Goal: Task Accomplishment & Management: Use online tool/utility

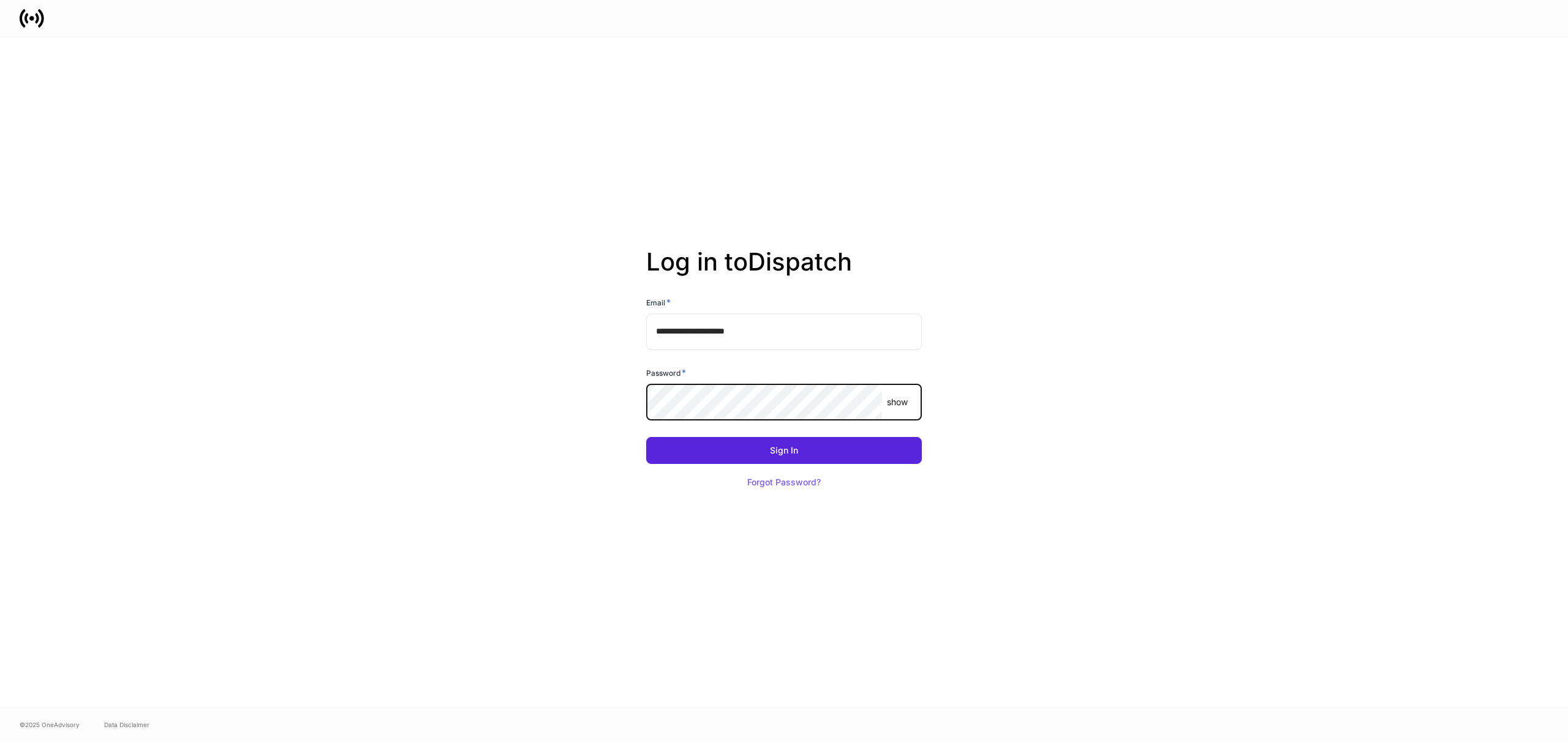
click at [901, 402] on p "show" at bounding box center [897, 402] width 21 height 12
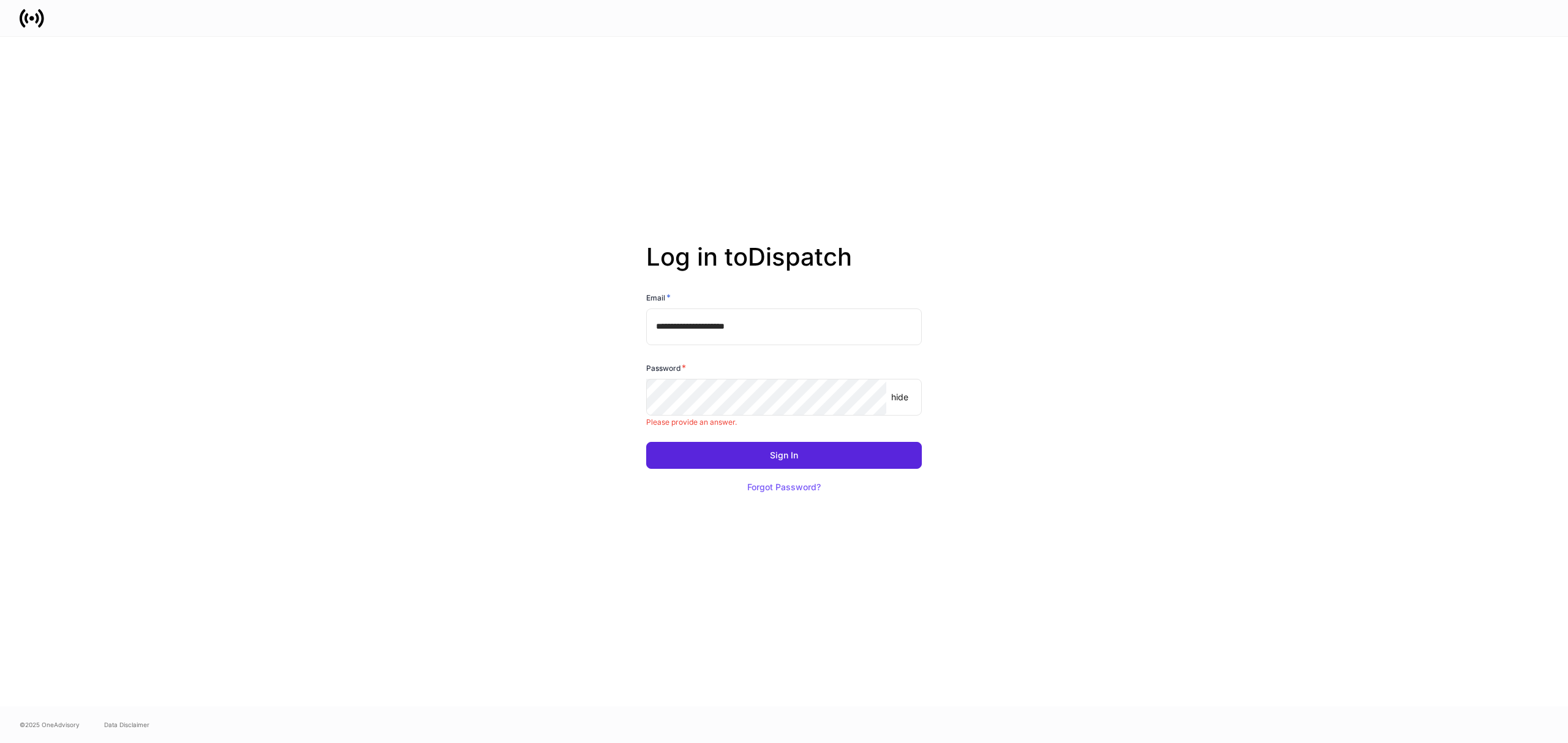
click at [900, 397] on p "hide" at bounding box center [899, 398] width 17 height 12
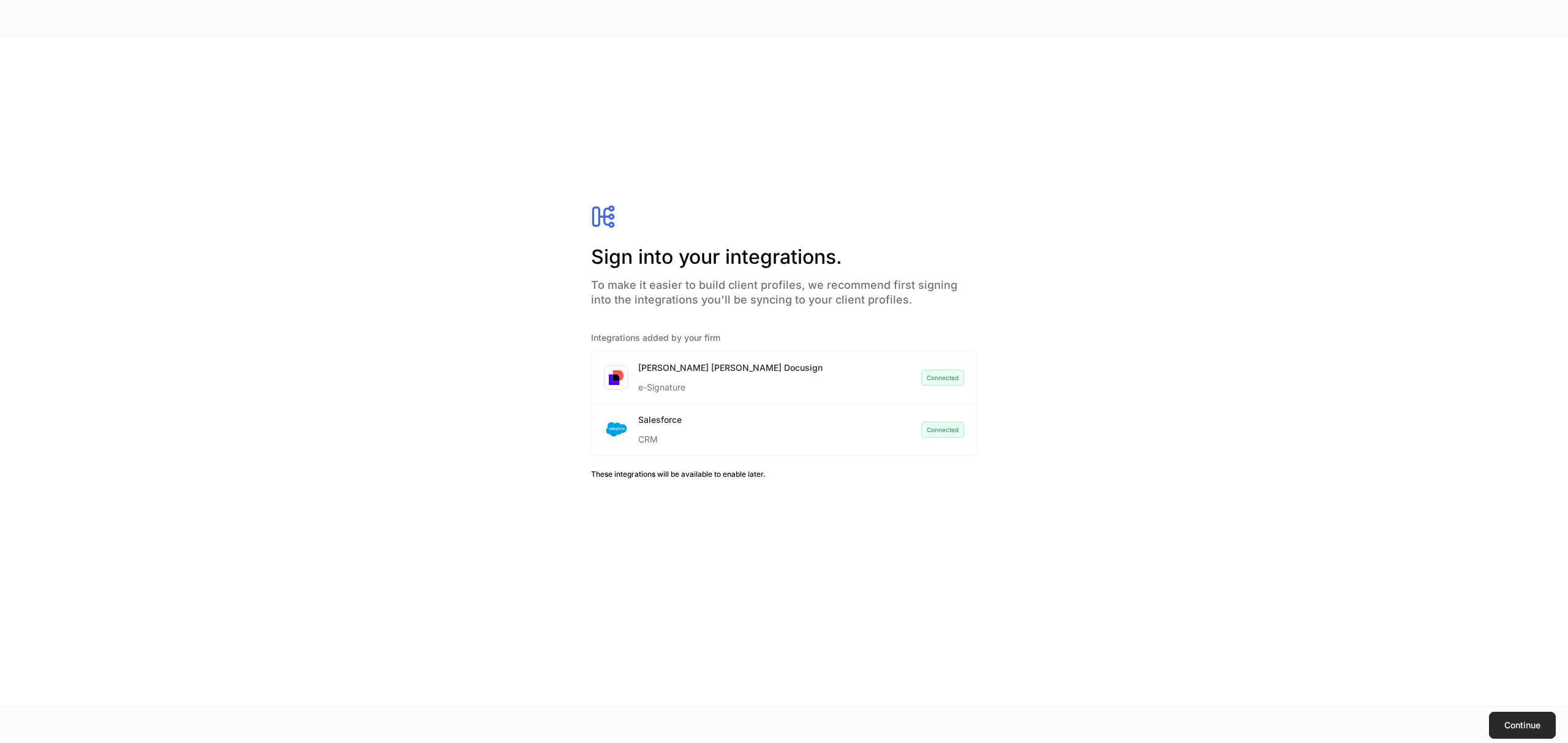
click at [1530, 721] on div "Continue" at bounding box center [1522, 725] width 36 height 8
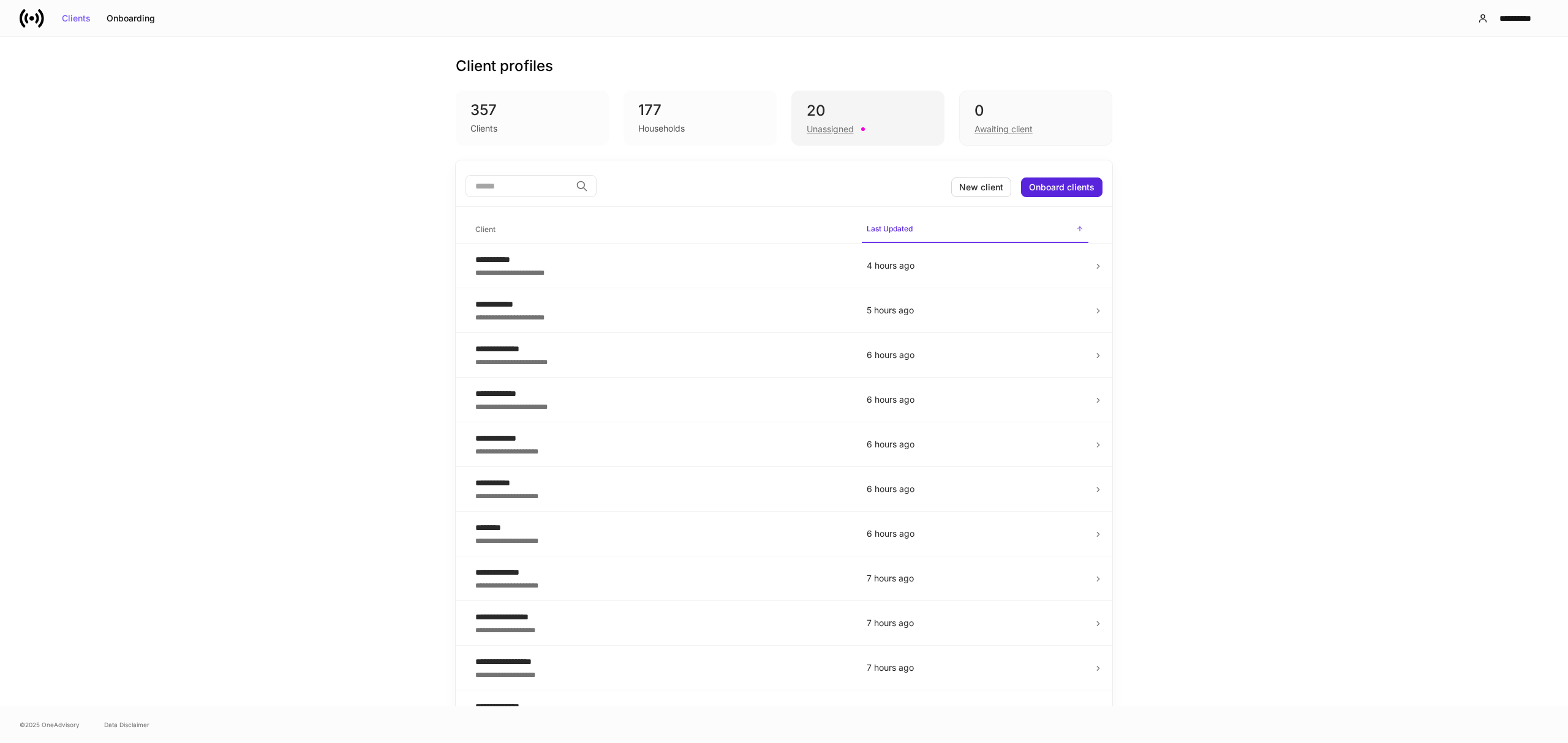
click at [829, 123] on div "Unassigned" at bounding box center [830, 129] width 47 height 12
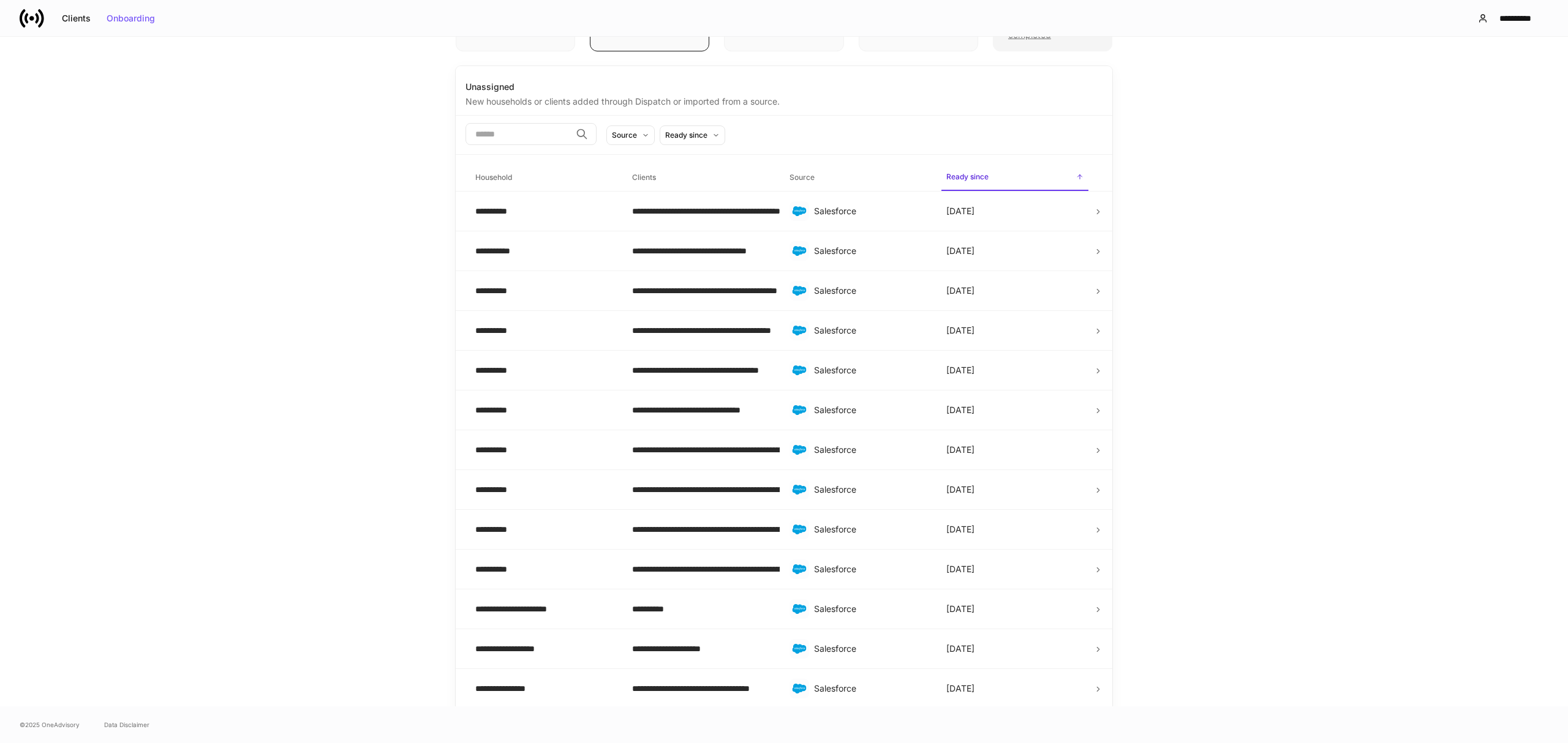
scroll to position [82, 0]
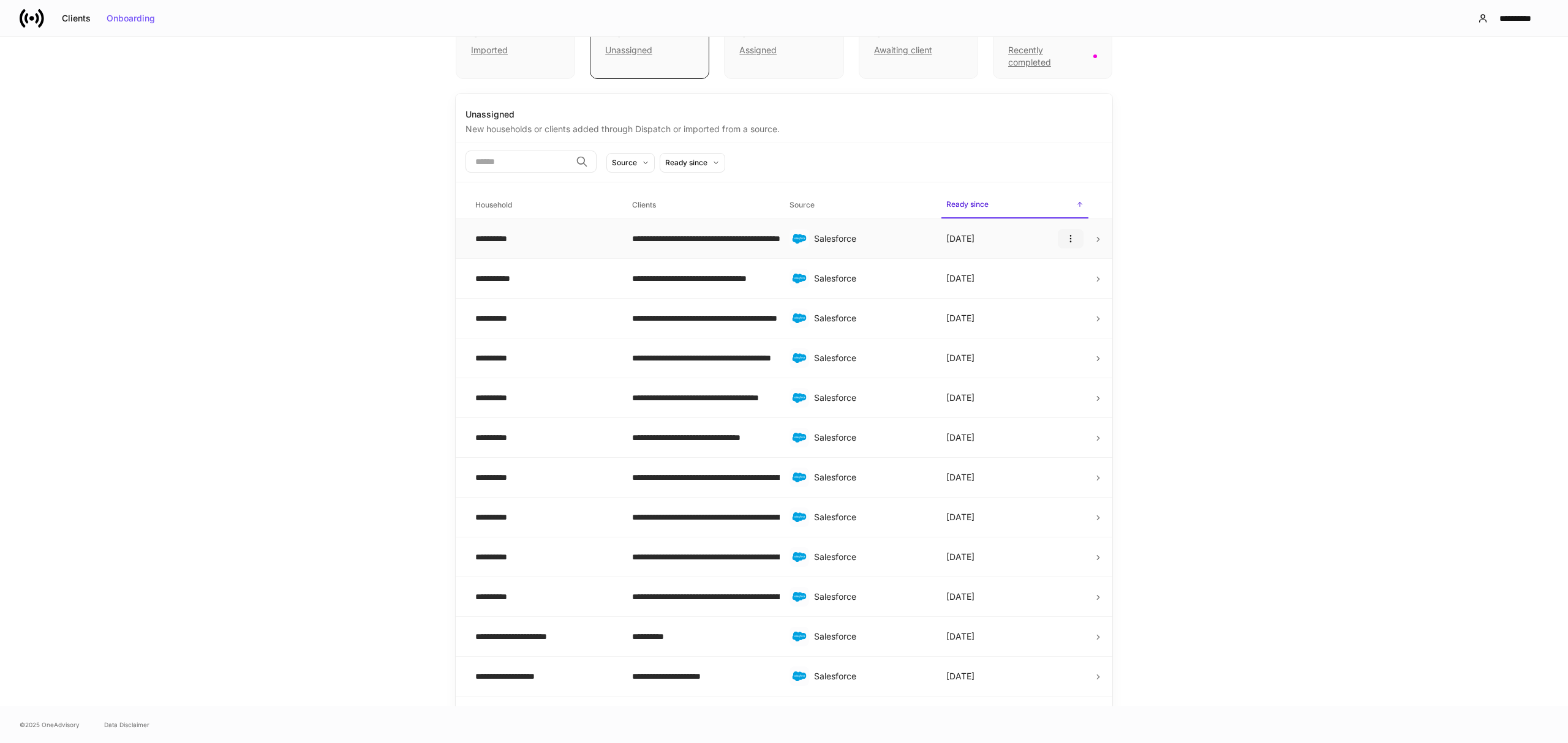
click at [1070, 236] on icon "button" at bounding box center [1070, 239] width 1 height 7
click at [1149, 267] on div at bounding box center [784, 372] width 1568 height 743
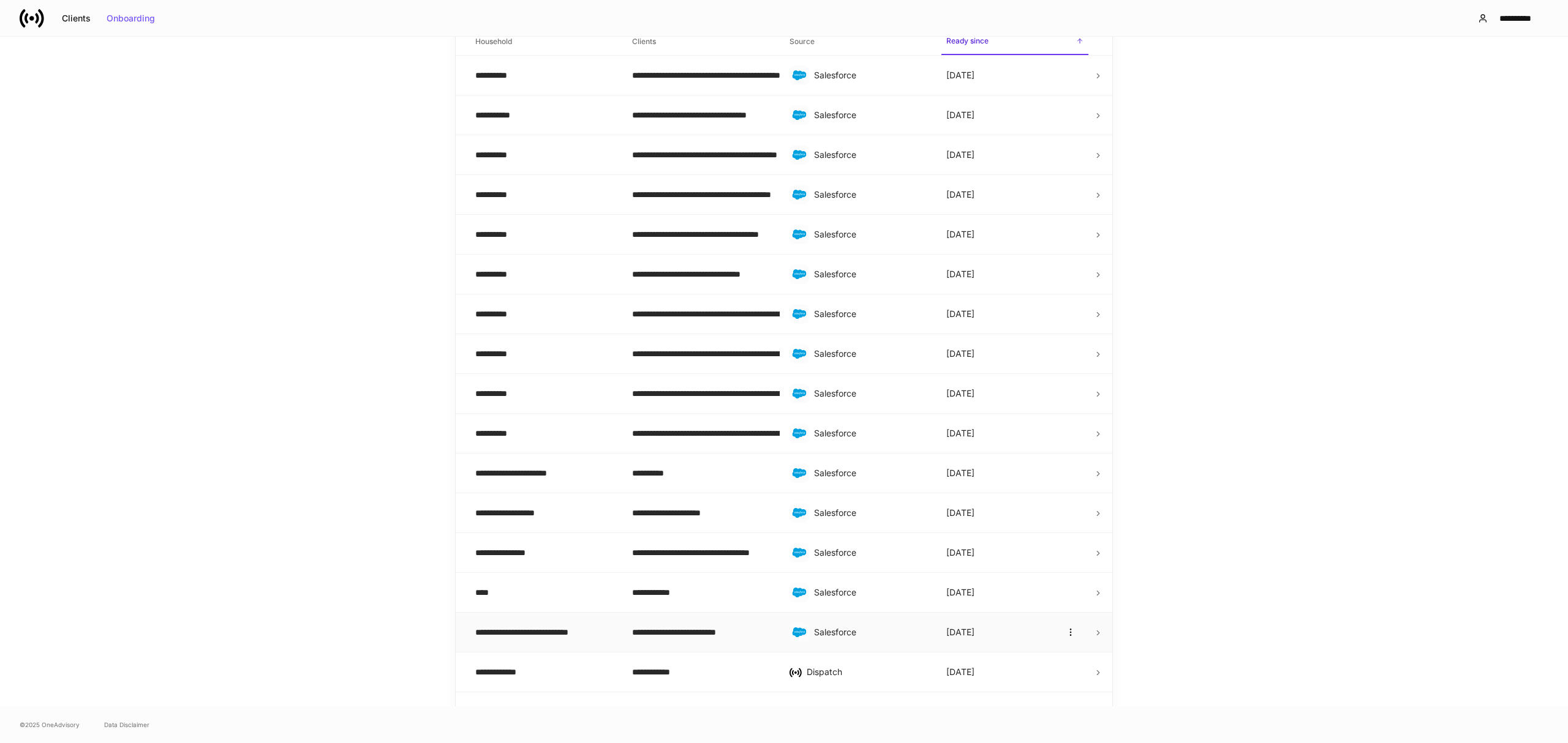
scroll to position [326, 0]
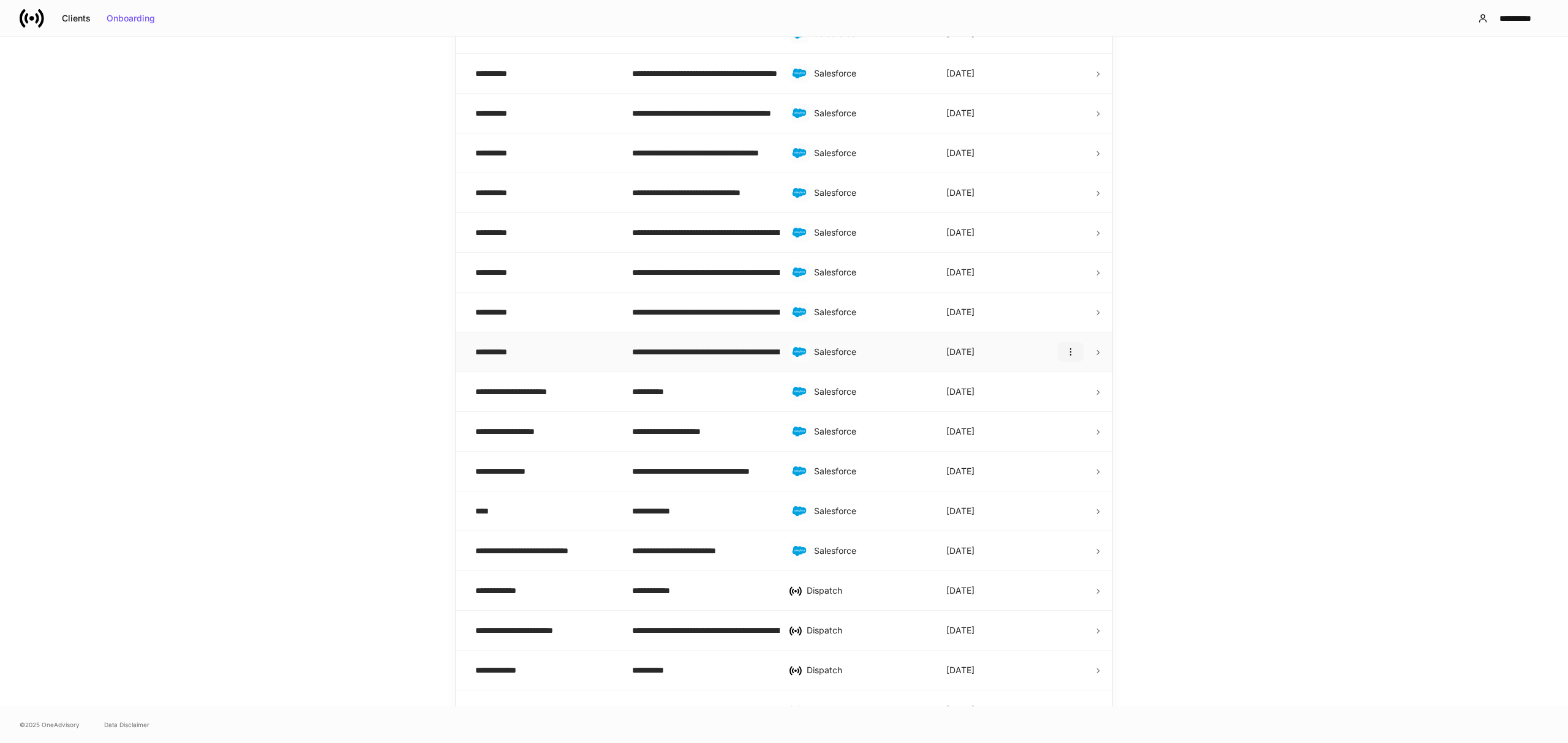
click at [1066, 353] on icon "button" at bounding box center [1071, 352] width 10 height 10
click at [1321, 356] on div at bounding box center [784, 372] width 1568 height 743
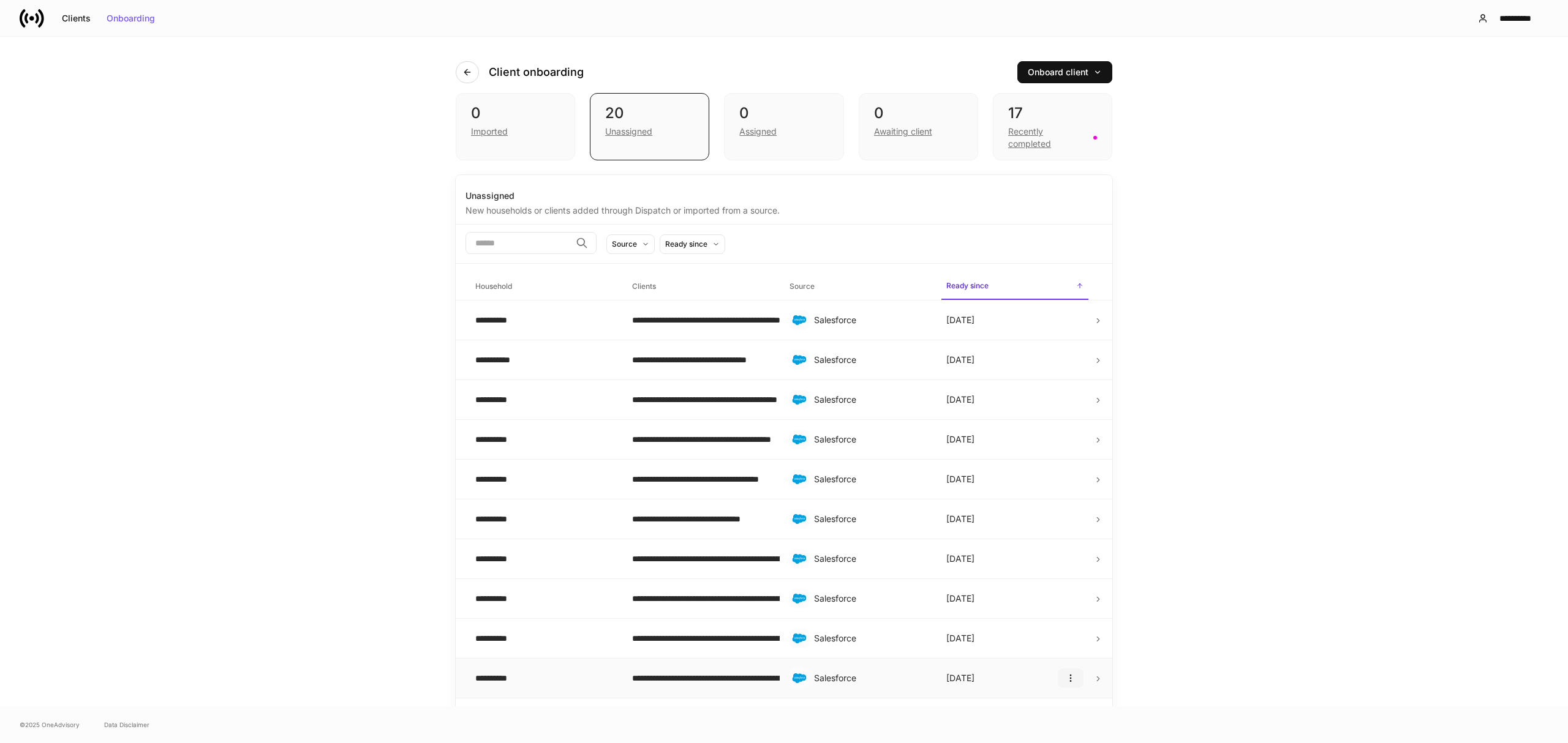
click at [1066, 681] on icon "button" at bounding box center [1071, 678] width 10 height 10
click at [1277, 527] on div at bounding box center [784, 372] width 1568 height 743
click at [1066, 358] on icon "button" at bounding box center [1071, 360] width 10 height 10
click at [1029, 422] on p "Delete household" at bounding box center [1024, 420] width 69 height 12
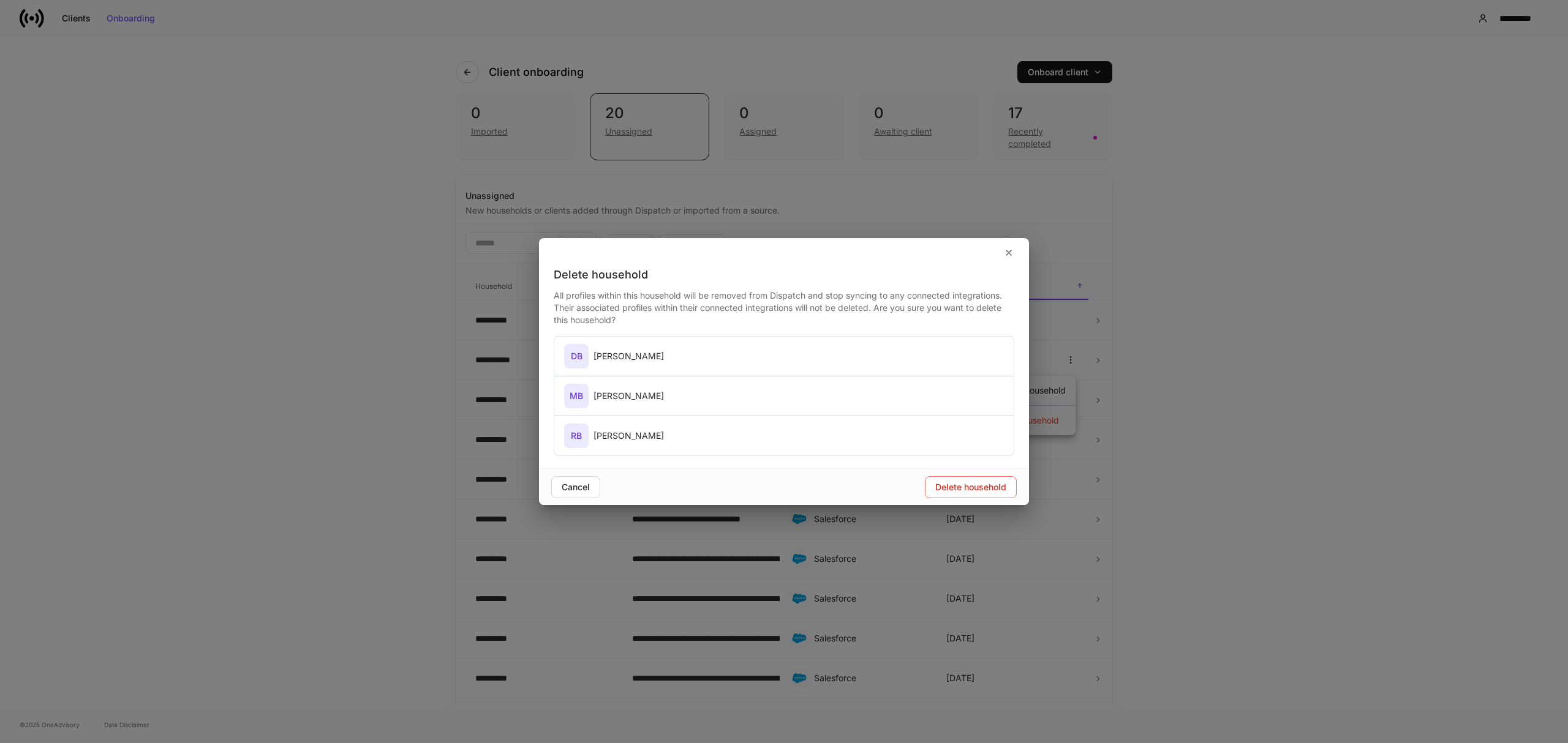
click at [640, 352] on div "David Brown Jr" at bounding box center [629, 356] width 71 height 12
drag, startPoint x: 660, startPoint y: 400, endPoint x: 660, endPoint y: 434, distance: 34.0
click at [662, 413] on div "MB Michele Brown Sr" at bounding box center [784, 396] width 460 height 39
drag, startPoint x: 659, startPoint y: 447, endPoint x: 860, endPoint y: 463, distance: 201.6
click at [671, 449] on div "RB Ray Brown" at bounding box center [784, 435] width 460 height 39
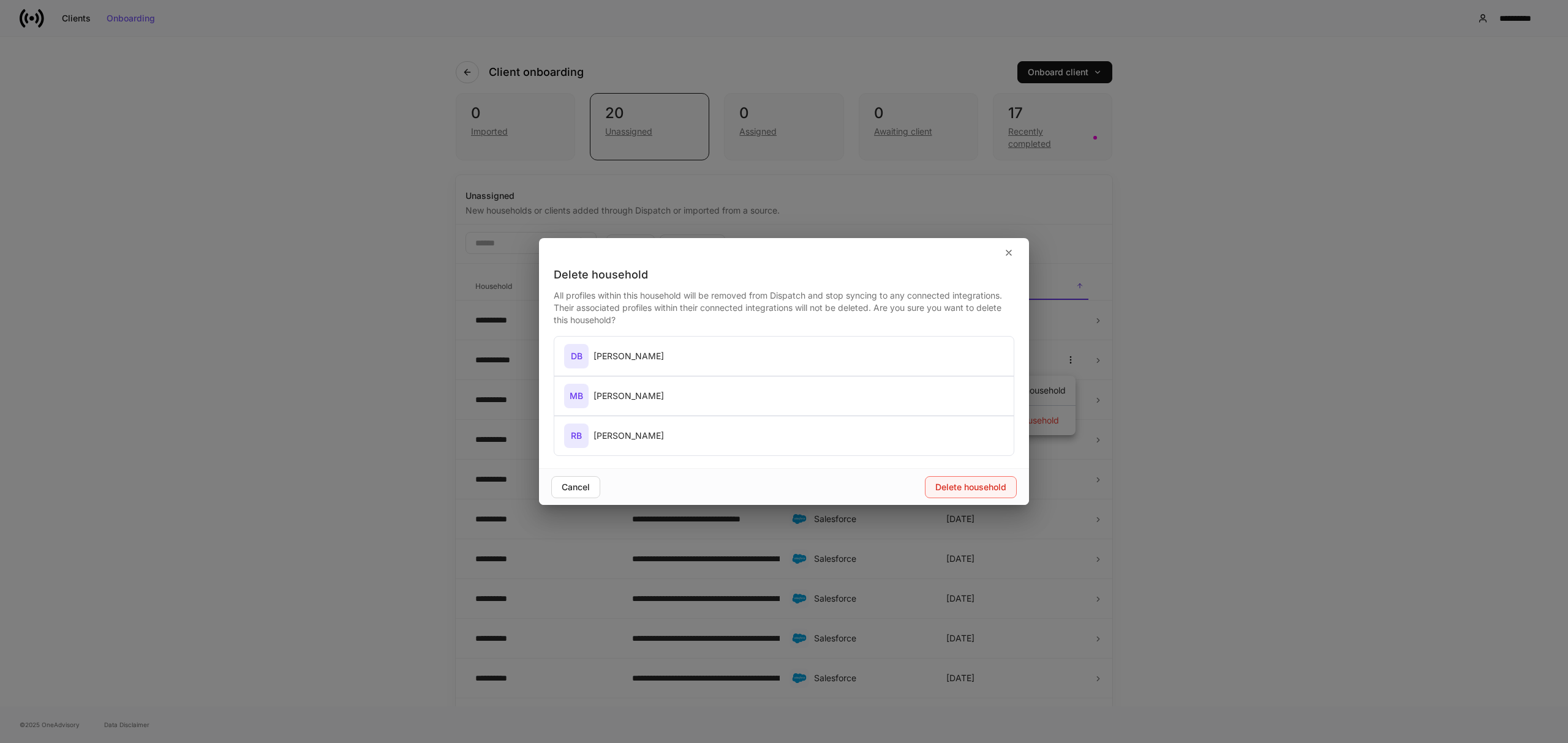
click at [981, 488] on div "Delete household" at bounding box center [970, 487] width 71 height 8
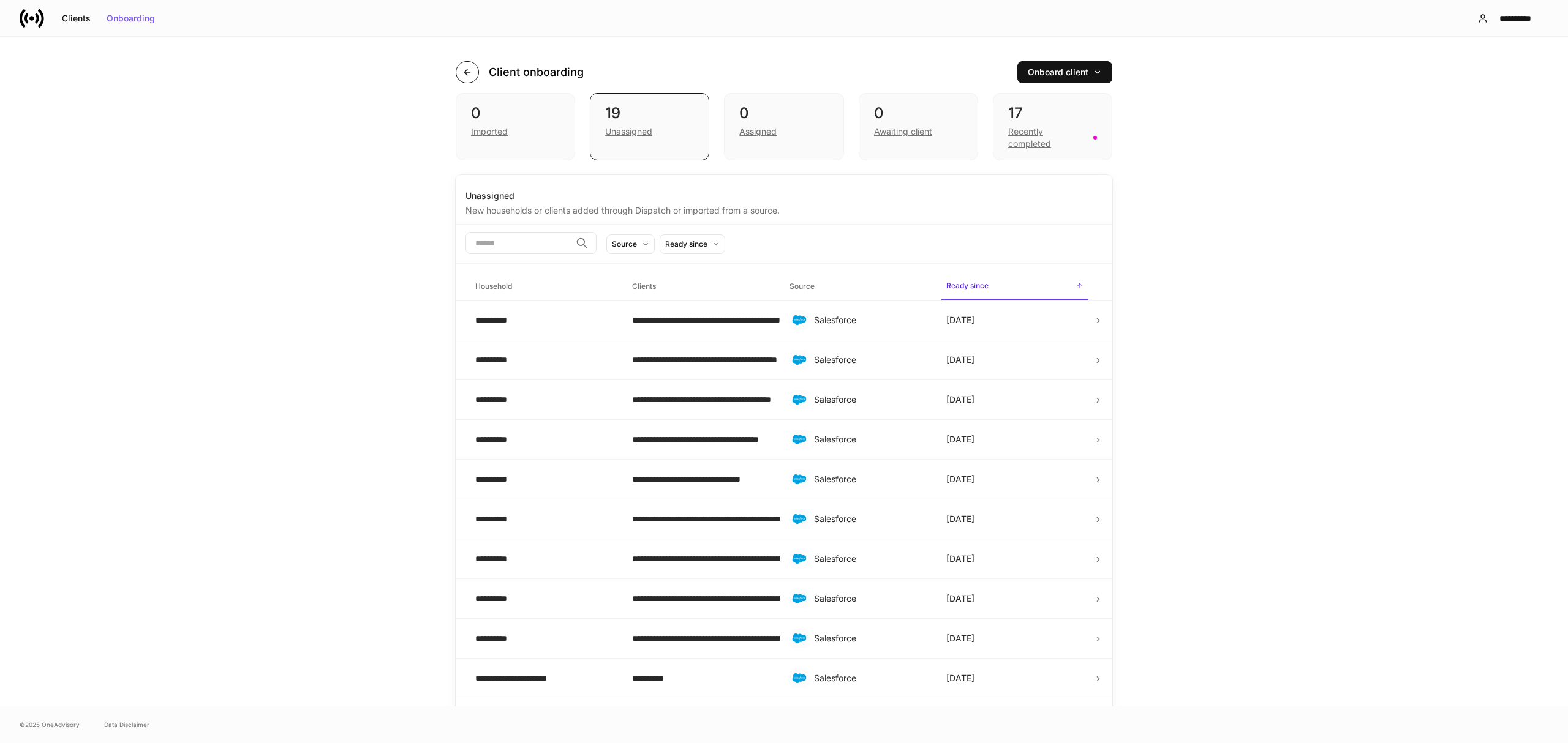
click at [464, 73] on icon "button" at bounding box center [467, 72] width 10 height 10
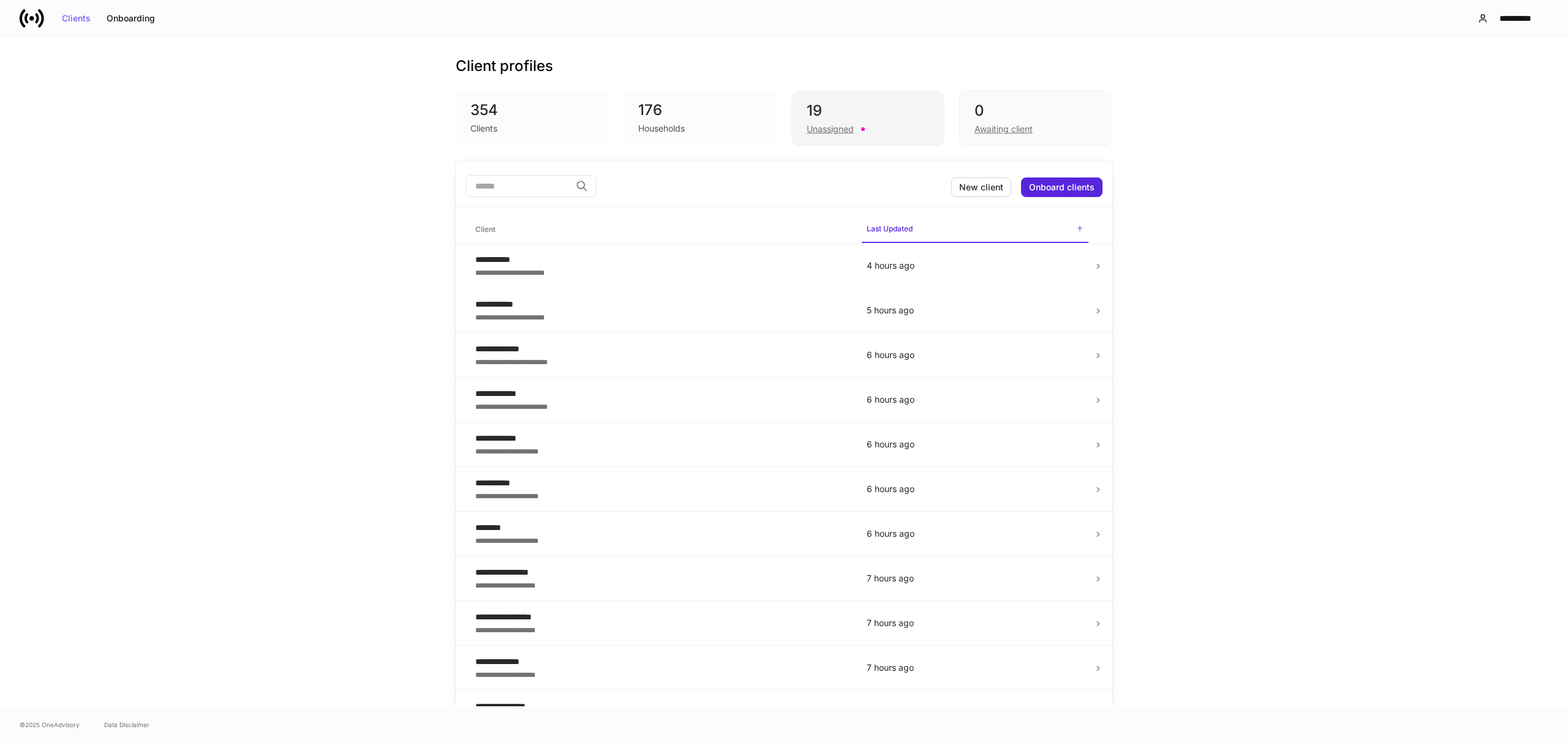
click at [823, 113] on div "19" at bounding box center [868, 111] width 122 height 20
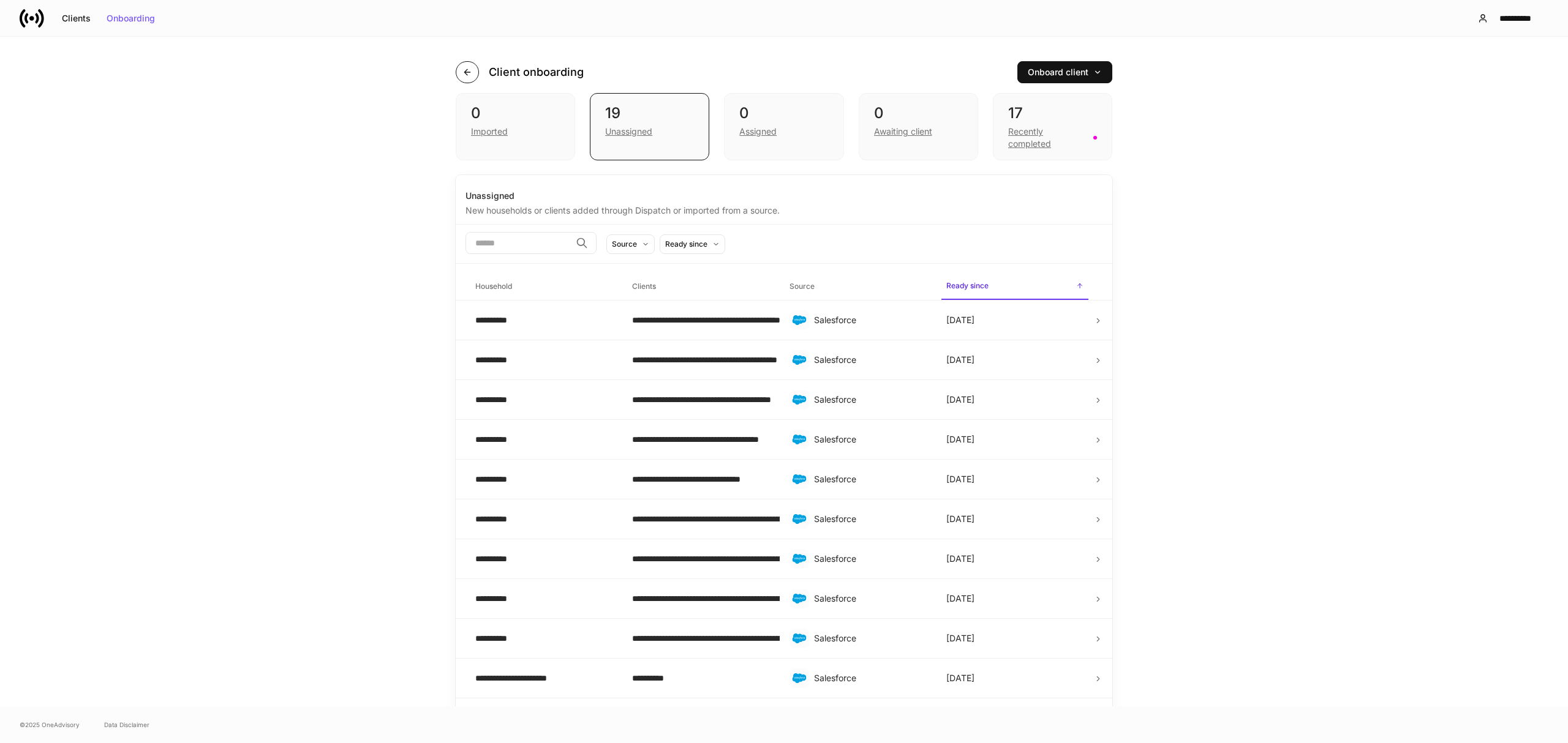
click at [462, 71] on icon "button" at bounding box center [467, 72] width 10 height 10
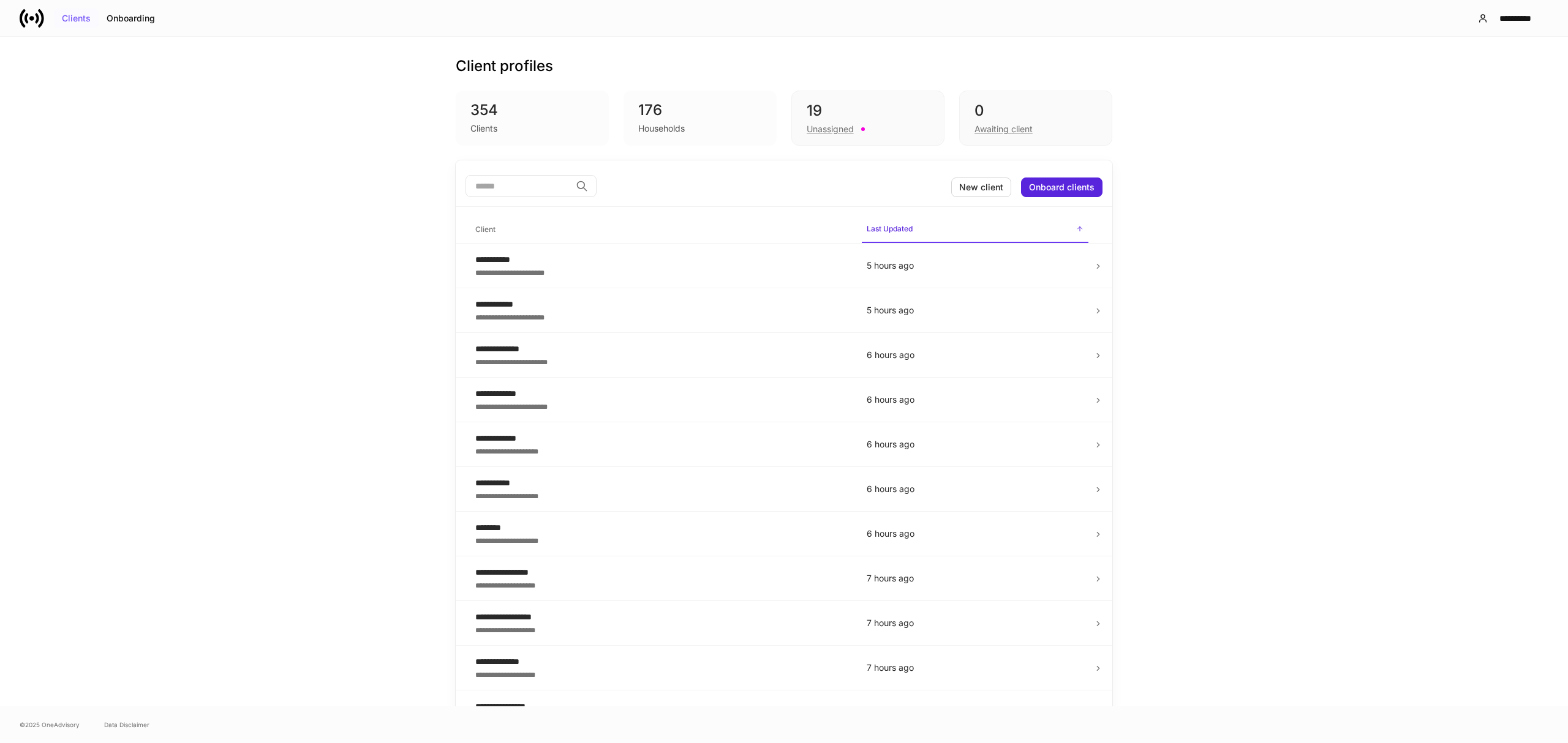
click at [77, 14] on div "Clients" at bounding box center [76, 19] width 29 height 8
click at [811, 108] on div "19" at bounding box center [868, 111] width 122 height 20
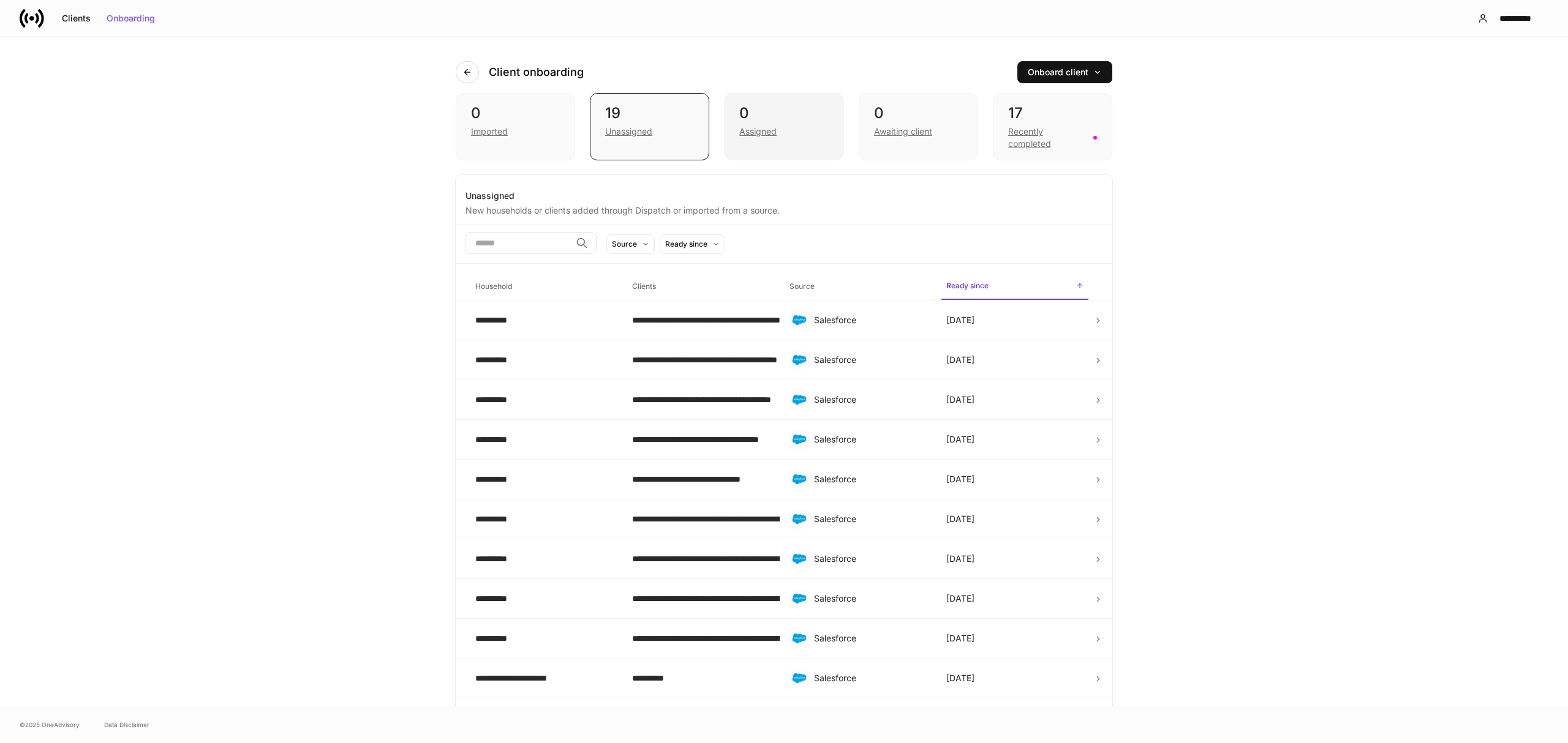
click at [763, 128] on div "Assigned" at bounding box center [758, 132] width 37 height 12
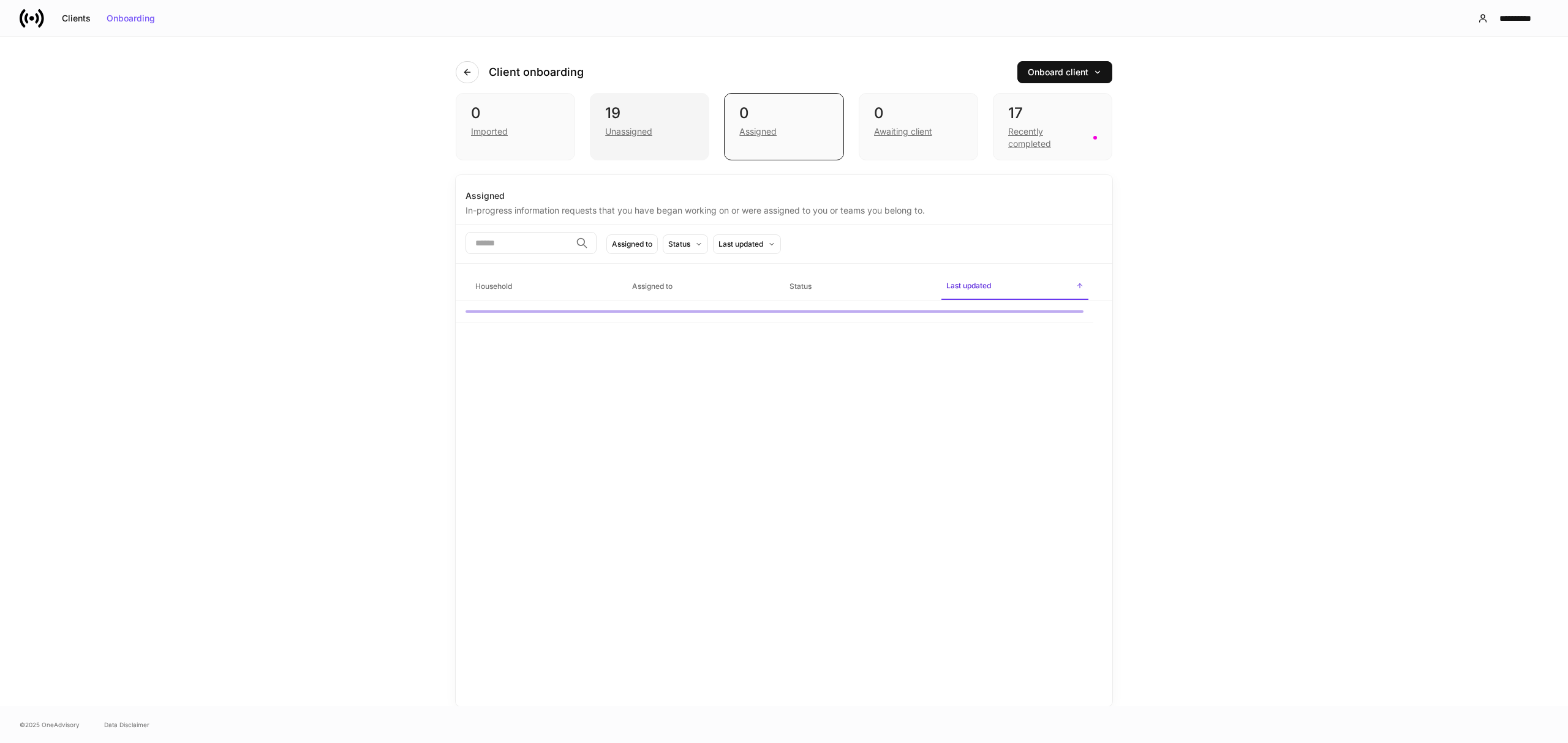
click at [596, 131] on div "19 Unassigned" at bounding box center [649, 126] width 120 height 67
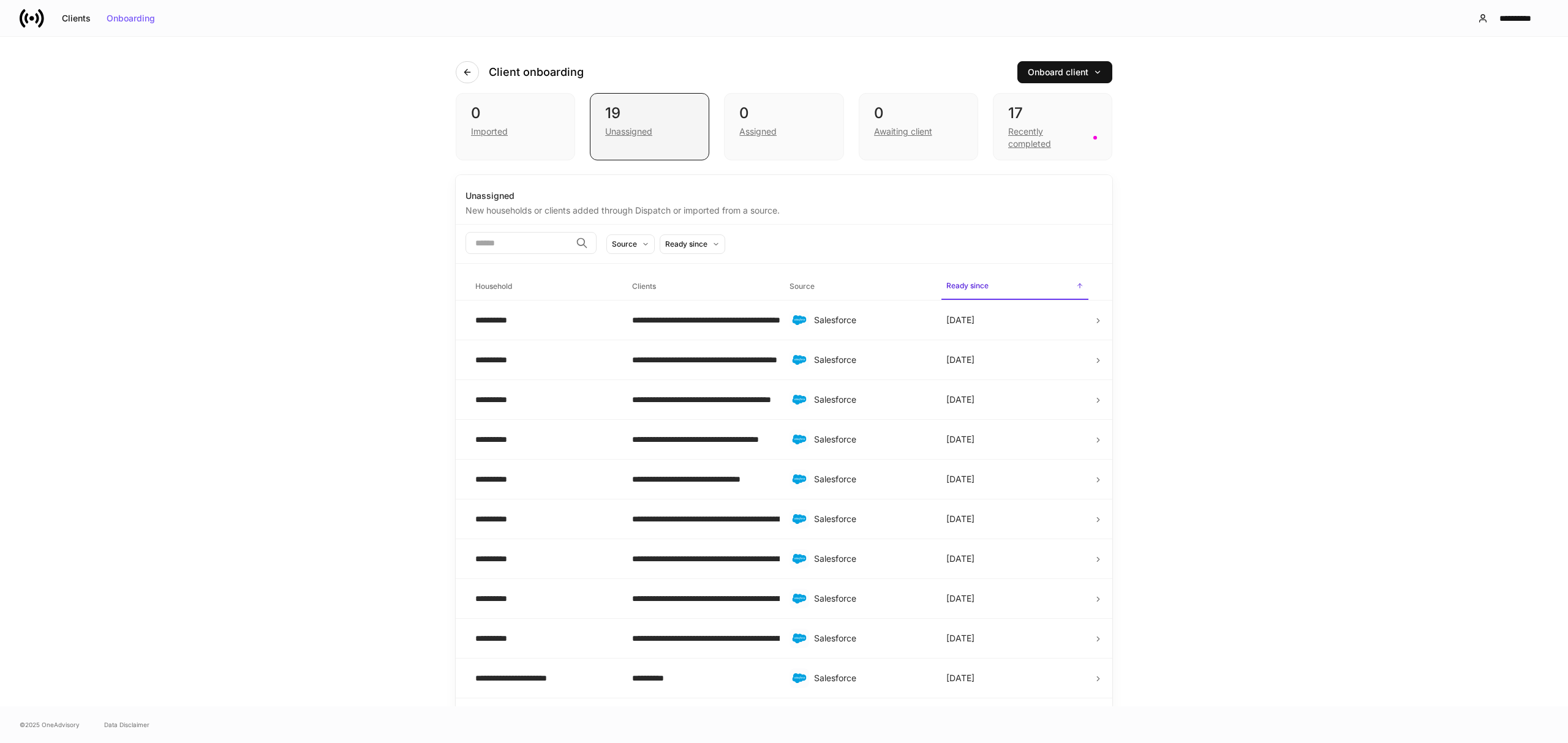
click at [627, 130] on div "Unassigned" at bounding box center [629, 132] width 47 height 12
click at [399, 505] on div "**********" at bounding box center [784, 371] width 1568 height 670
click at [467, 70] on button "button" at bounding box center [467, 72] width 23 height 22
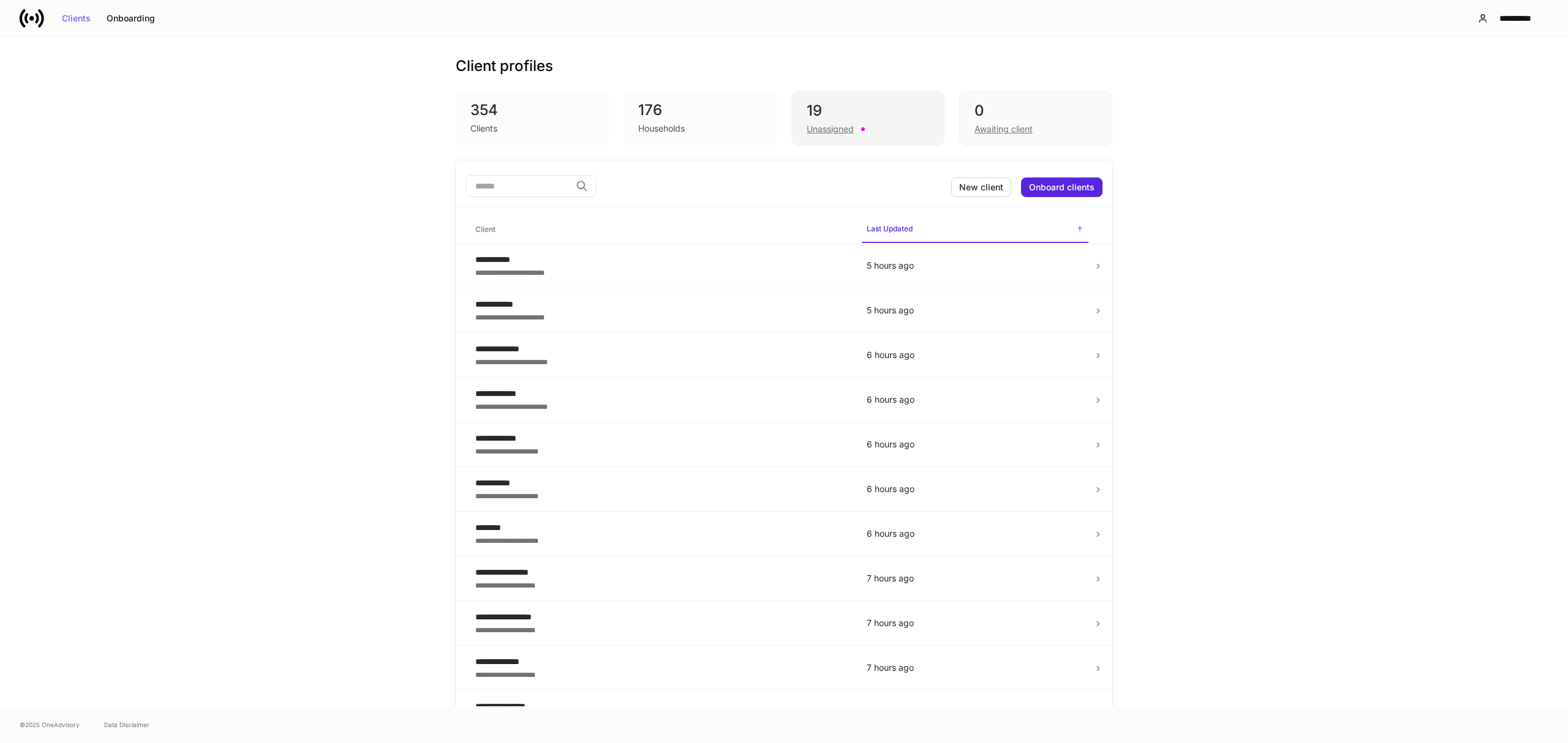
click at [829, 130] on div "Unassigned" at bounding box center [830, 129] width 47 height 12
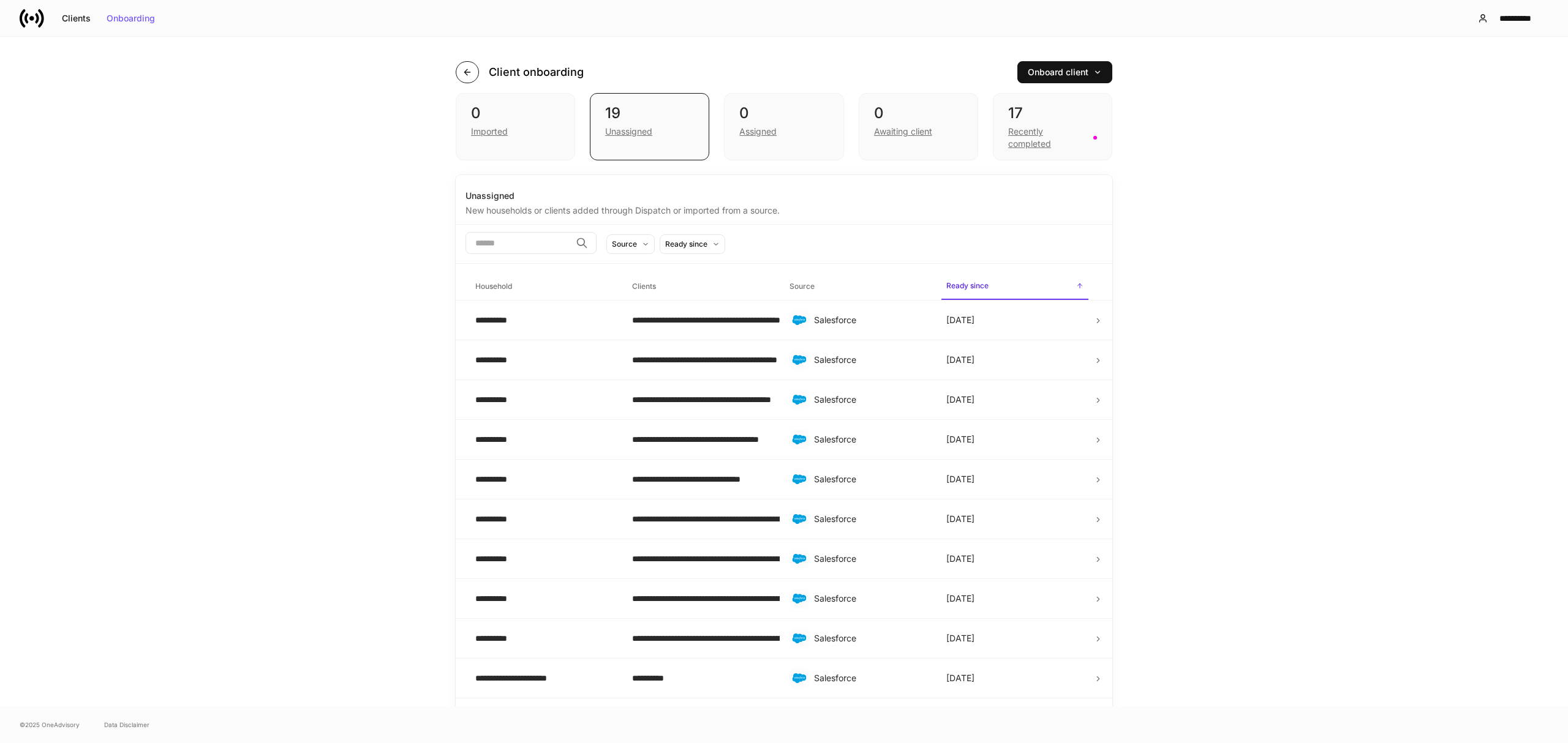
click at [463, 71] on icon "button" at bounding box center [467, 72] width 10 height 10
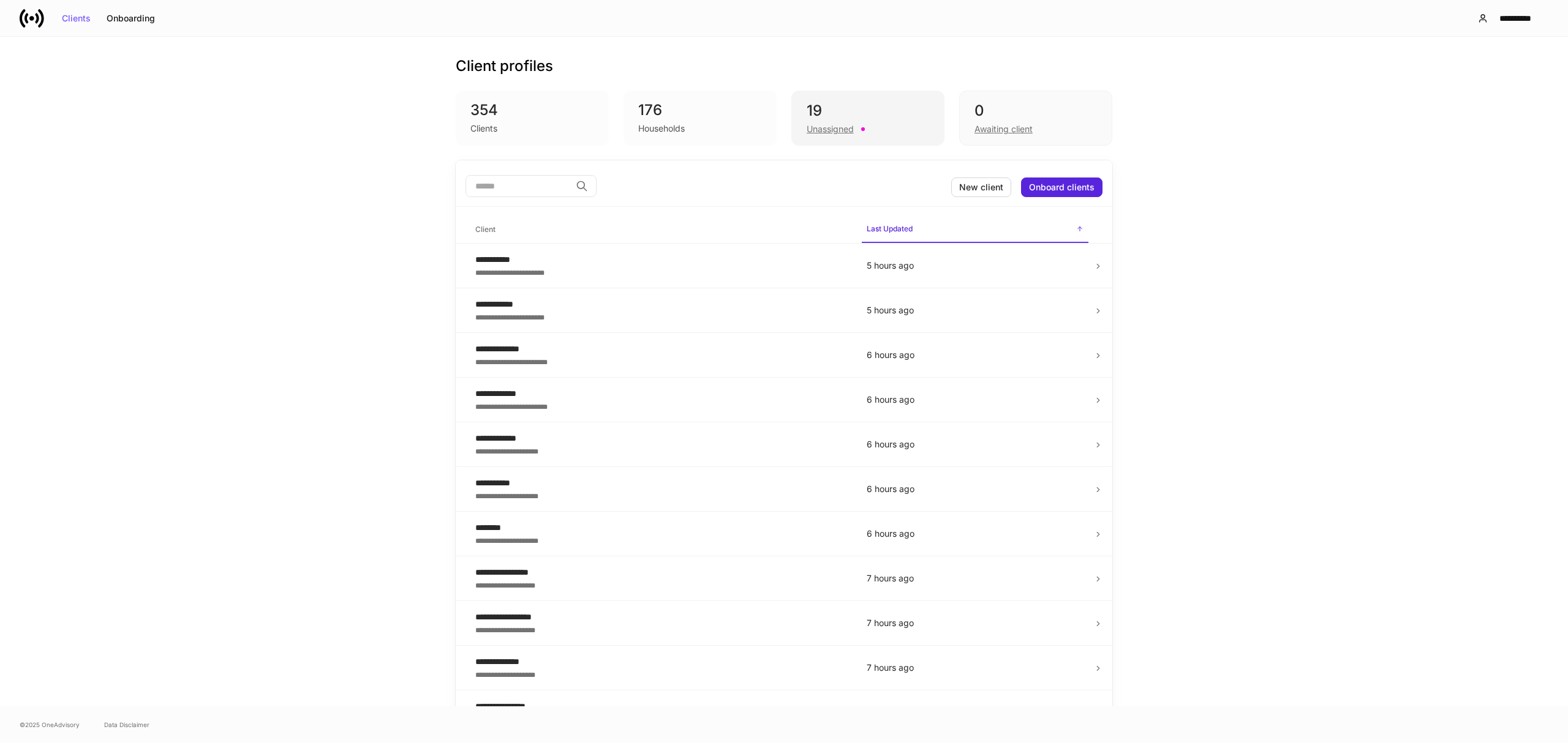
click at [837, 124] on div "Unassigned" at bounding box center [830, 129] width 47 height 12
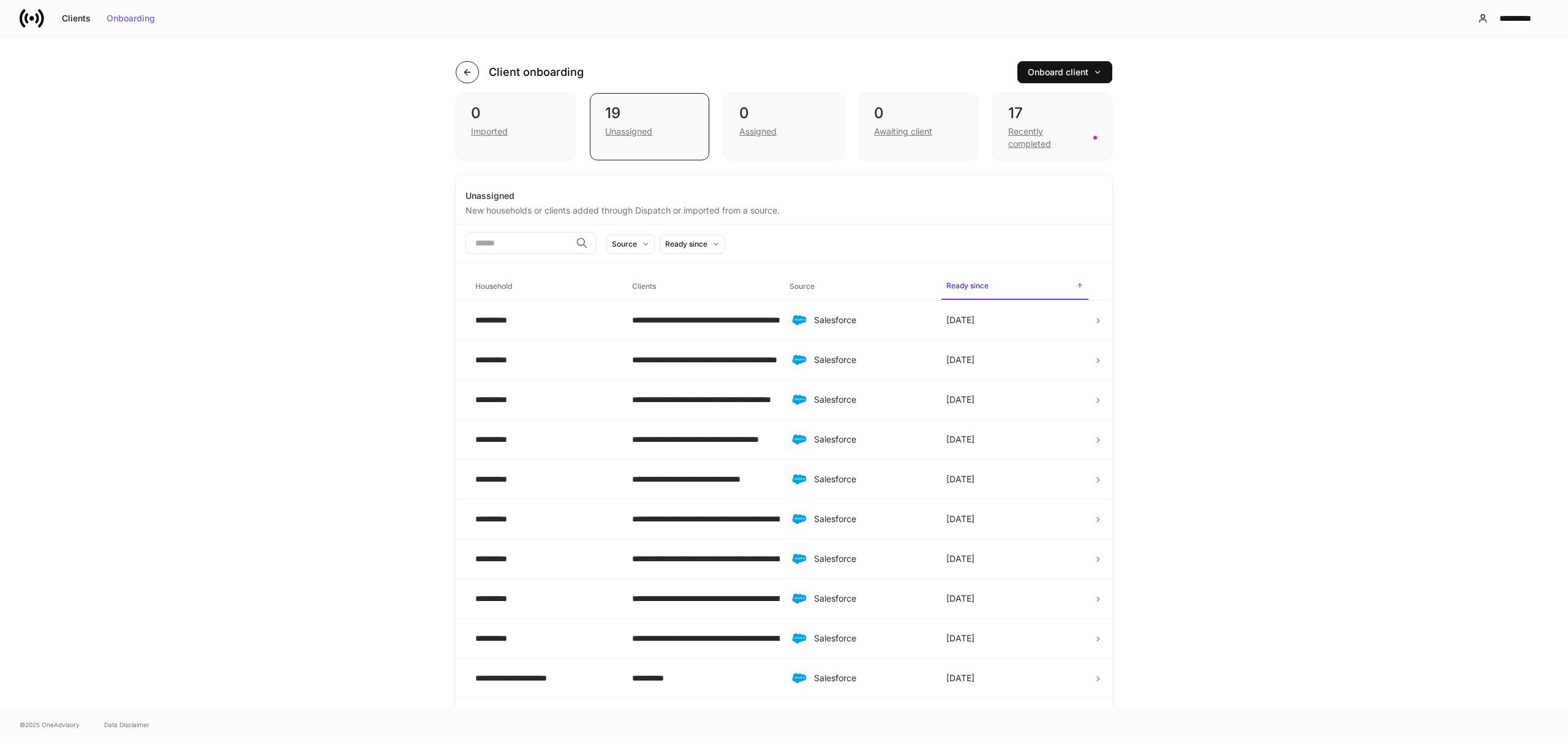
click at [462, 76] on icon "button" at bounding box center [467, 72] width 10 height 10
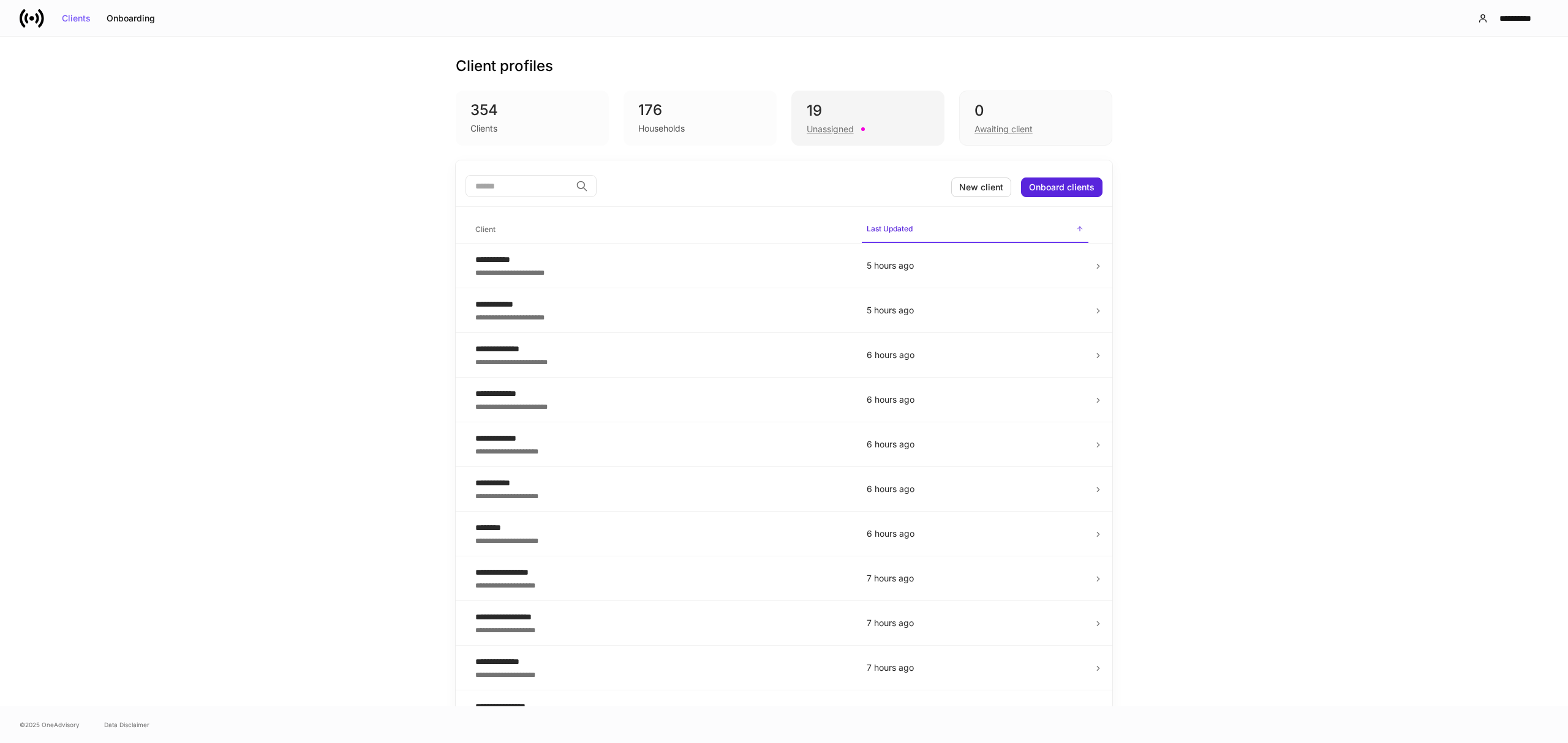
click at [829, 123] on div "Unassigned" at bounding box center [830, 129] width 47 height 12
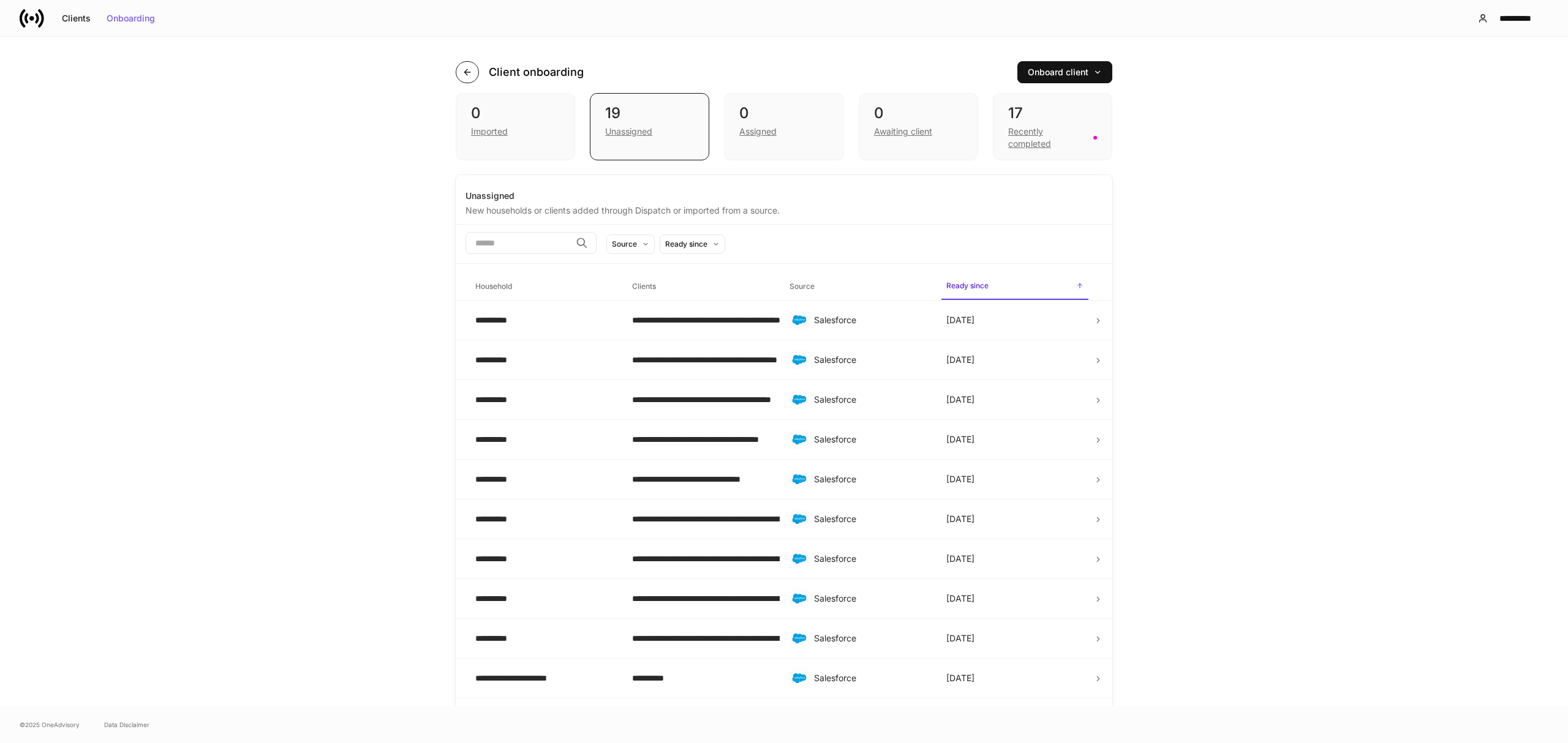
click at [471, 69] on button "button" at bounding box center [467, 72] width 23 height 22
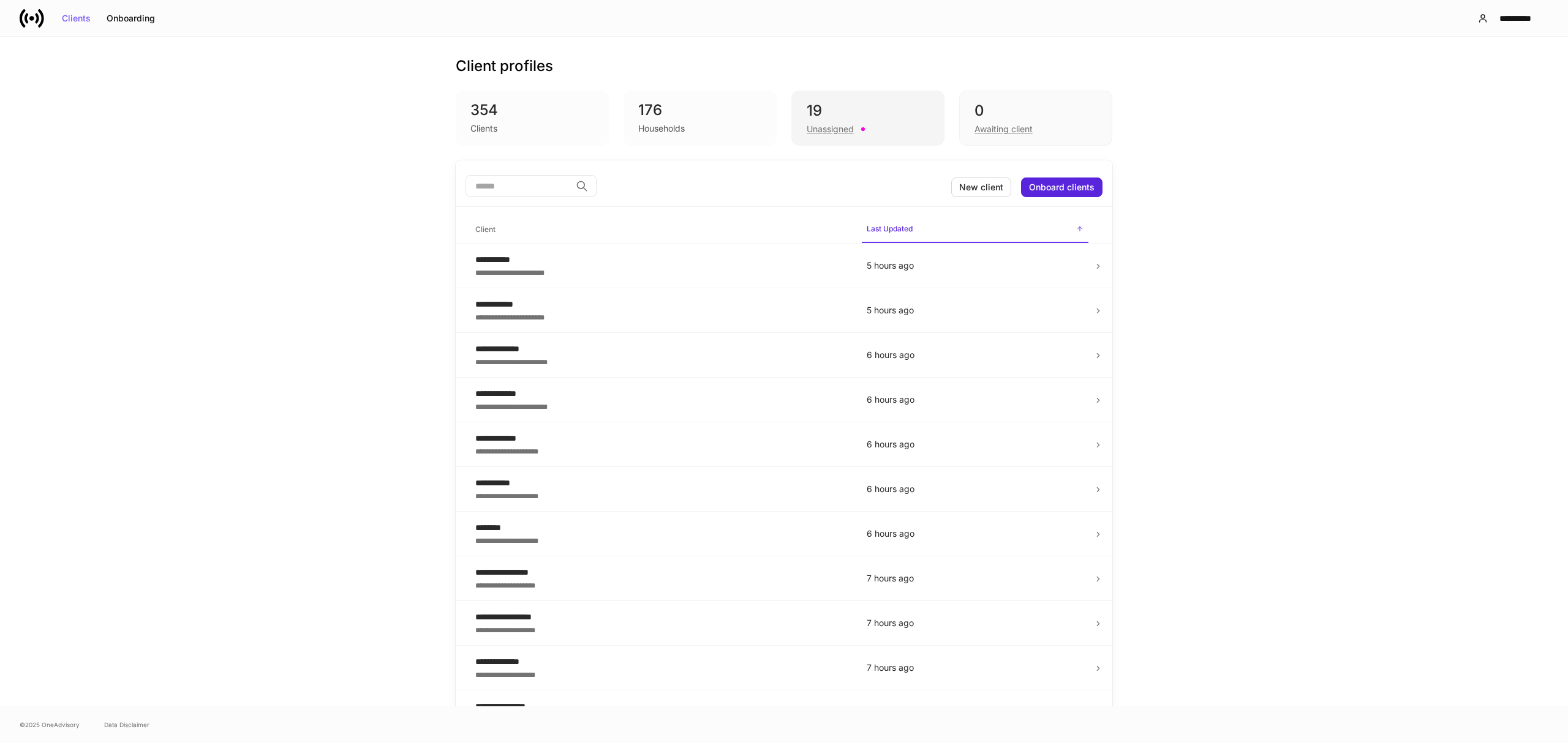
click at [829, 120] on div "19" at bounding box center [868, 111] width 122 height 20
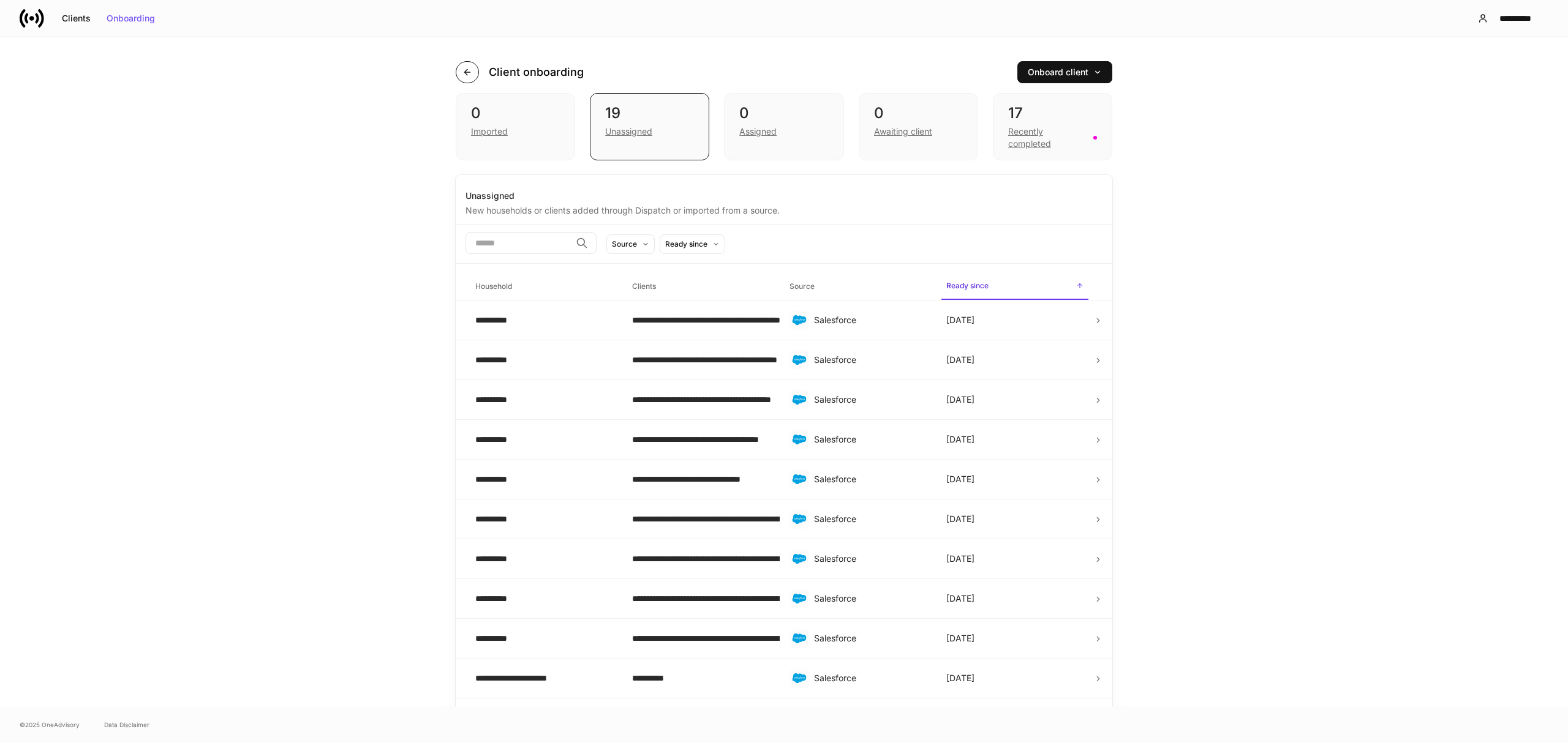
click at [462, 67] on icon "button" at bounding box center [467, 72] width 10 height 10
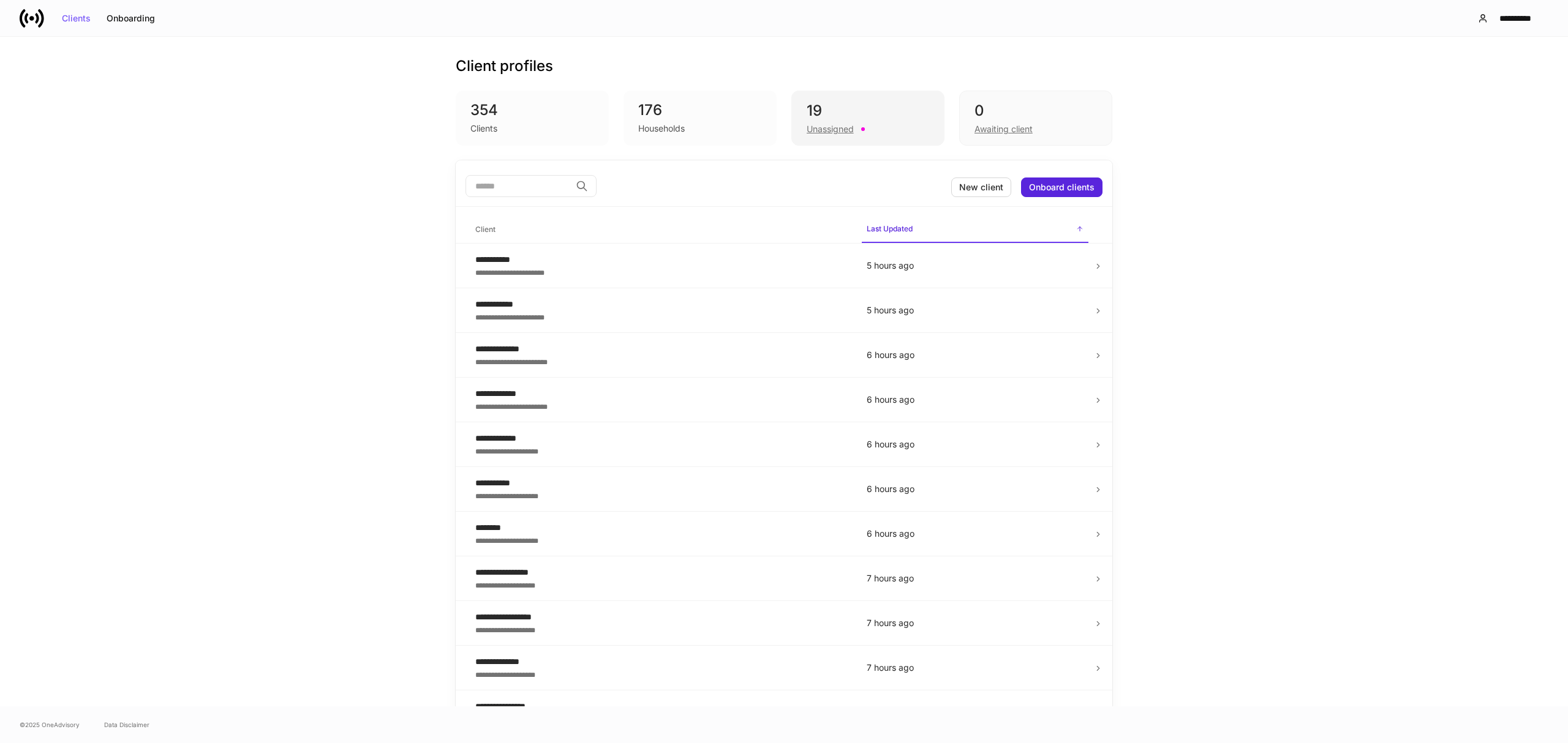
click at [833, 119] on div "19" at bounding box center [868, 111] width 122 height 20
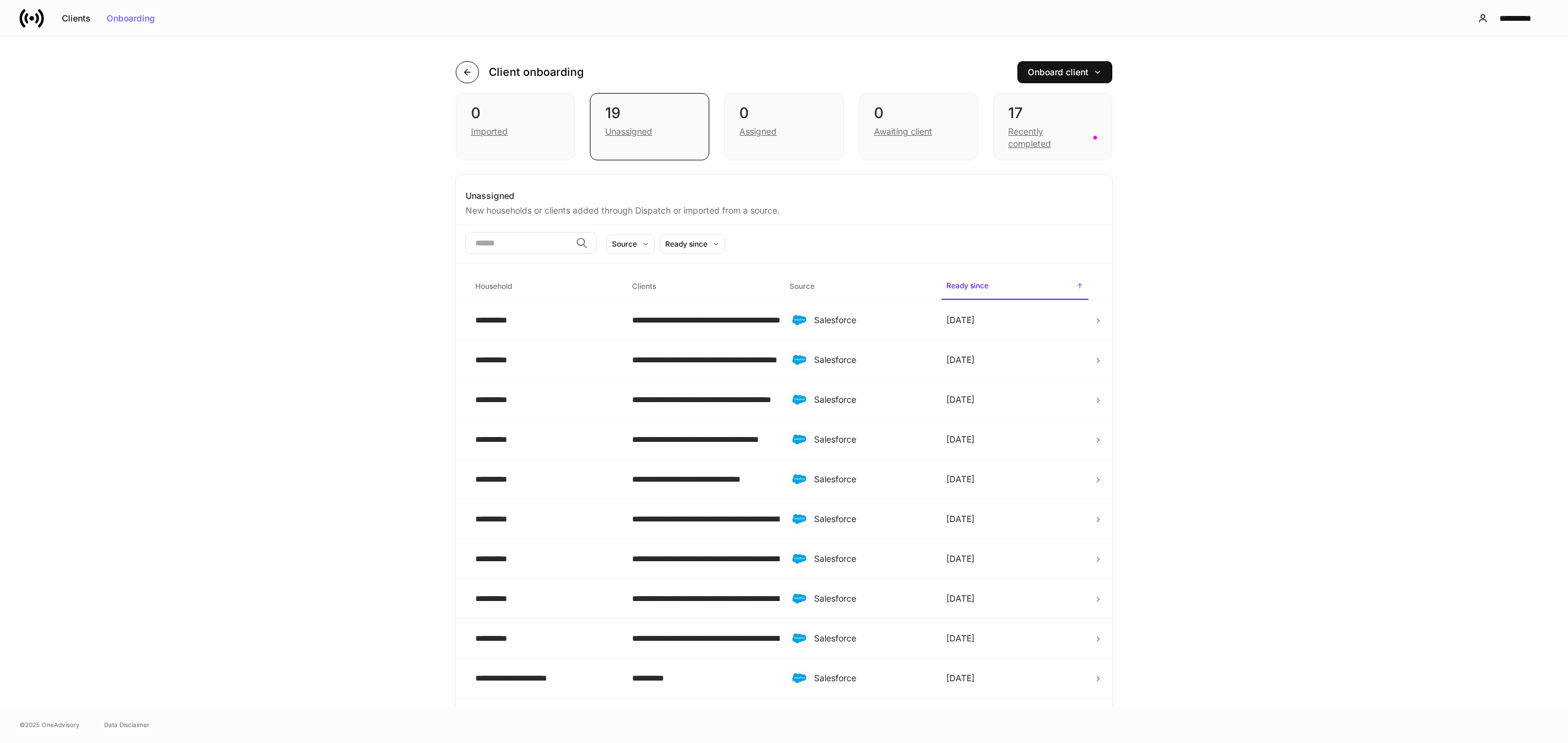
click at [464, 71] on icon "button" at bounding box center [467, 72] width 5 height 5
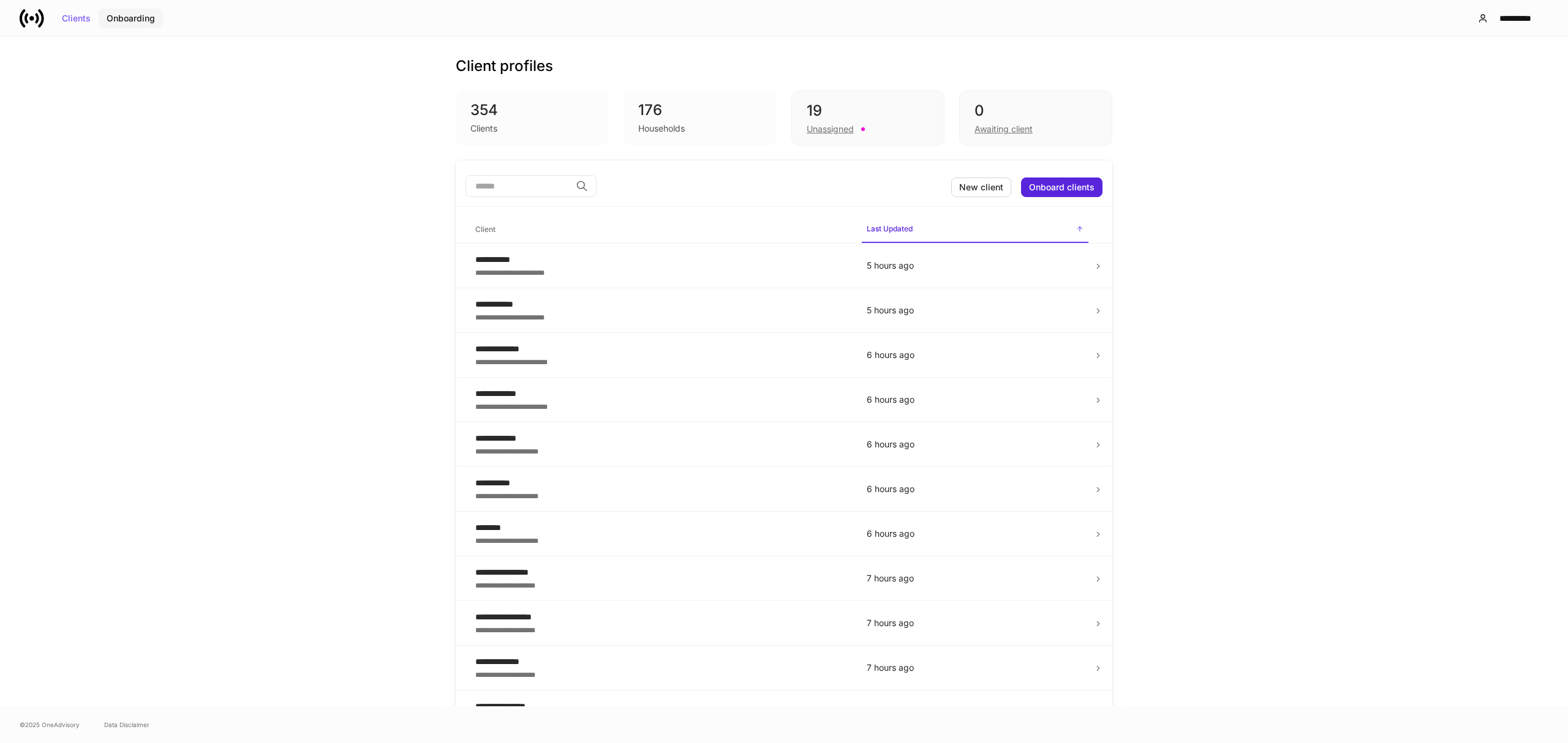
drag, startPoint x: 131, startPoint y: 23, endPoint x: 141, endPoint y: 28, distance: 11.2
click at [131, 23] on button "Onboarding" at bounding box center [131, 18] width 65 height 20
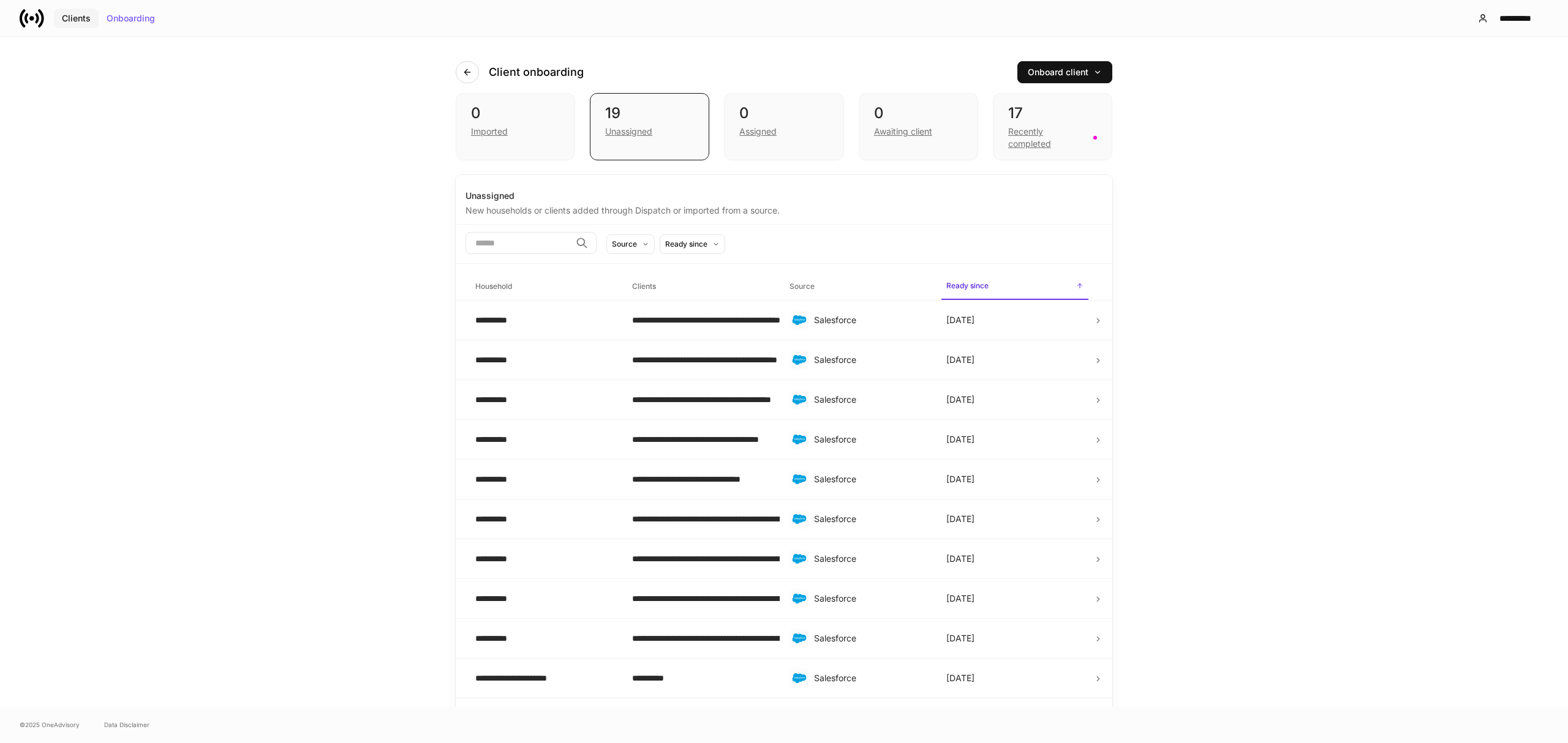
click at [82, 20] on div "Clients" at bounding box center [76, 19] width 29 height 8
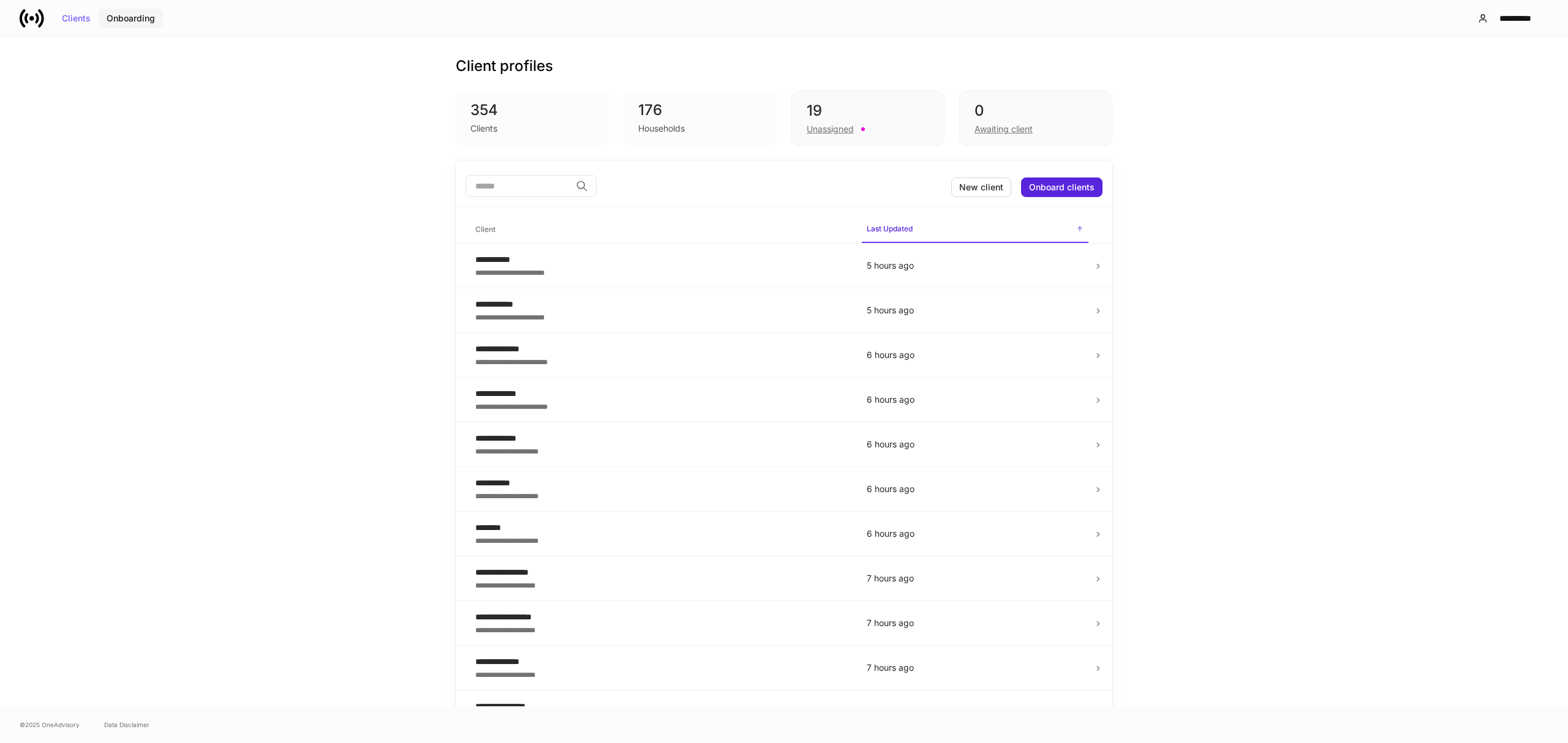
click at [123, 20] on div "Onboarding" at bounding box center [131, 19] width 48 height 8
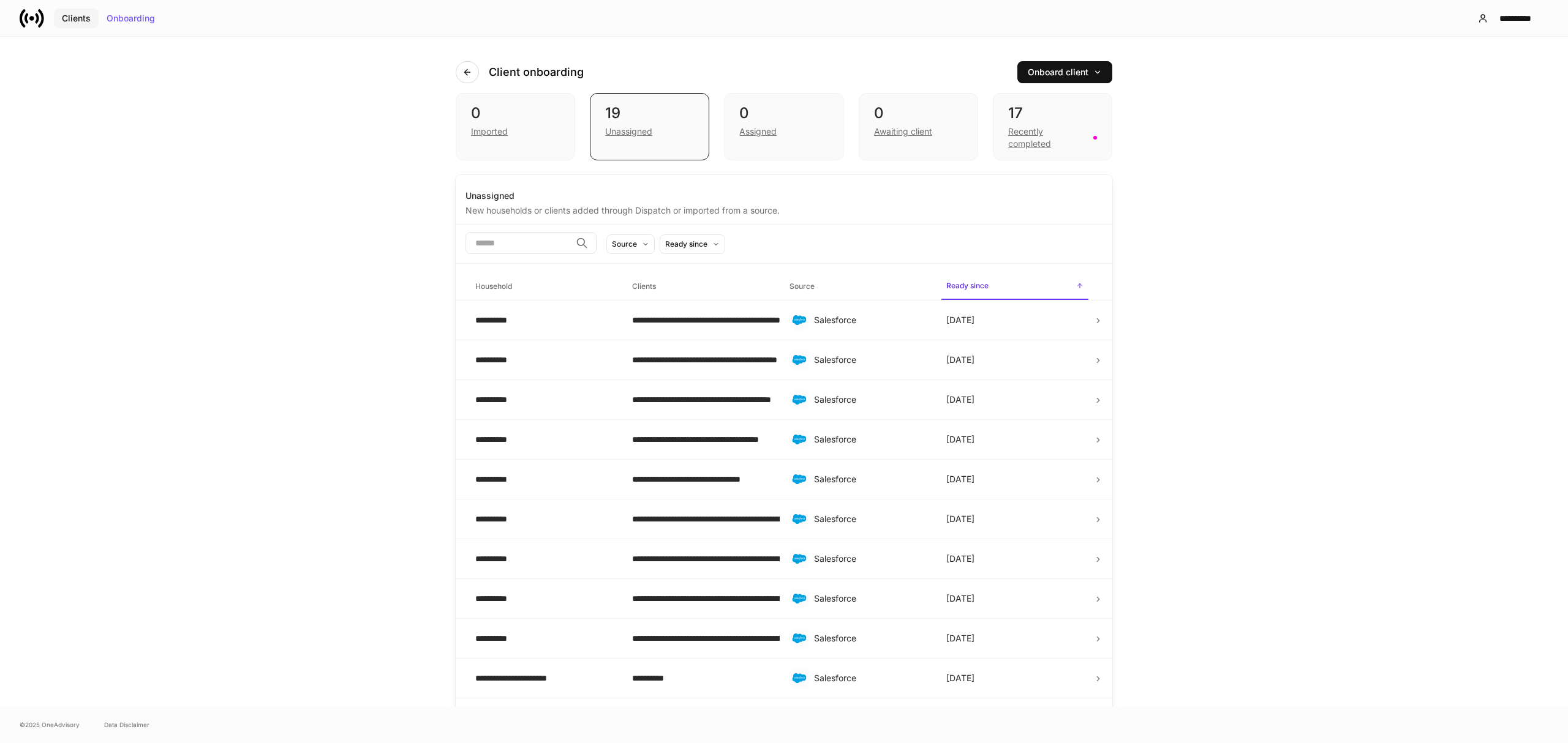
click at [80, 14] on div "Clients" at bounding box center [76, 19] width 29 height 8
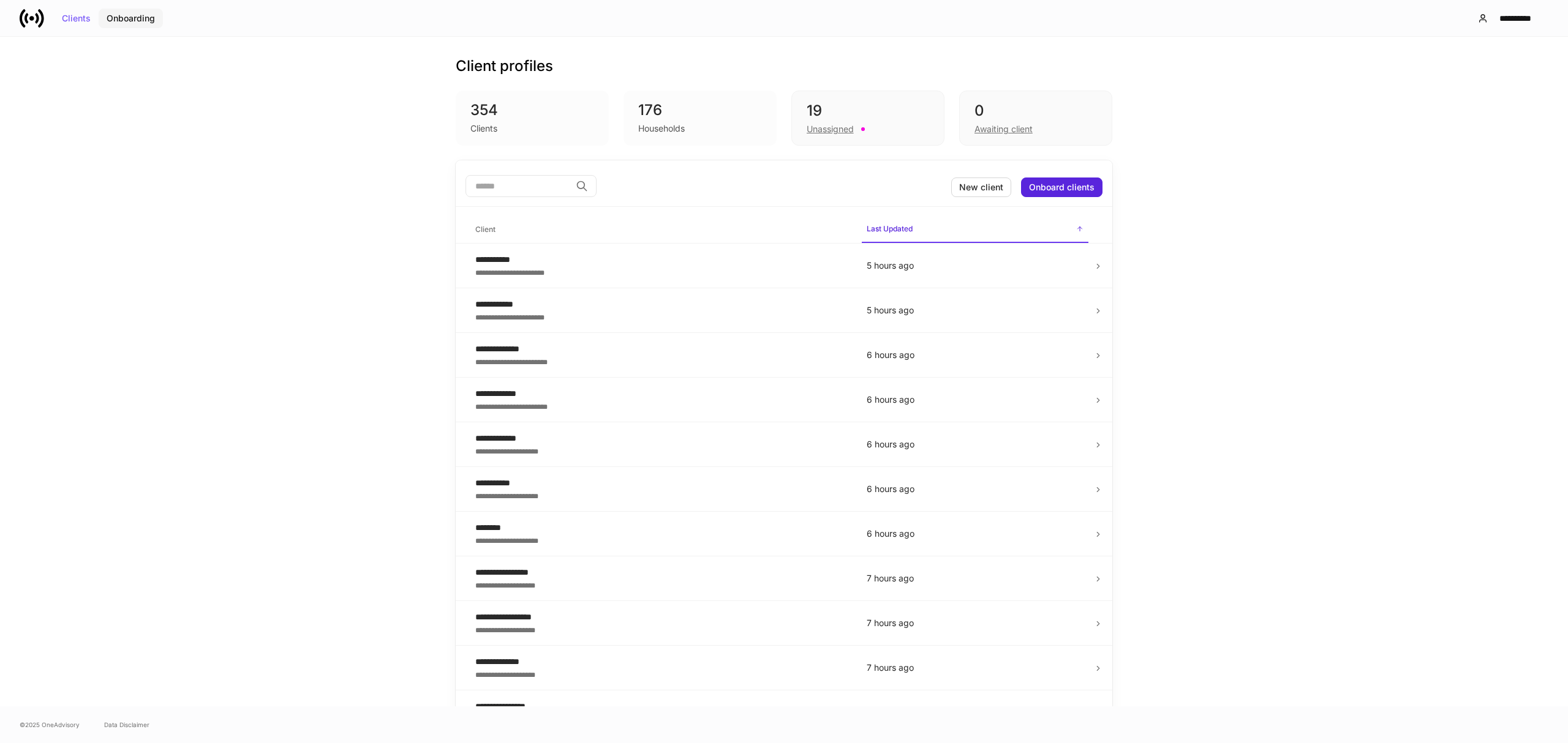
click at [161, 20] on button "Onboarding" at bounding box center [131, 18] width 65 height 20
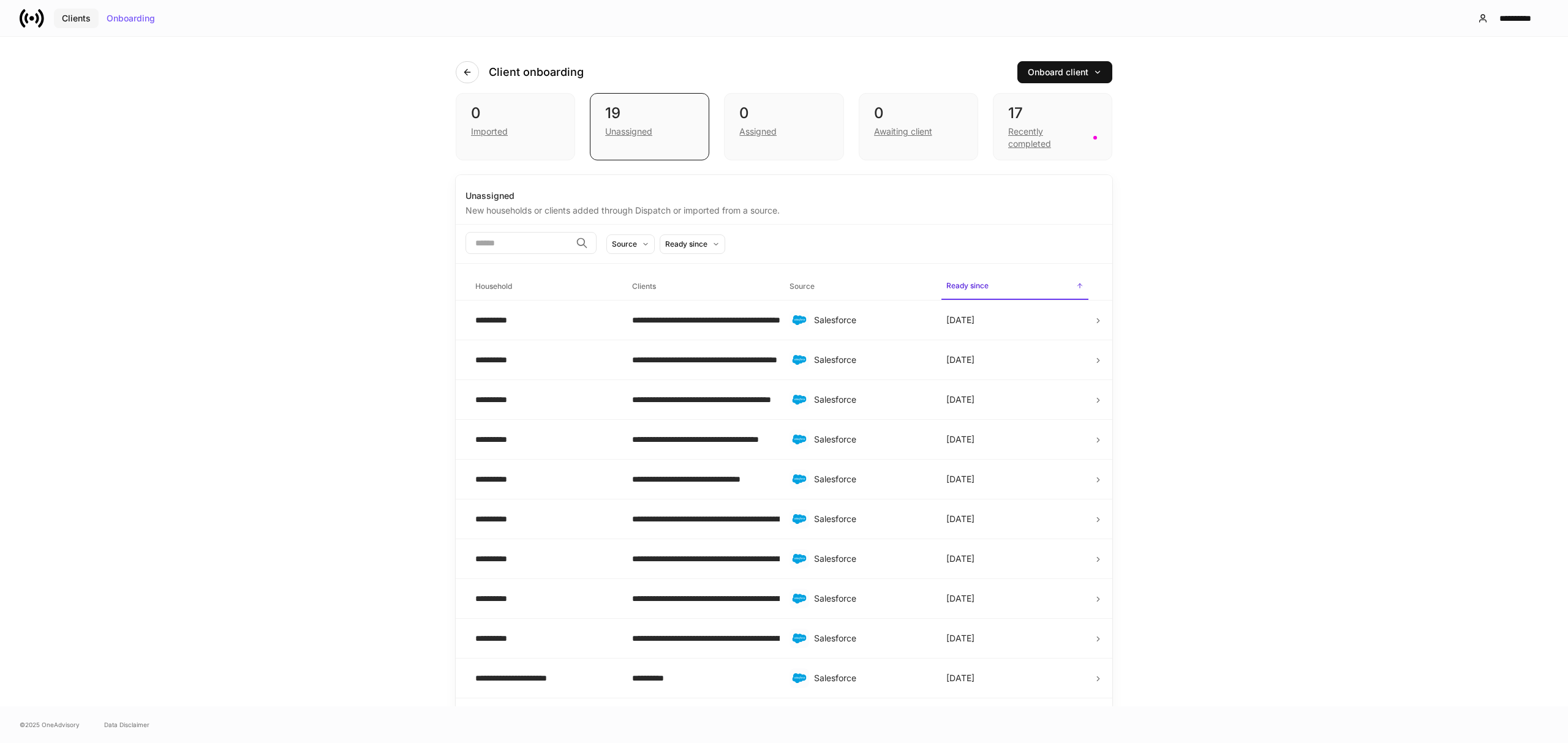
click at [66, 14] on div "Clients" at bounding box center [76, 19] width 29 height 8
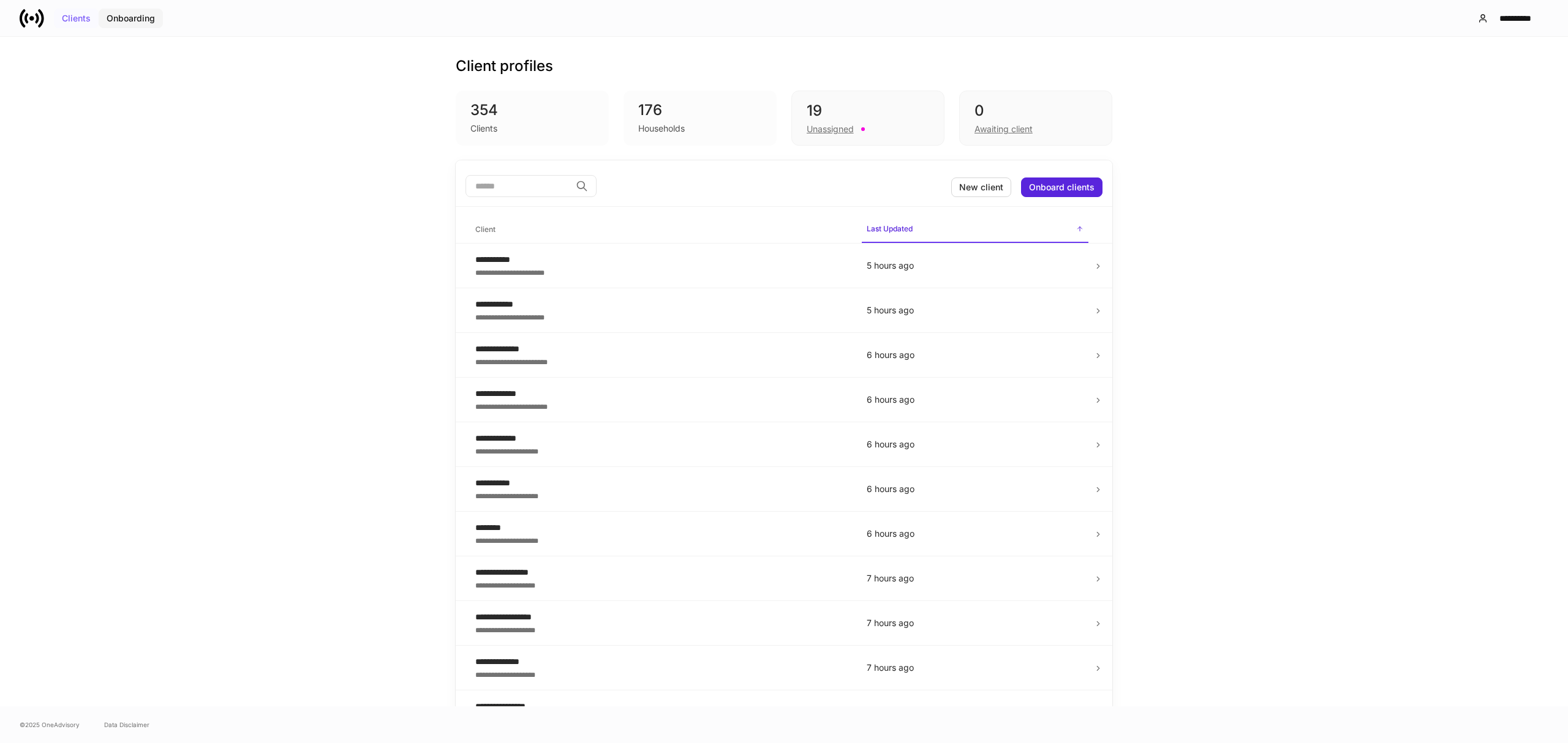
drag, startPoint x: 138, startPoint y: 20, endPoint x: 94, endPoint y: 18, distance: 44.0
click at [138, 20] on div "Onboarding" at bounding box center [131, 19] width 48 height 8
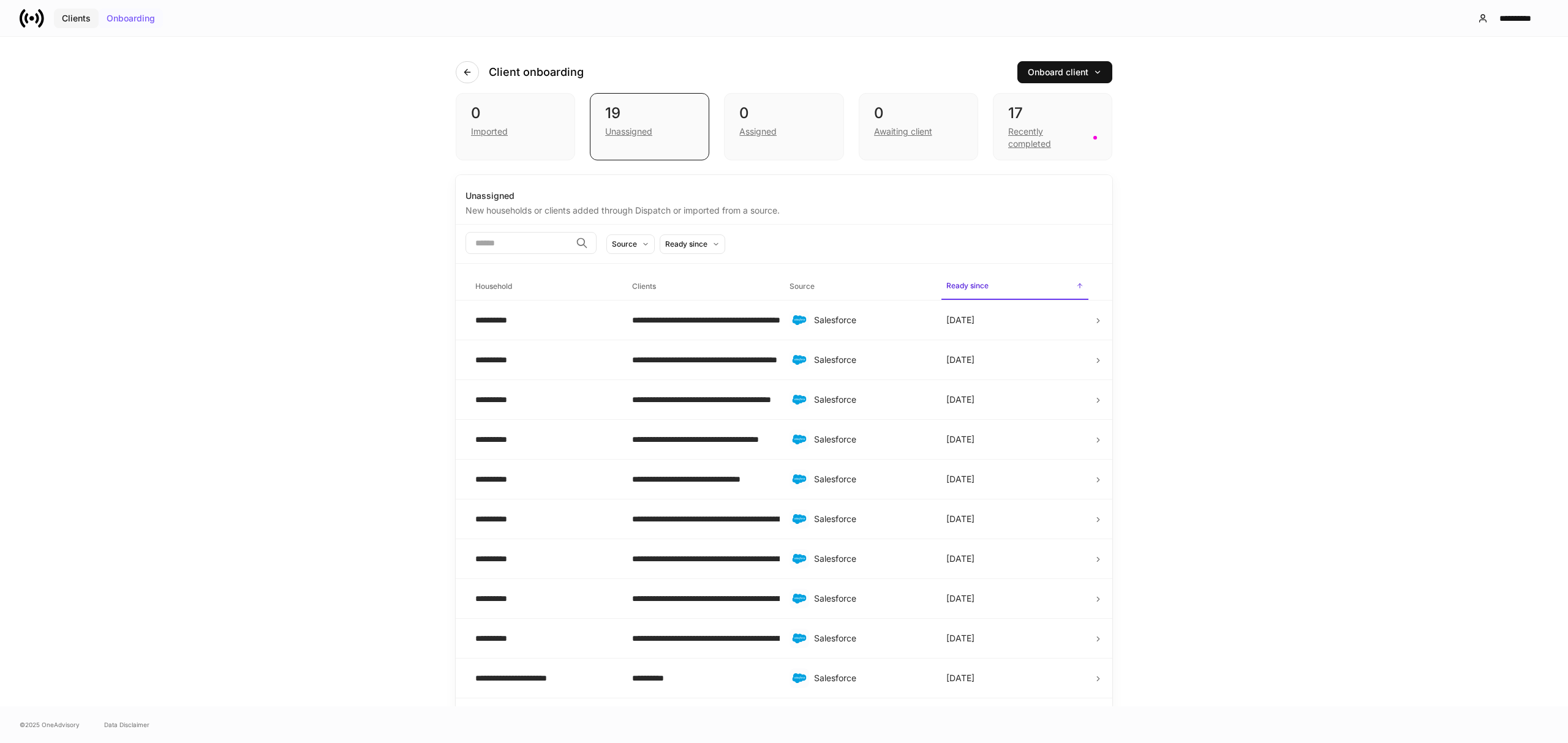
drag, startPoint x: 87, startPoint y: 18, endPoint x: 131, endPoint y: 14, distance: 44.2
click at [87, 17] on div "Clients" at bounding box center [76, 19] width 29 height 8
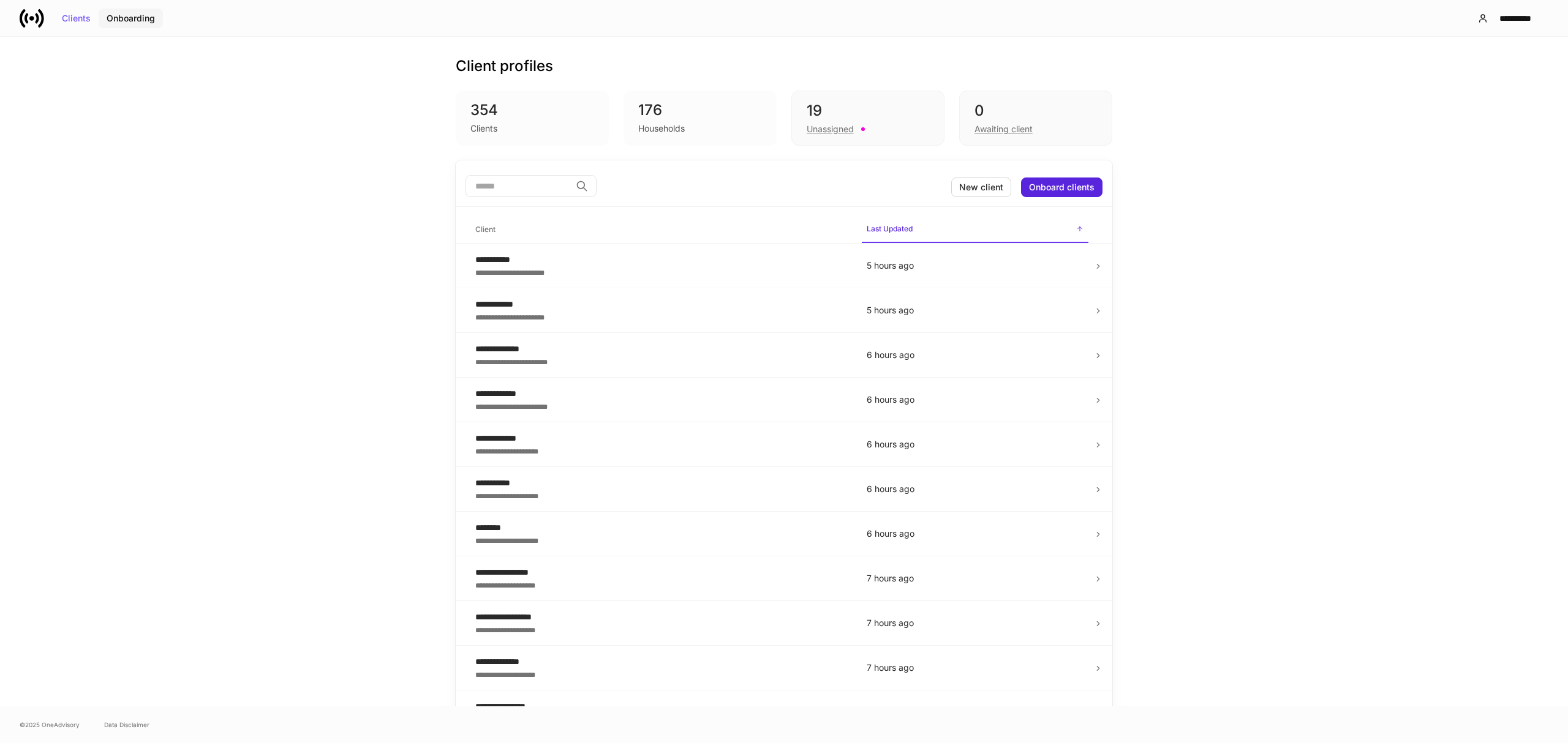
click at [143, 14] on div "Onboarding" at bounding box center [131, 19] width 48 height 8
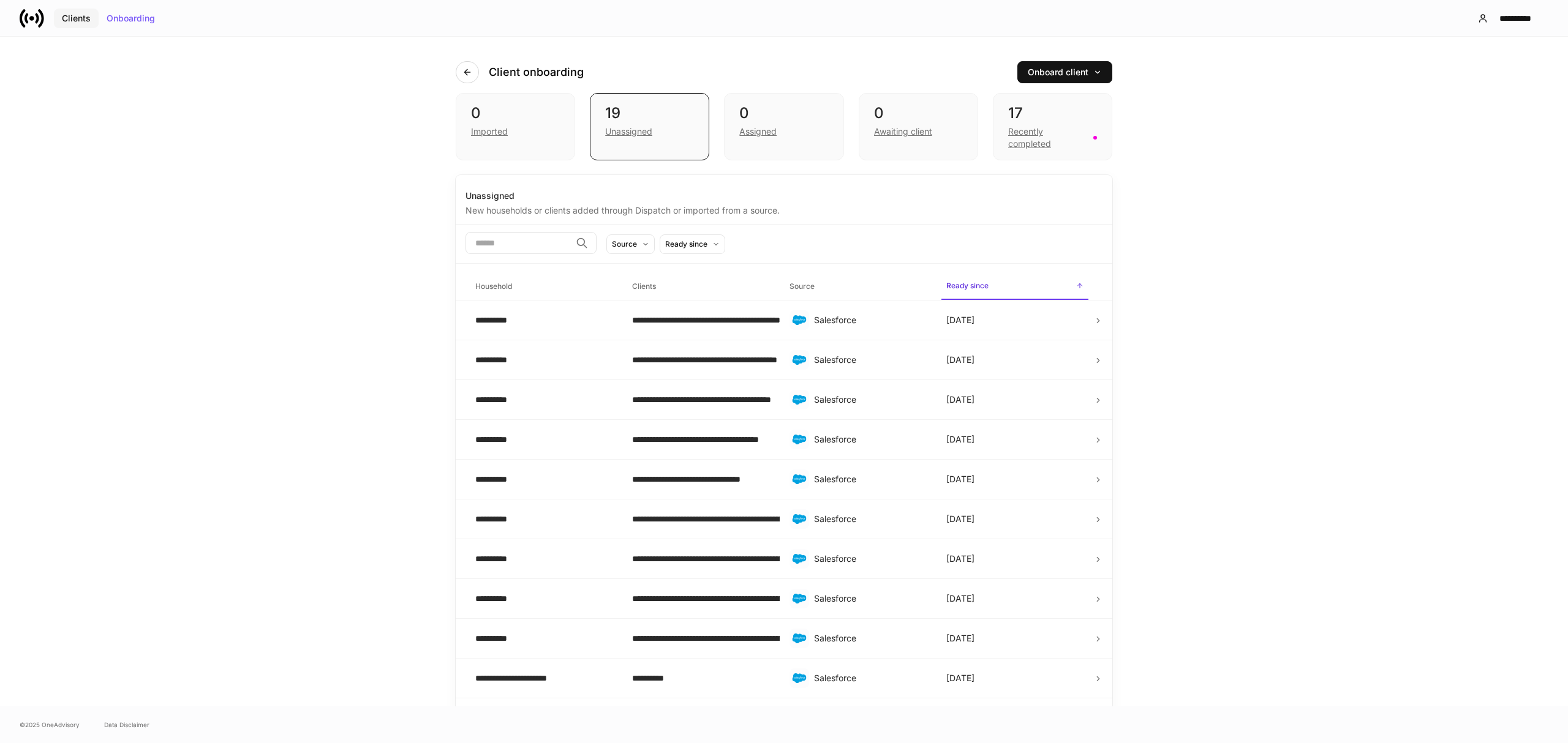
click at [74, 17] on div "Clients" at bounding box center [76, 19] width 29 height 8
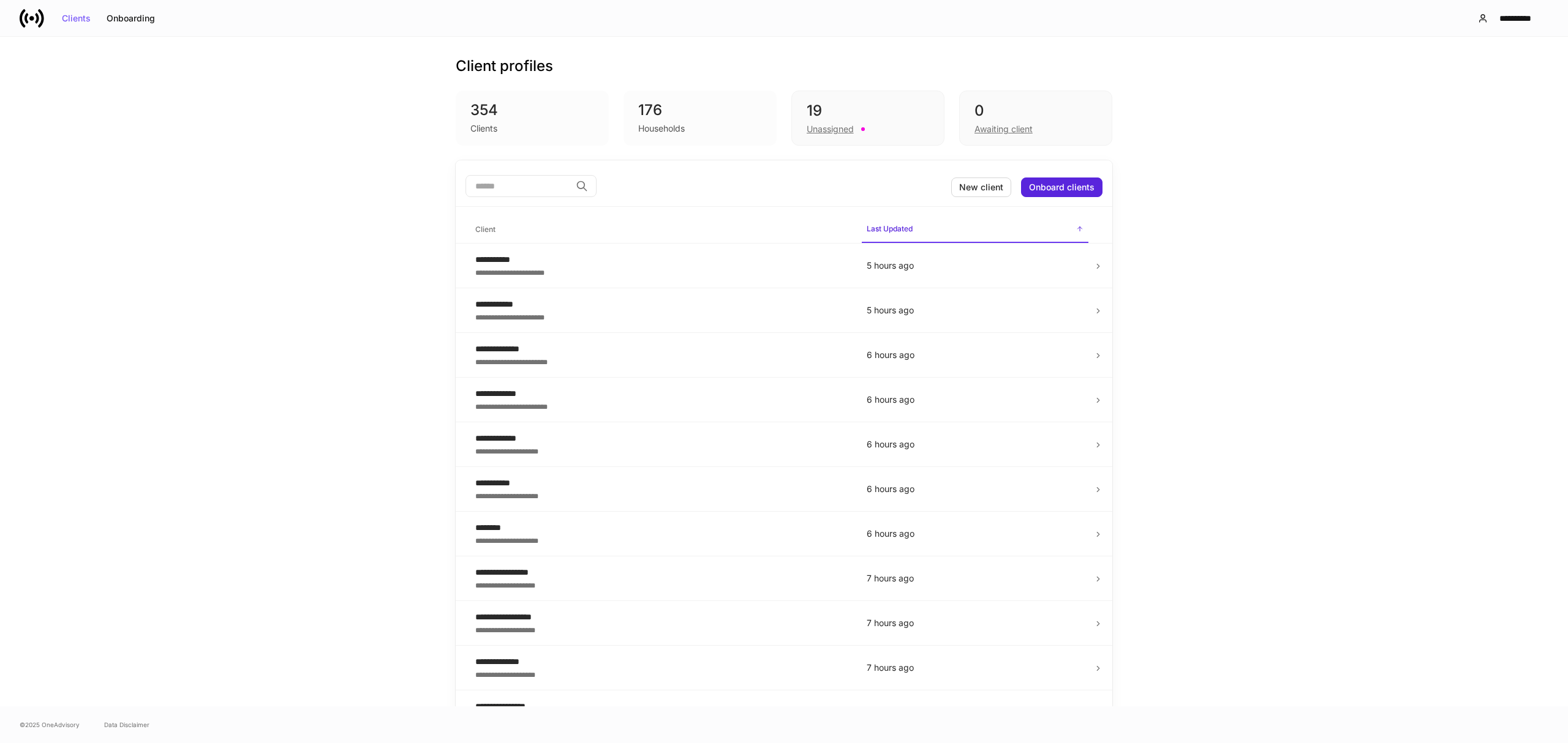
click at [27, 17] on icon at bounding box center [26, 18] width 3 height 10
click at [30, 19] on icon at bounding box center [32, 19] width 25 height 25
click at [123, 11] on button "Onboarding" at bounding box center [131, 18] width 65 height 20
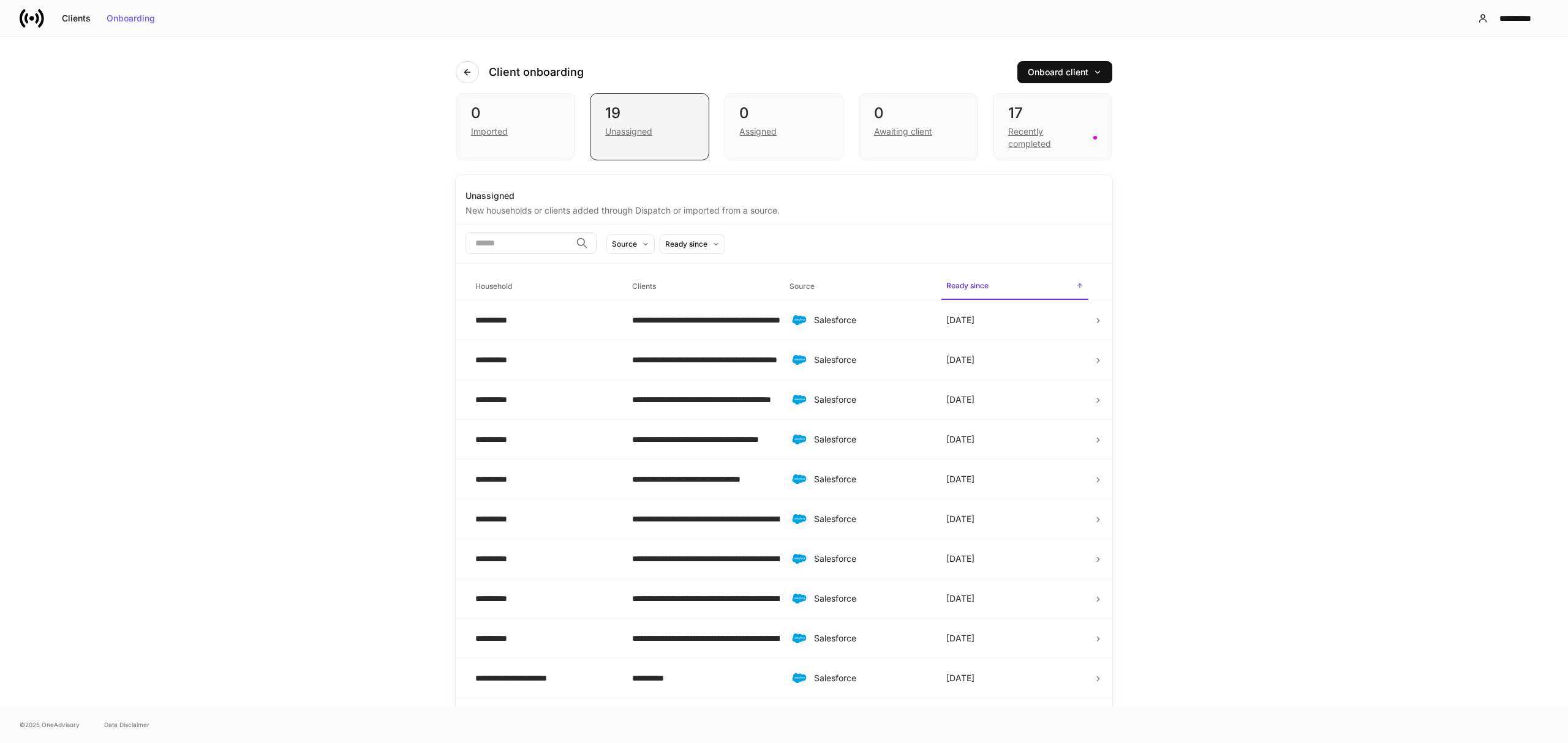
drag, startPoint x: 623, startPoint y: 135, endPoint x: 679, endPoint y: 152, distance: 58.5
click at [623, 135] on div "Unassigned" at bounding box center [629, 132] width 47 height 12
click at [723, 319] on div "**********" at bounding box center [701, 320] width 137 height 12
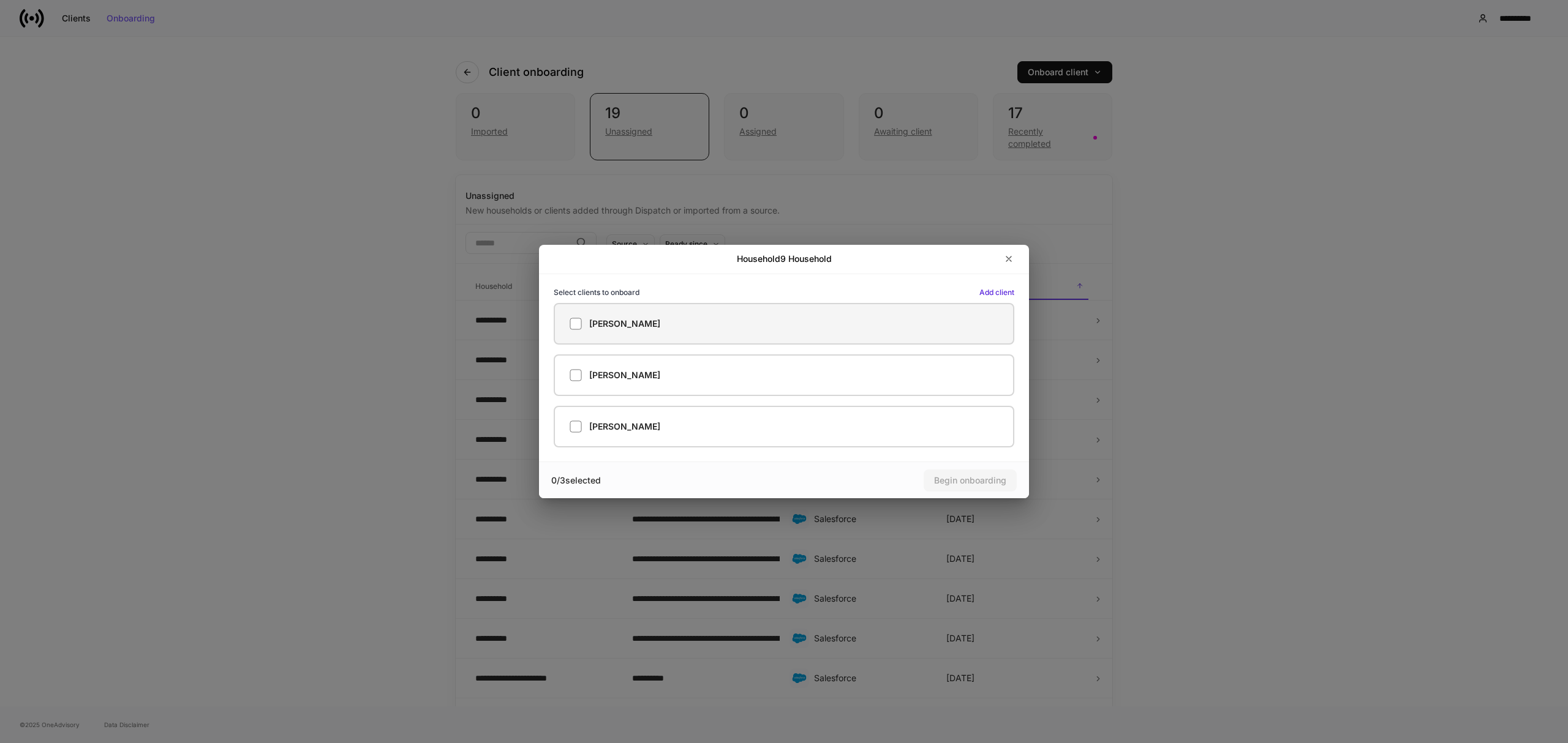
click at [651, 328] on h5 "[PERSON_NAME]" at bounding box center [624, 324] width 71 height 12
click at [650, 324] on h5 "[PERSON_NAME]" at bounding box center [624, 324] width 71 height 12
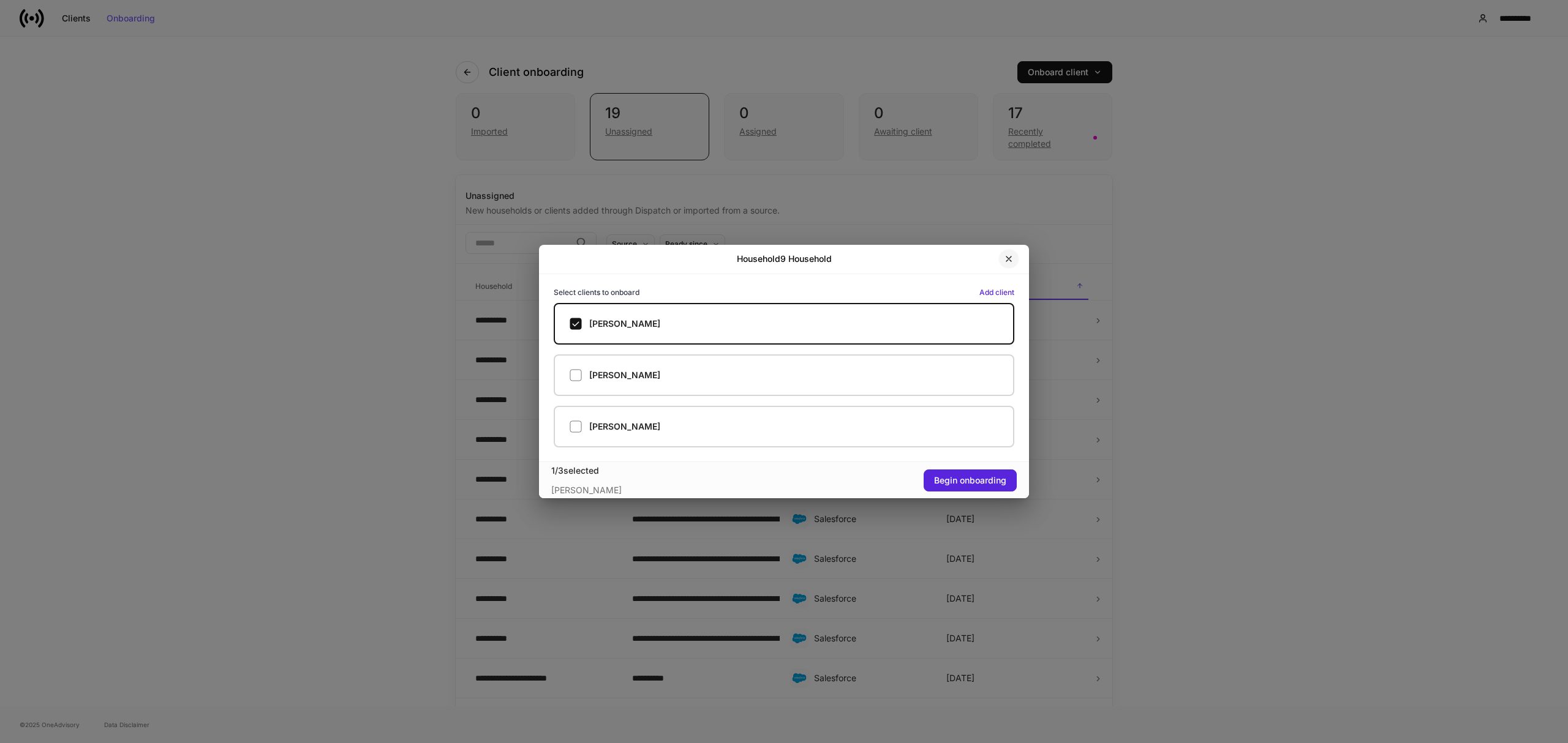
click at [1016, 253] on button "button" at bounding box center [1009, 259] width 21 height 20
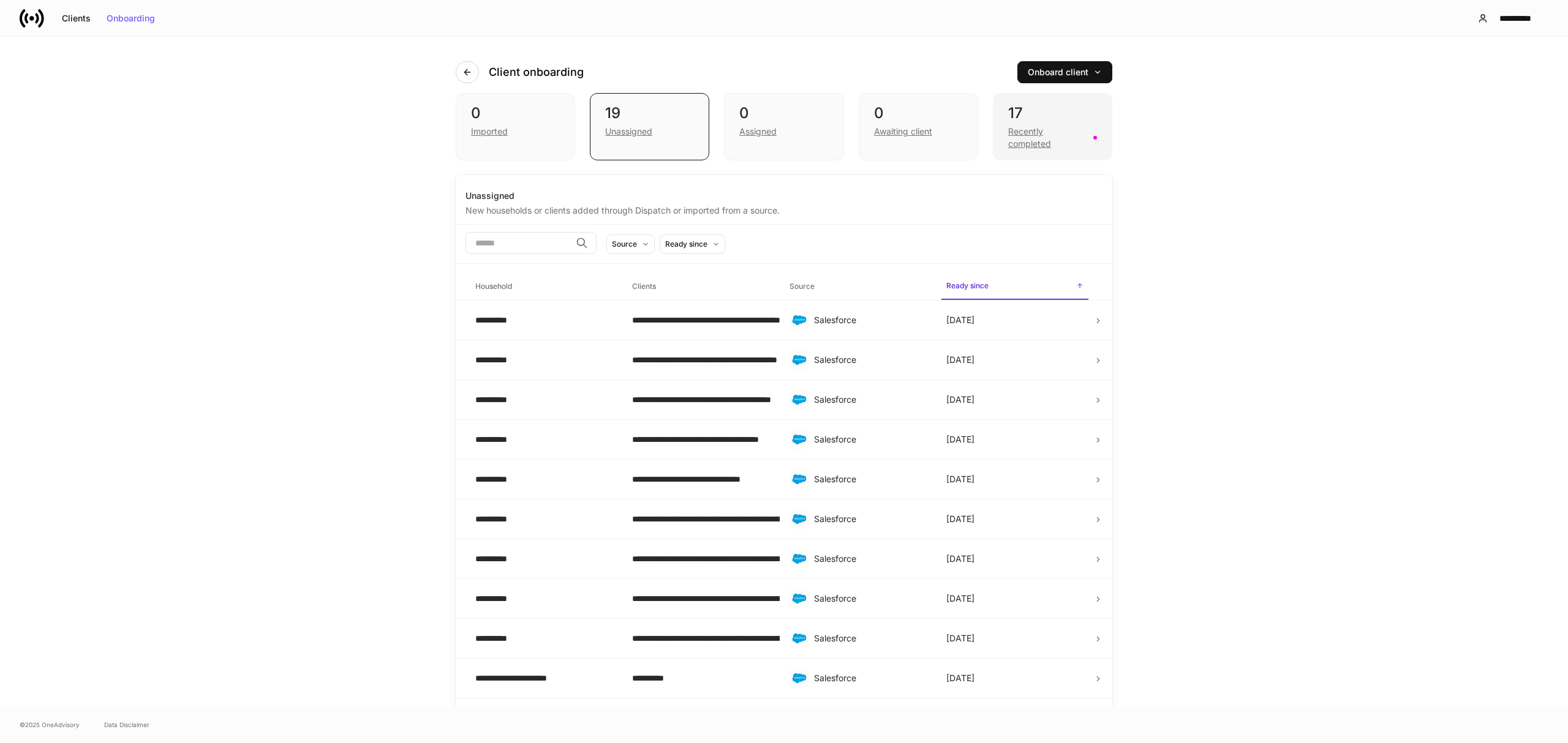
click at [1022, 138] on div "Recently completed" at bounding box center [1046, 138] width 78 height 25
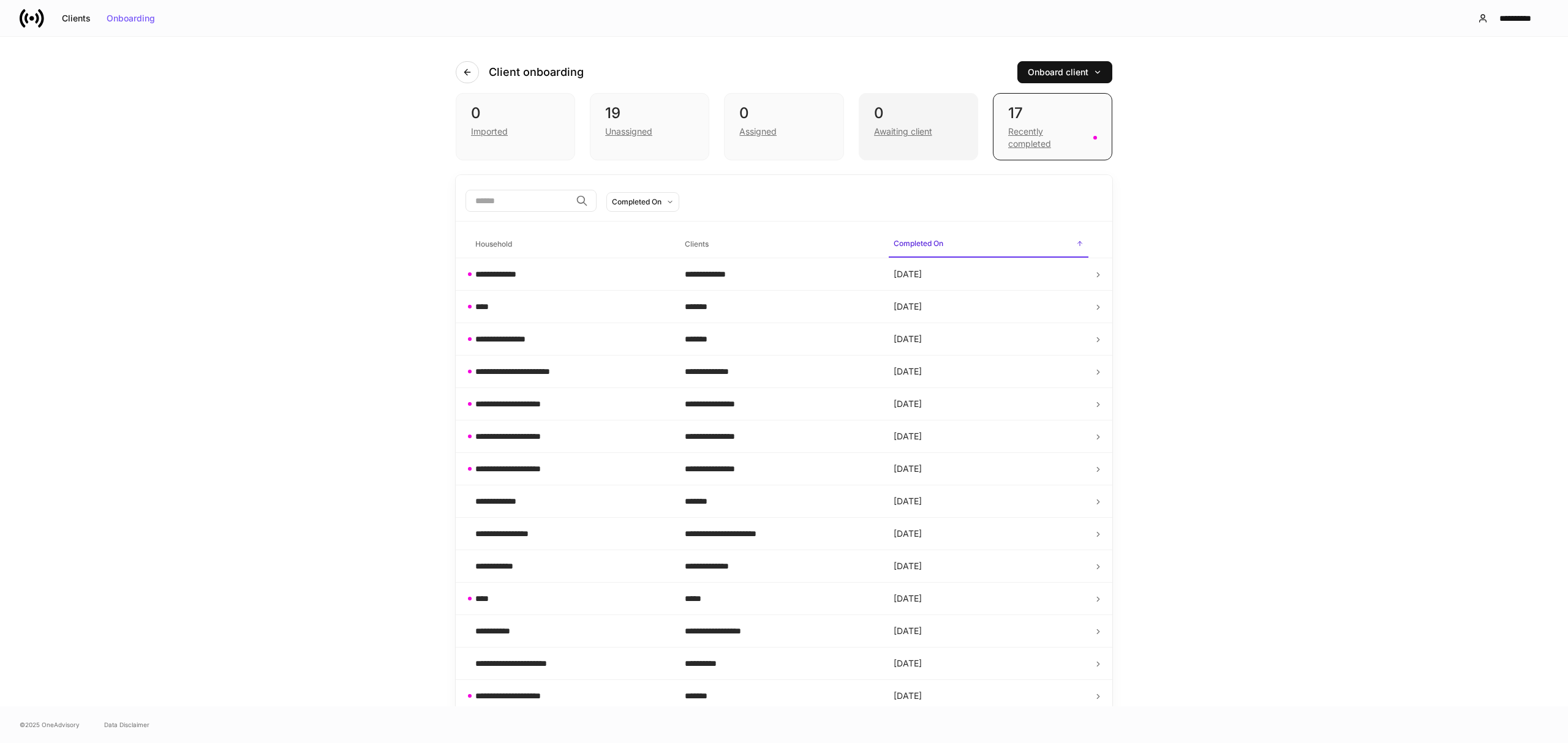
click at [885, 128] on div "Awaiting client" at bounding box center [903, 132] width 58 height 12
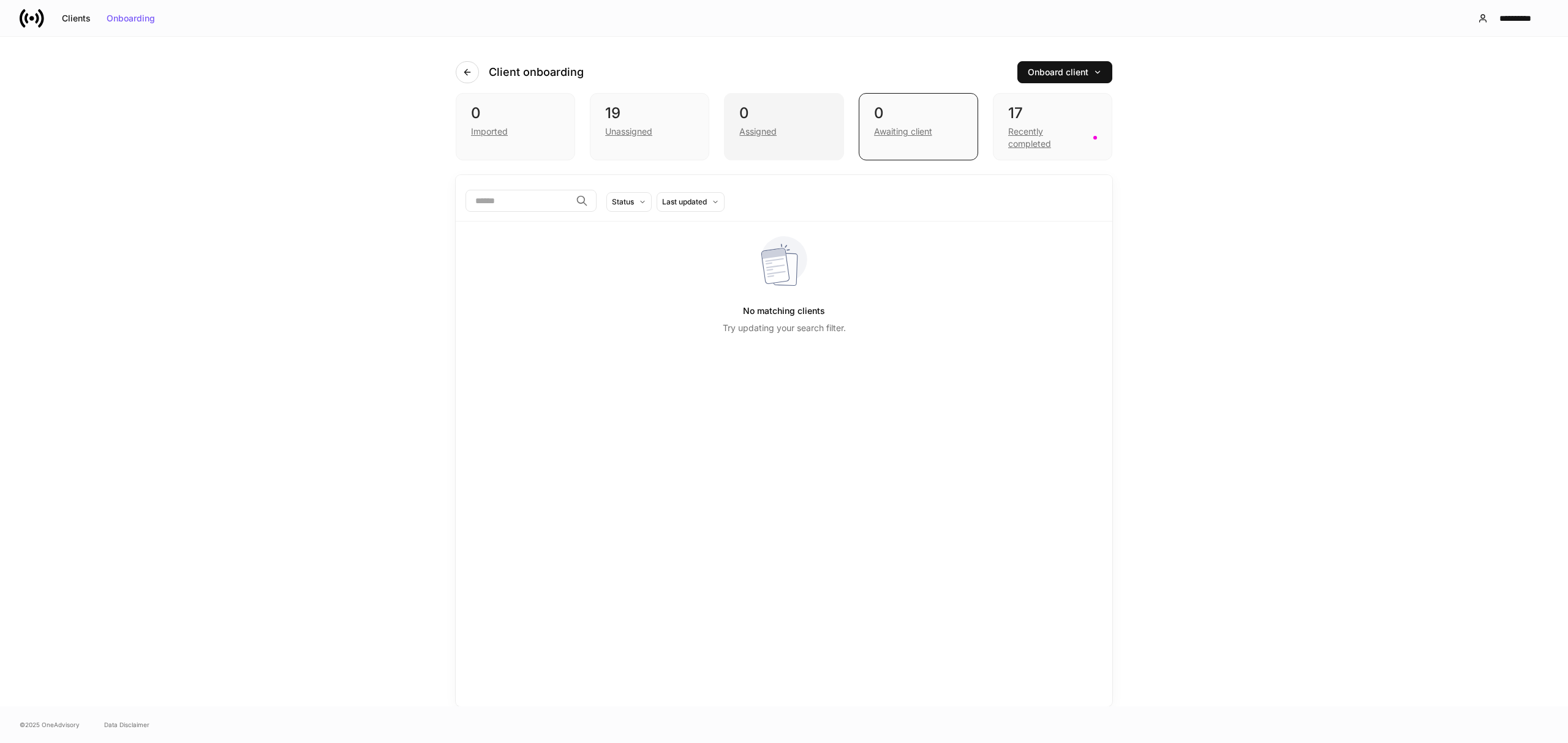
click at [765, 126] on div "Assigned" at bounding box center [758, 132] width 37 height 12
click at [637, 133] on div "Unassigned" at bounding box center [629, 132] width 47 height 12
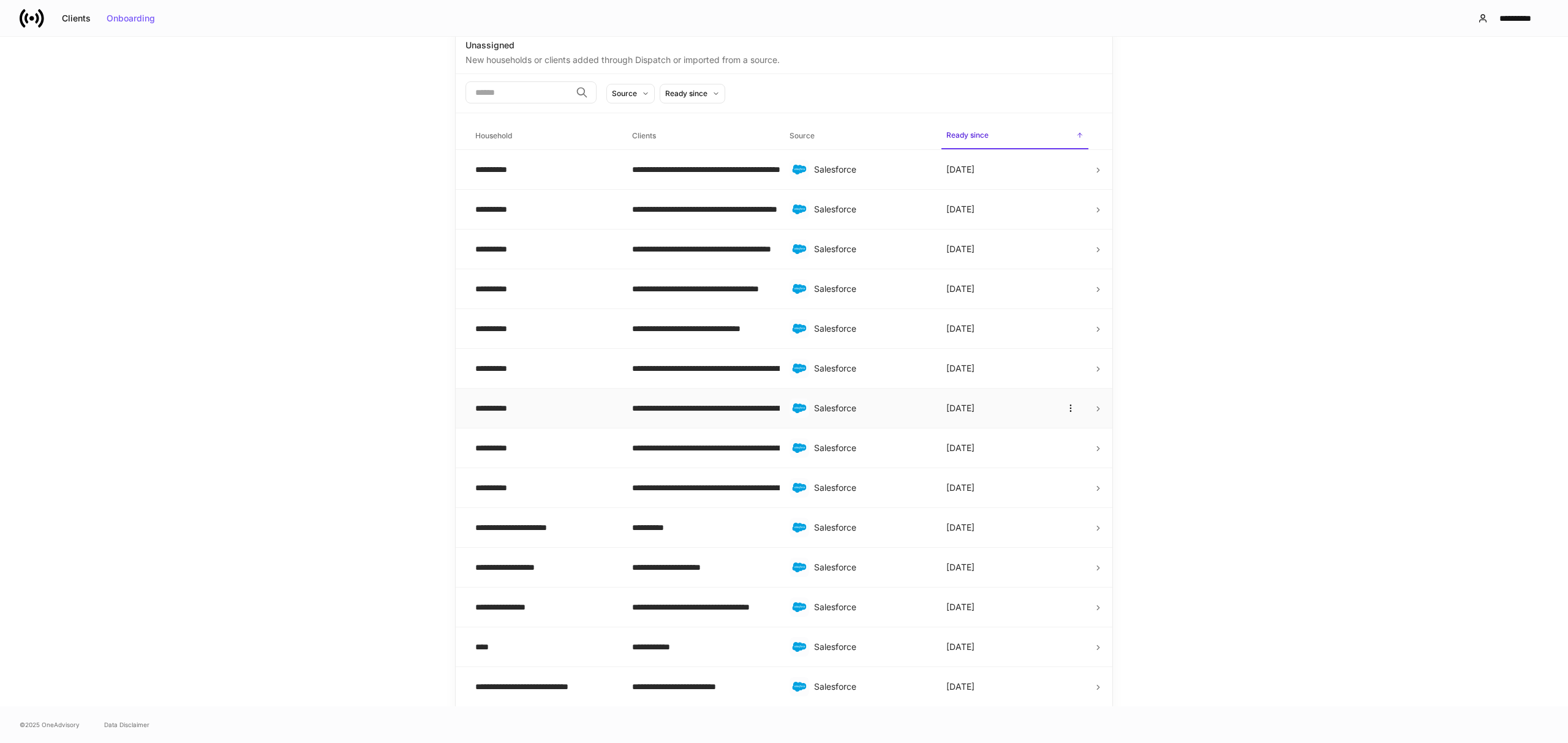
scroll to position [163, 0]
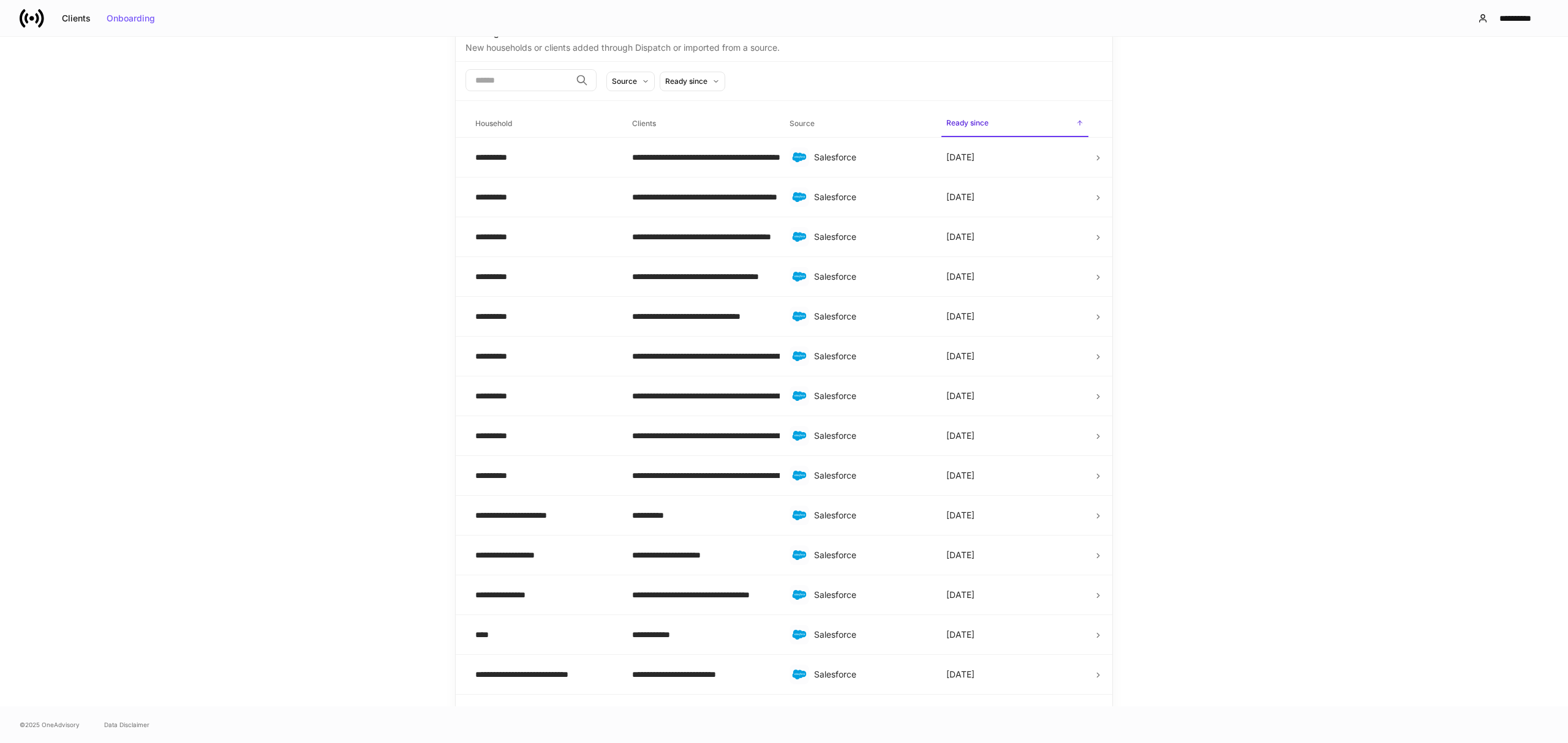
click at [350, 221] on div "**********" at bounding box center [784, 371] width 1568 height 670
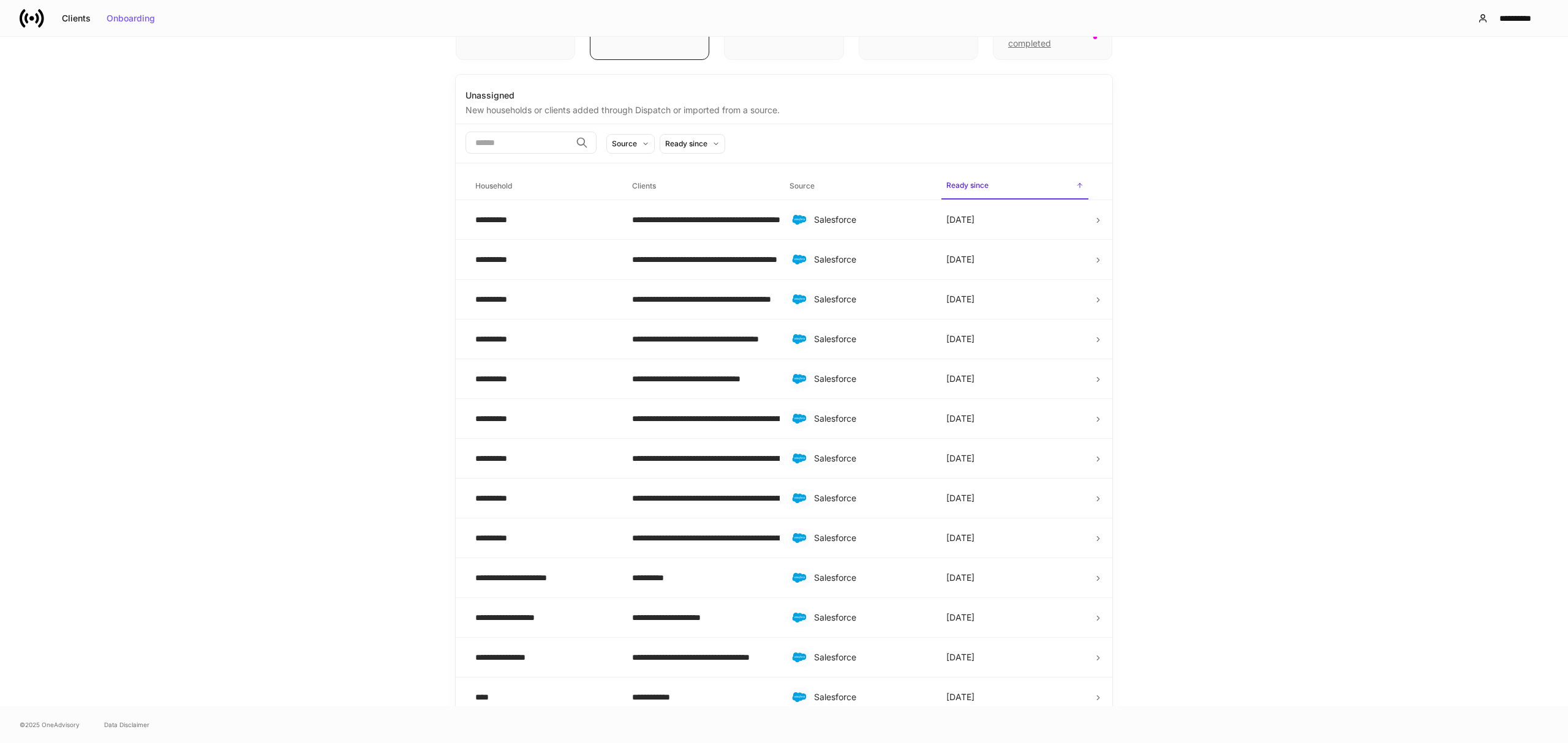
scroll to position [0, 0]
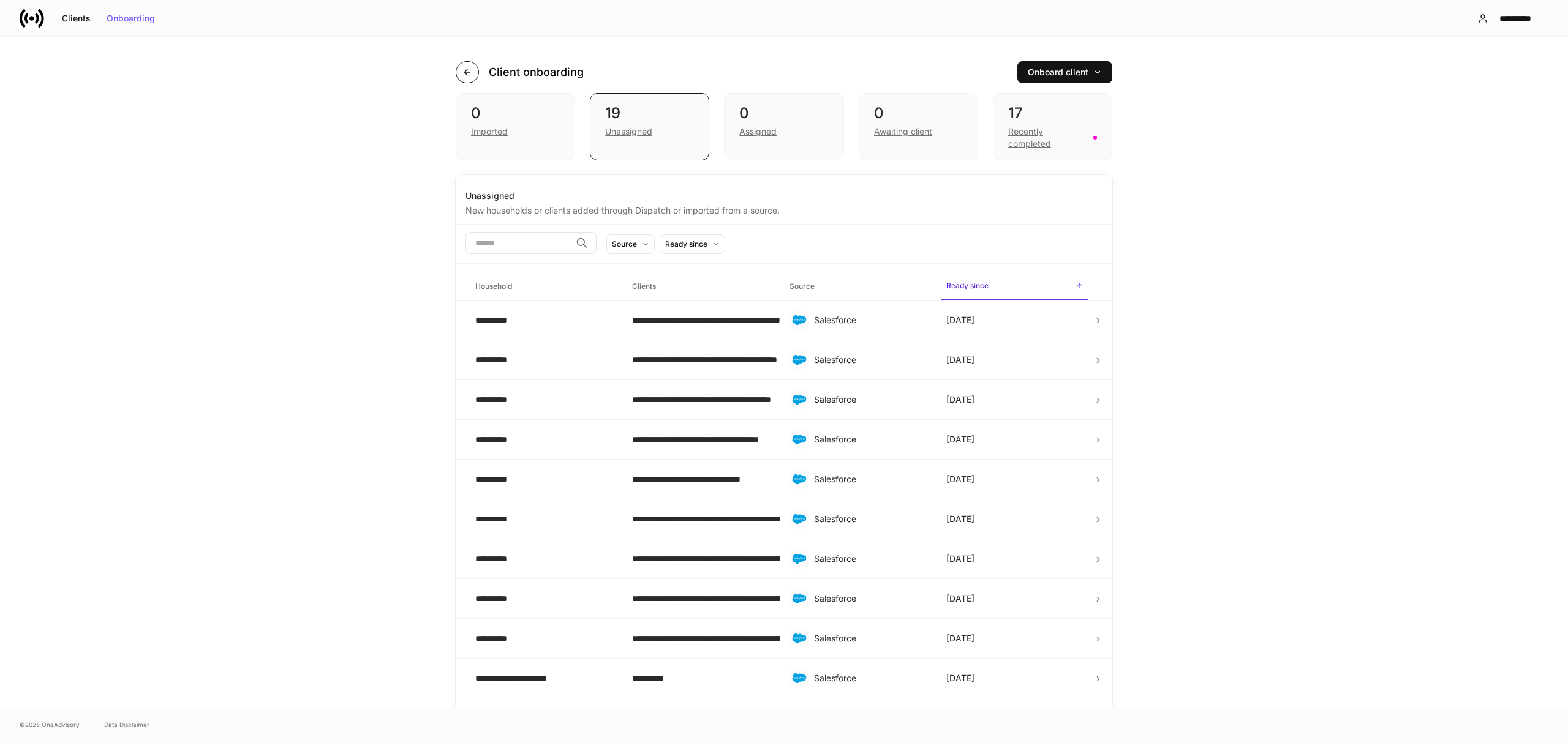
click at [461, 64] on button "button" at bounding box center [467, 72] width 23 height 22
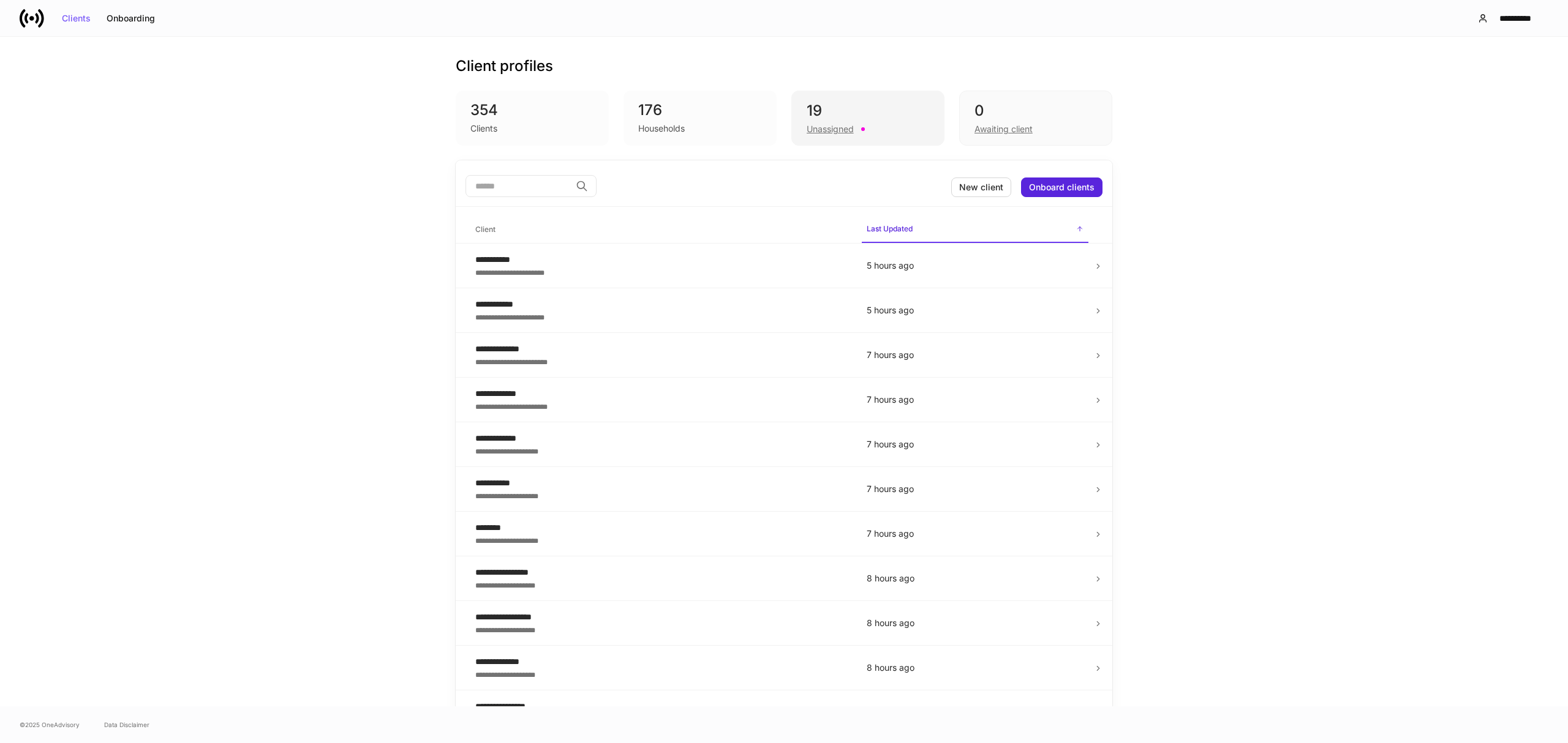
click at [833, 127] on div "Unassigned" at bounding box center [830, 129] width 47 height 12
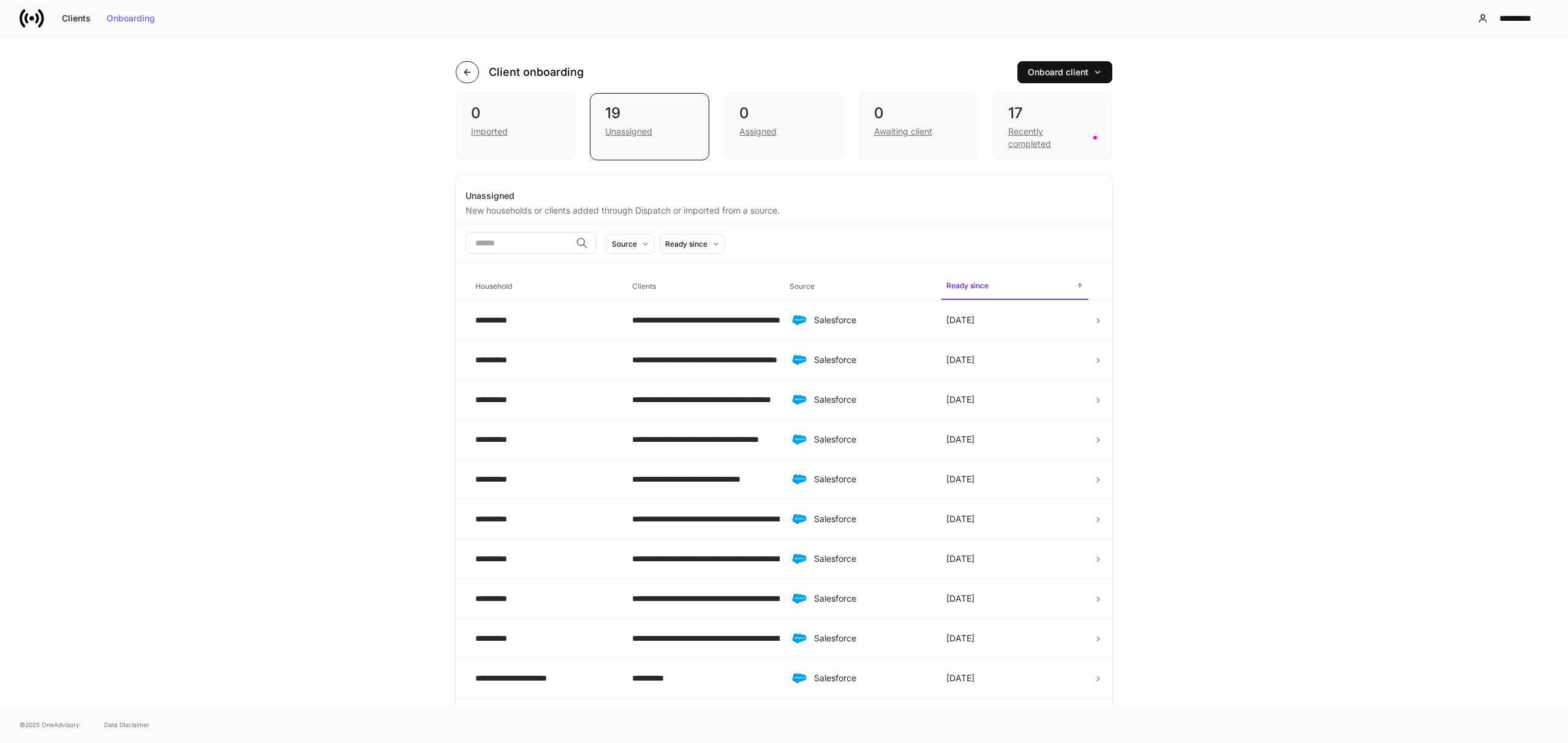
click at [466, 69] on button "button" at bounding box center [467, 72] width 23 height 22
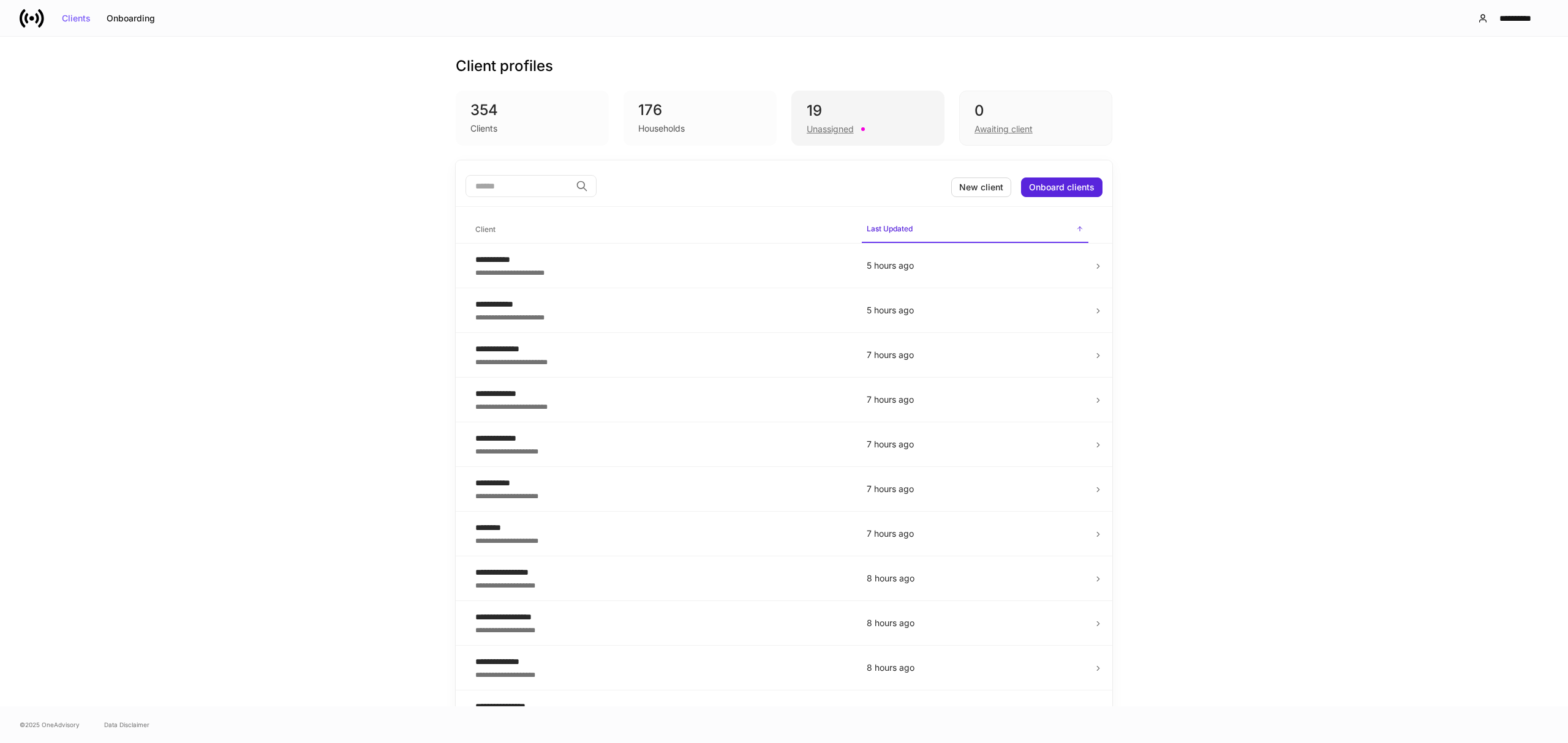
click at [836, 124] on div "Unassigned" at bounding box center [830, 129] width 47 height 12
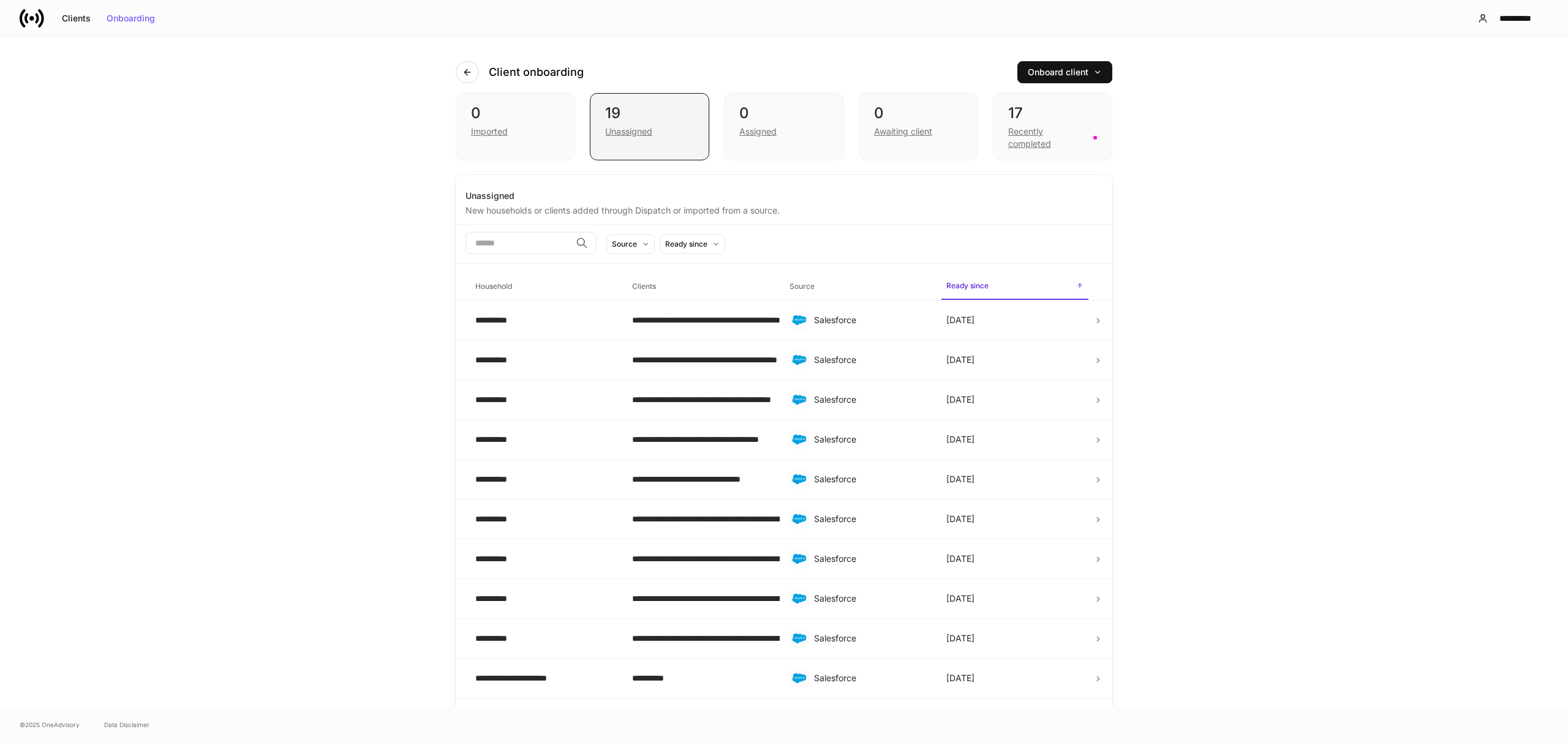
click at [623, 130] on div "Unassigned" at bounding box center [629, 132] width 47 height 12
click at [468, 72] on button "button" at bounding box center [467, 72] width 23 height 22
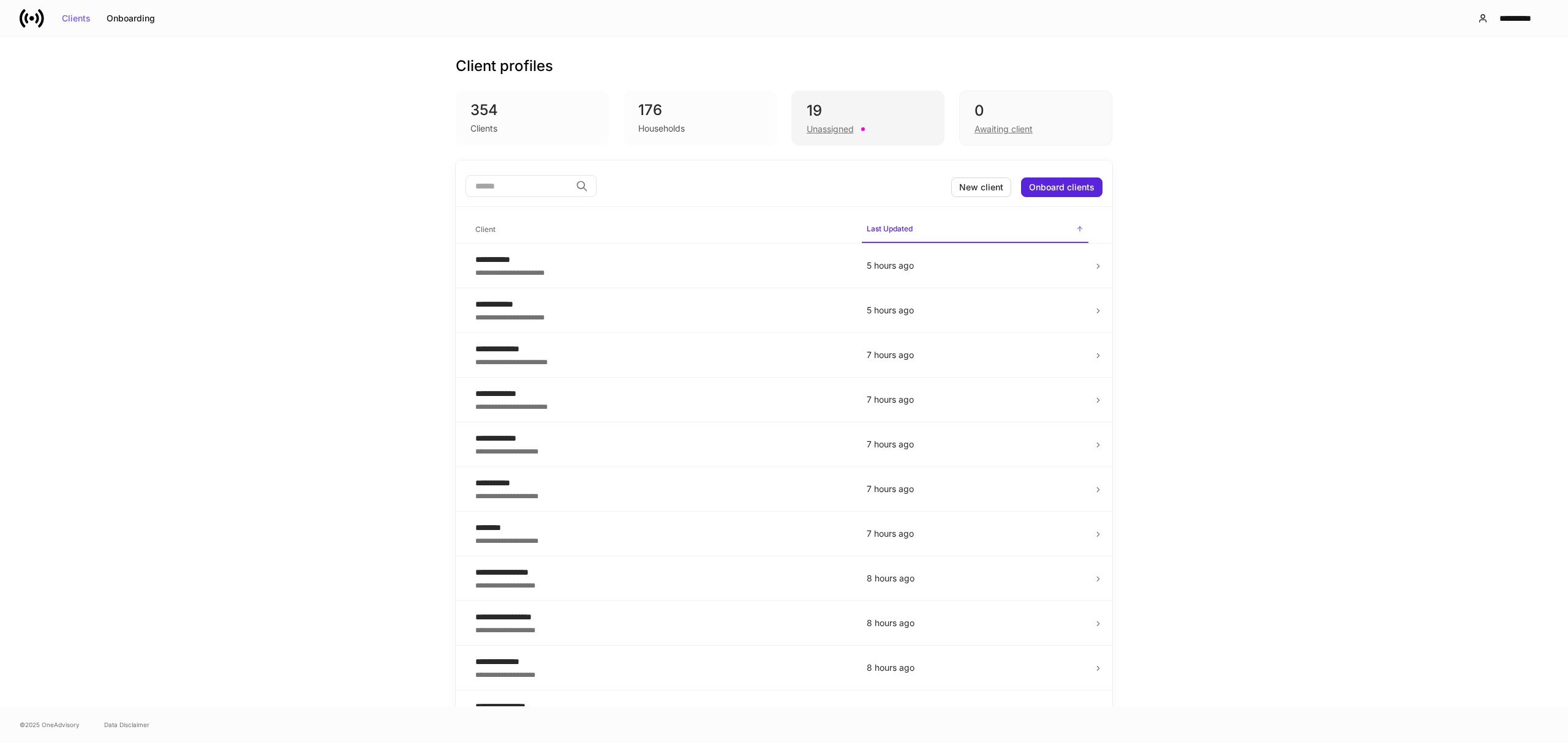
click at [831, 124] on div "Unassigned" at bounding box center [830, 129] width 47 height 12
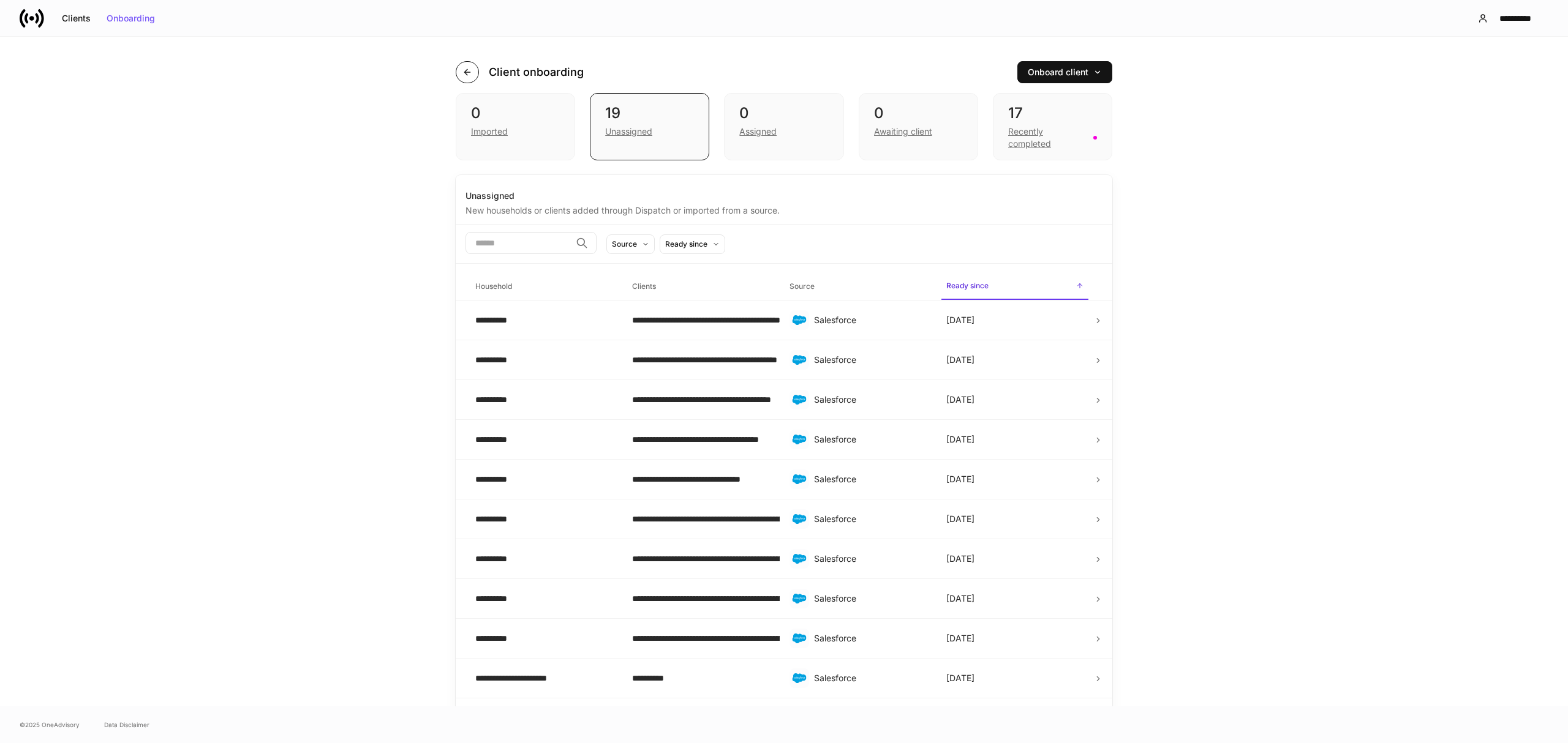
click at [464, 73] on icon "button" at bounding box center [467, 72] width 5 height 5
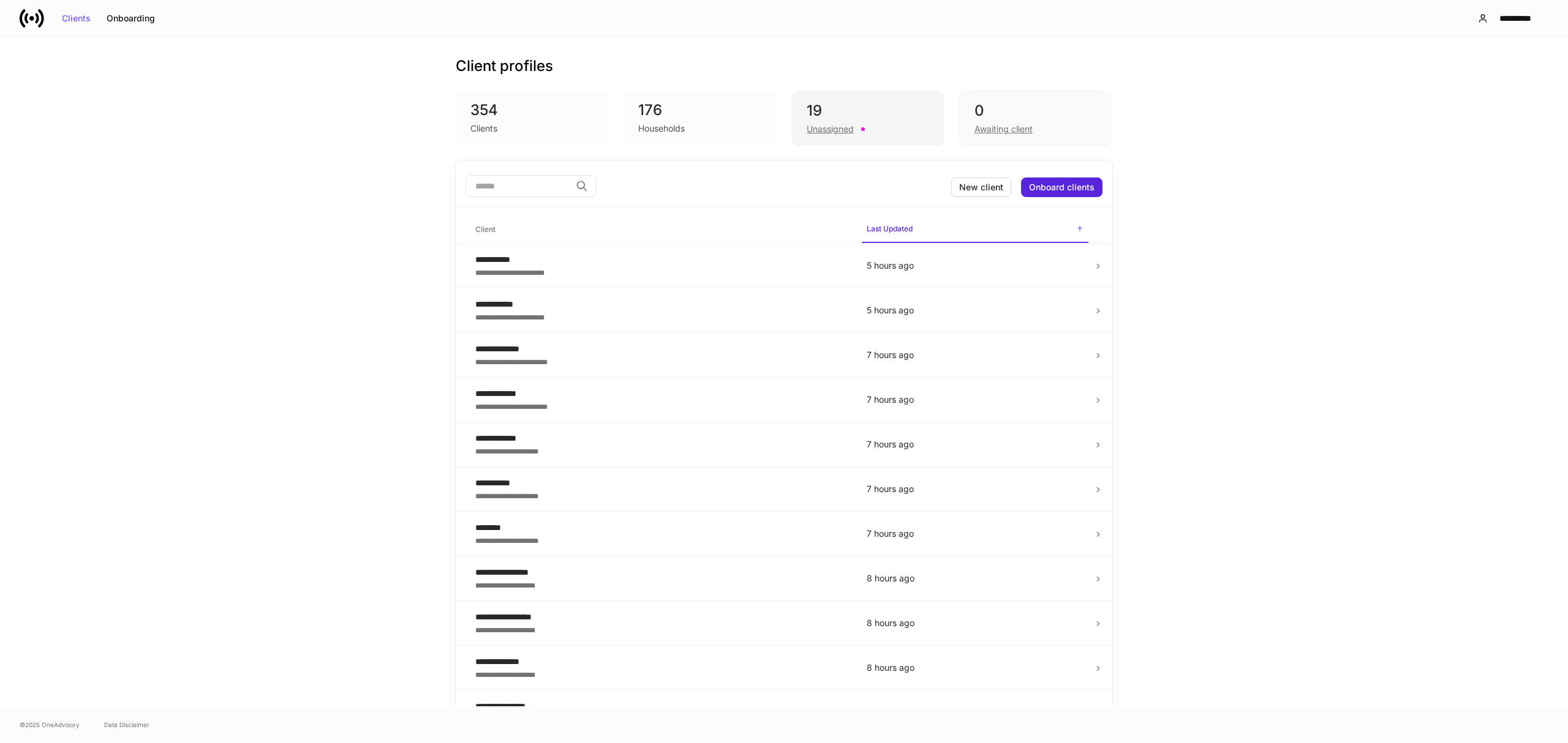
click at [816, 123] on div "Unassigned" at bounding box center [830, 129] width 47 height 12
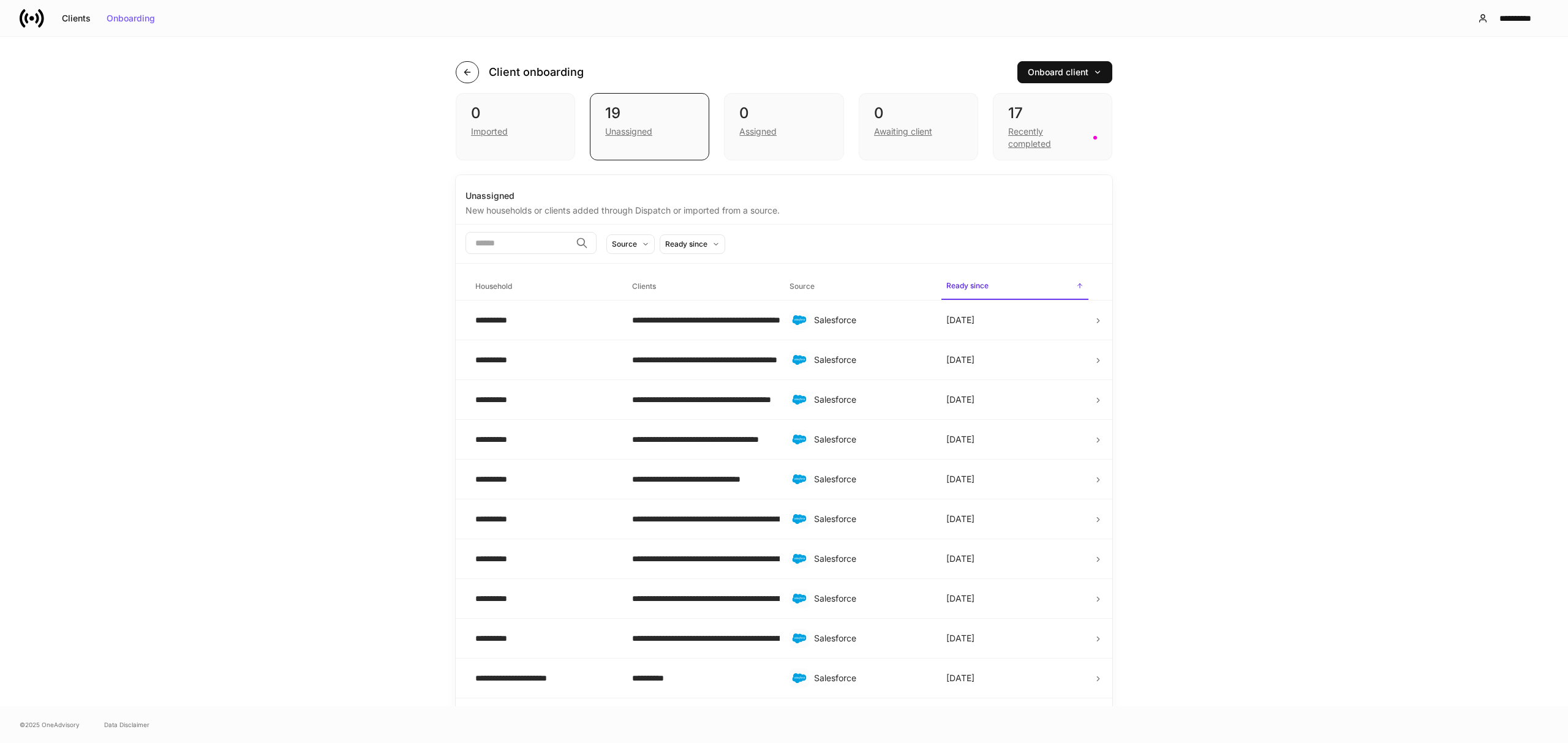
click at [466, 71] on button "button" at bounding box center [467, 72] width 23 height 22
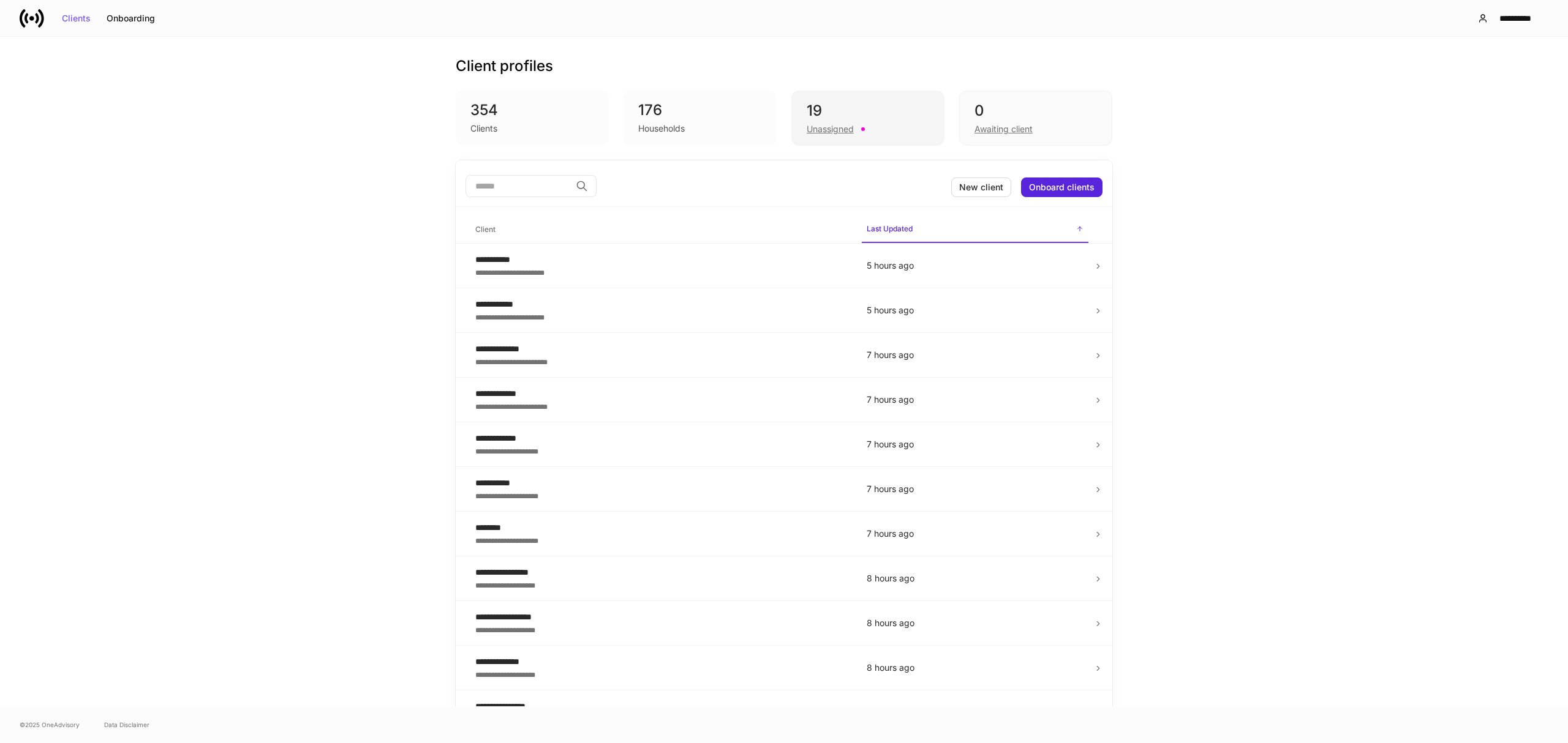
click at [837, 126] on div "Unassigned" at bounding box center [830, 129] width 47 height 12
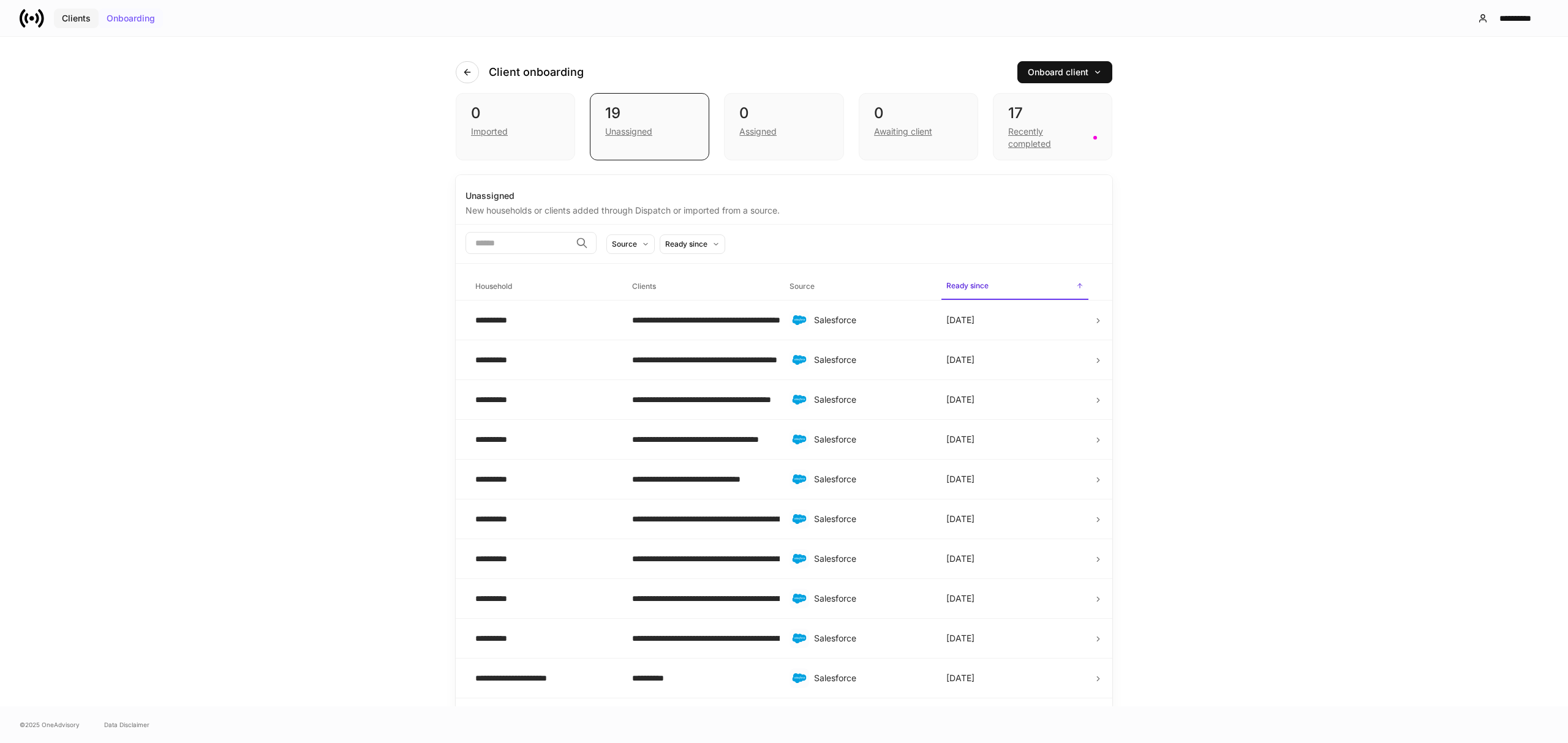
click at [80, 16] on div "Clients" at bounding box center [76, 19] width 29 height 8
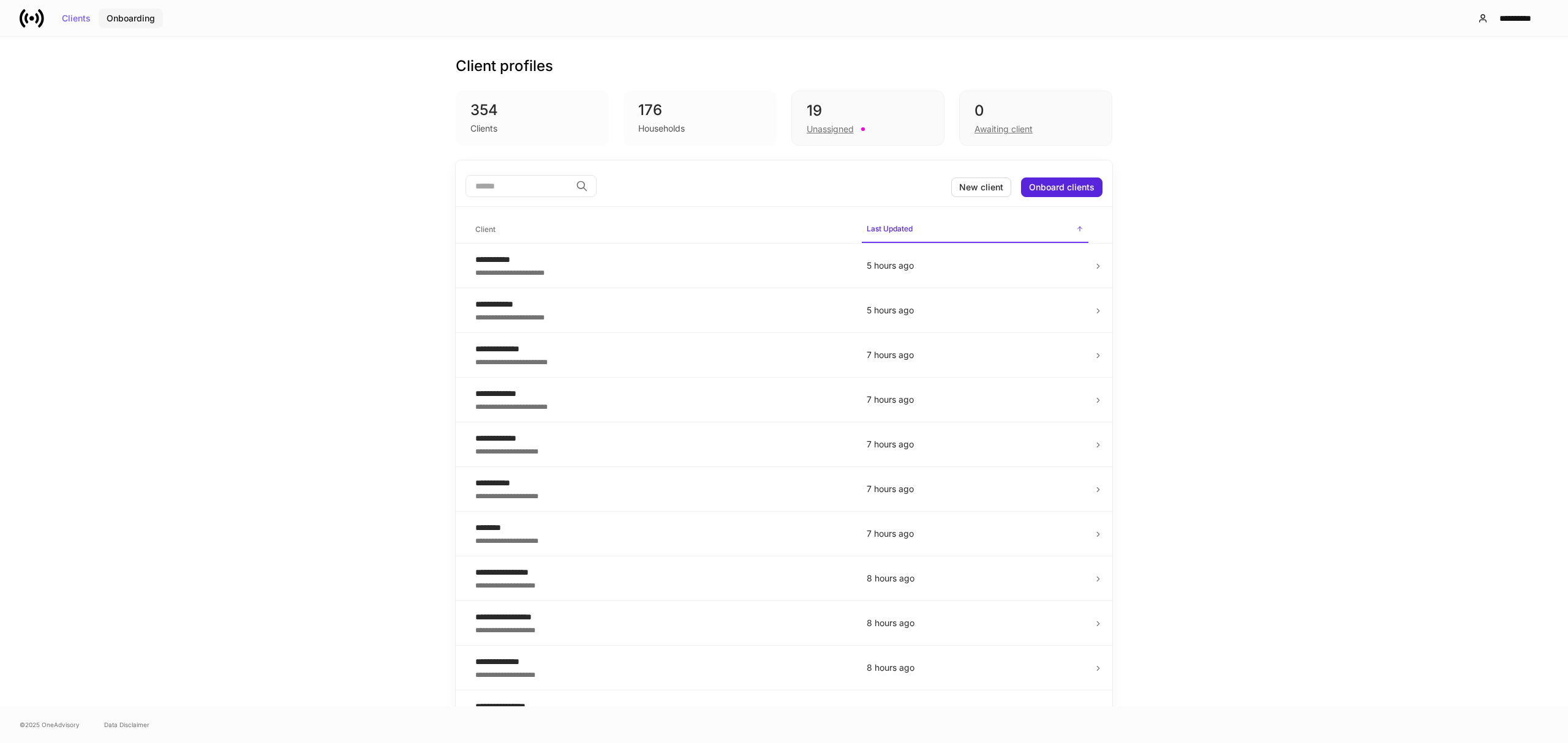
click at [135, 17] on div "Onboarding" at bounding box center [131, 19] width 48 height 8
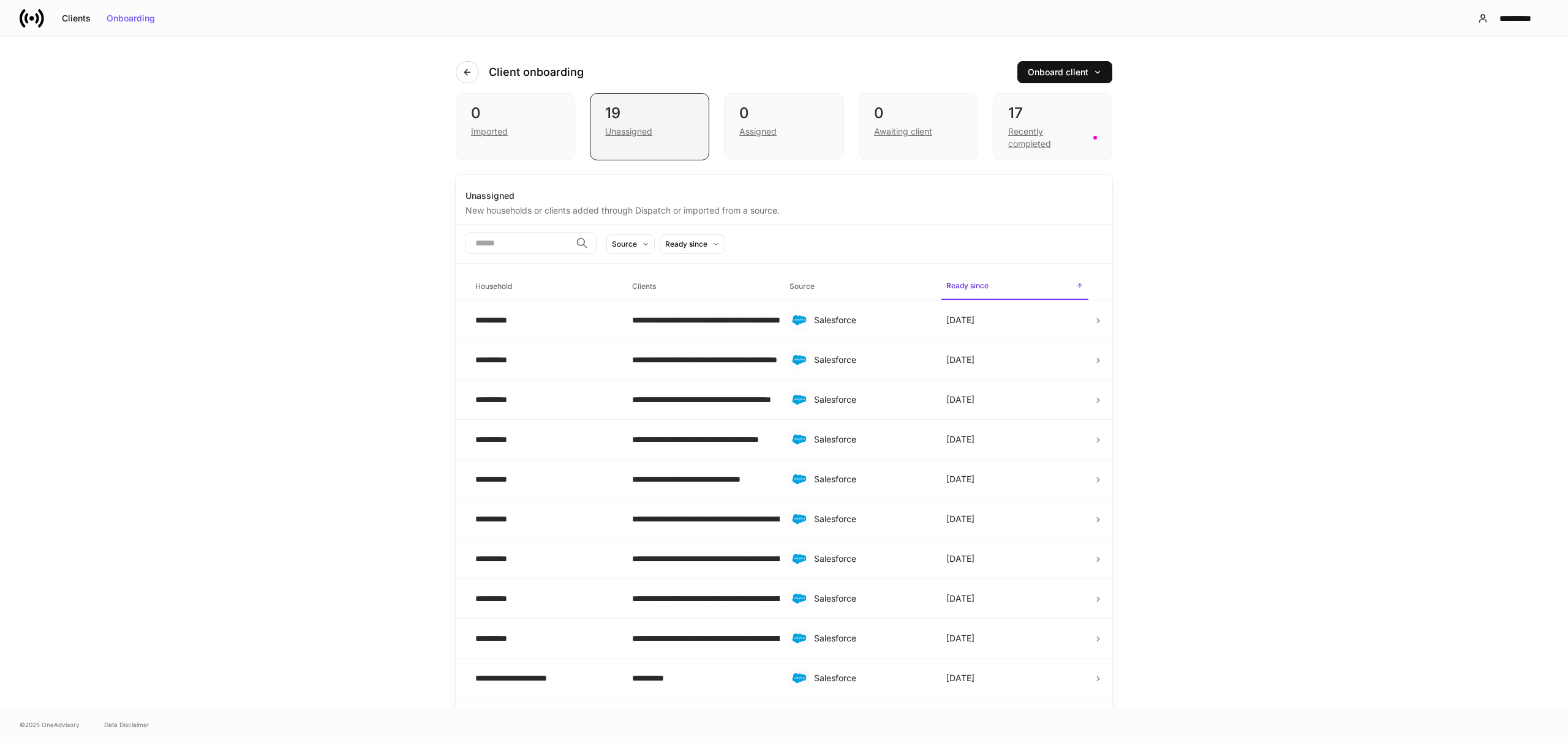
click at [630, 130] on div "Unassigned" at bounding box center [629, 132] width 47 height 12
click at [462, 69] on icon "button" at bounding box center [467, 72] width 10 height 10
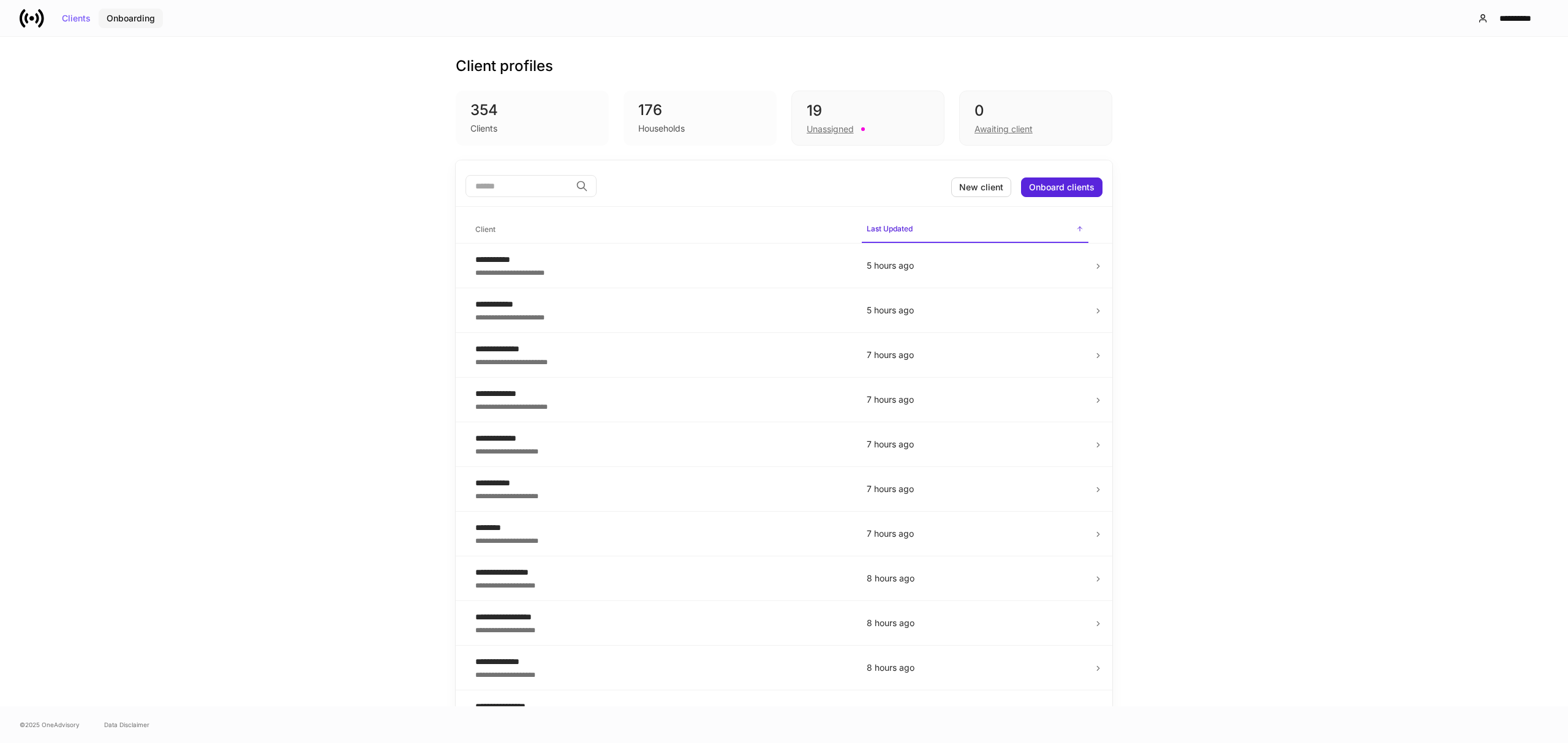
click at [144, 22] on div "Onboarding" at bounding box center [131, 19] width 48 height 8
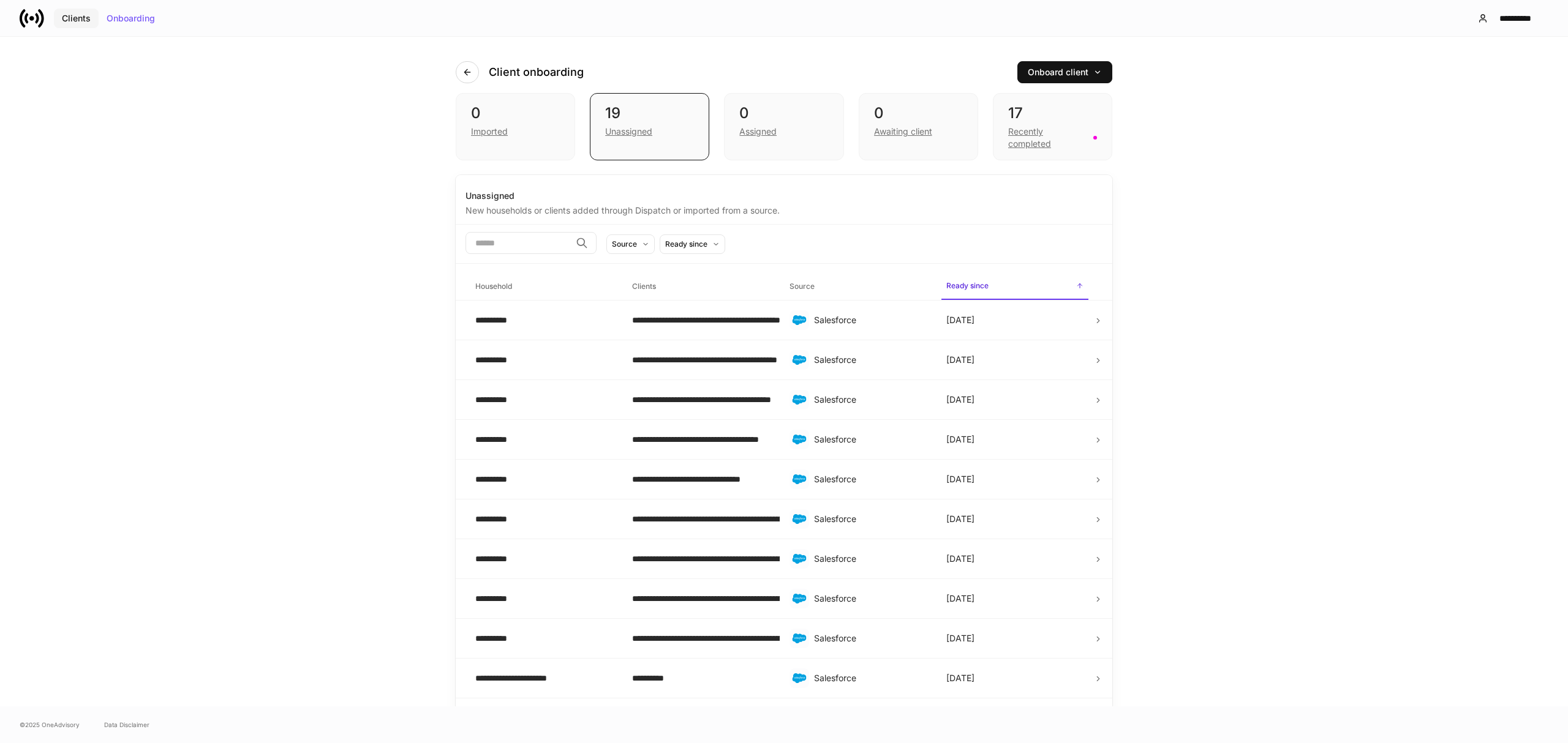
click at [76, 15] on div "Clients" at bounding box center [76, 19] width 29 height 8
click at [31, 17] on icon at bounding box center [32, 18] width 5 height 5
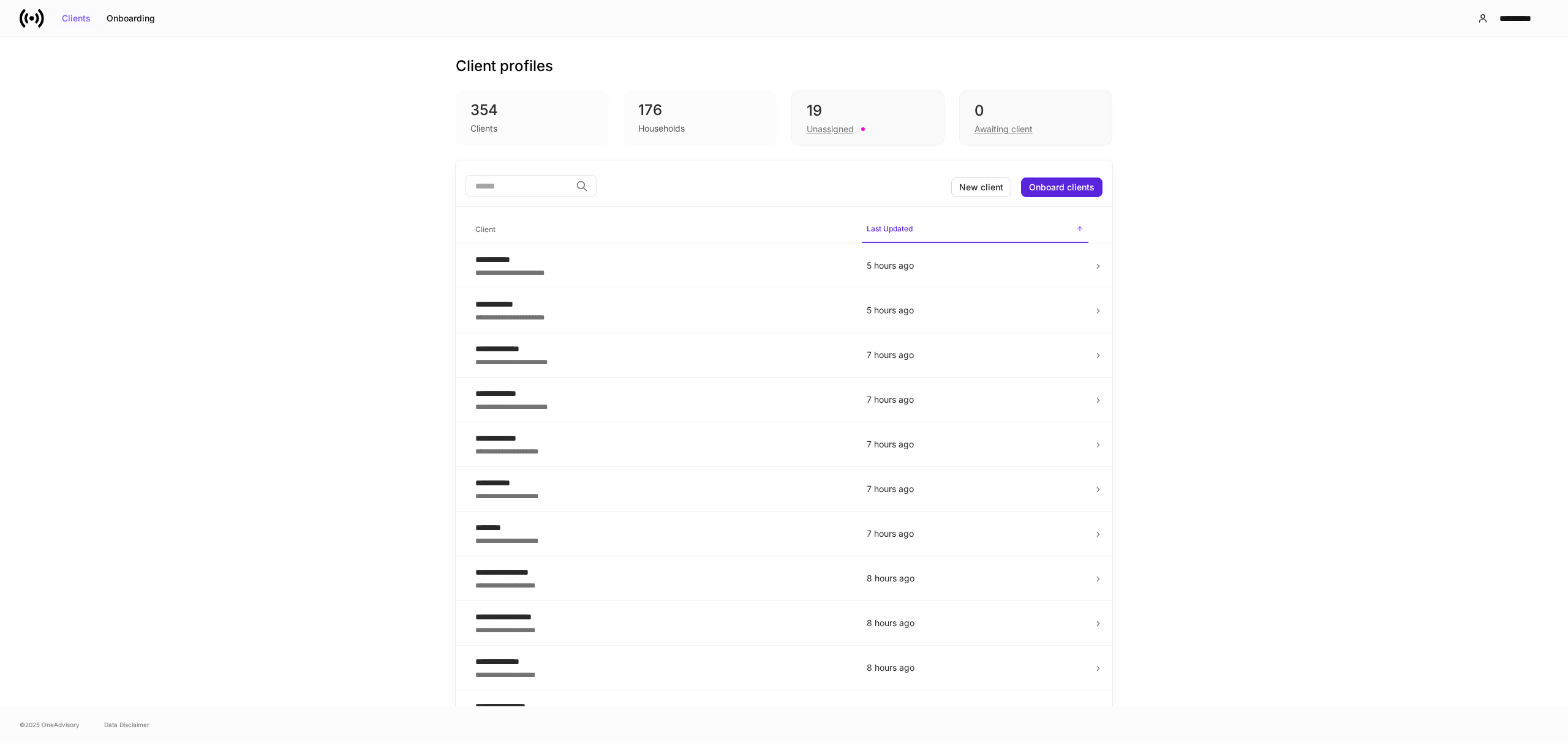
click at [82, 14] on div "Clients" at bounding box center [76, 19] width 29 height 8
click at [124, 15] on div "Onboarding" at bounding box center [131, 19] width 48 height 8
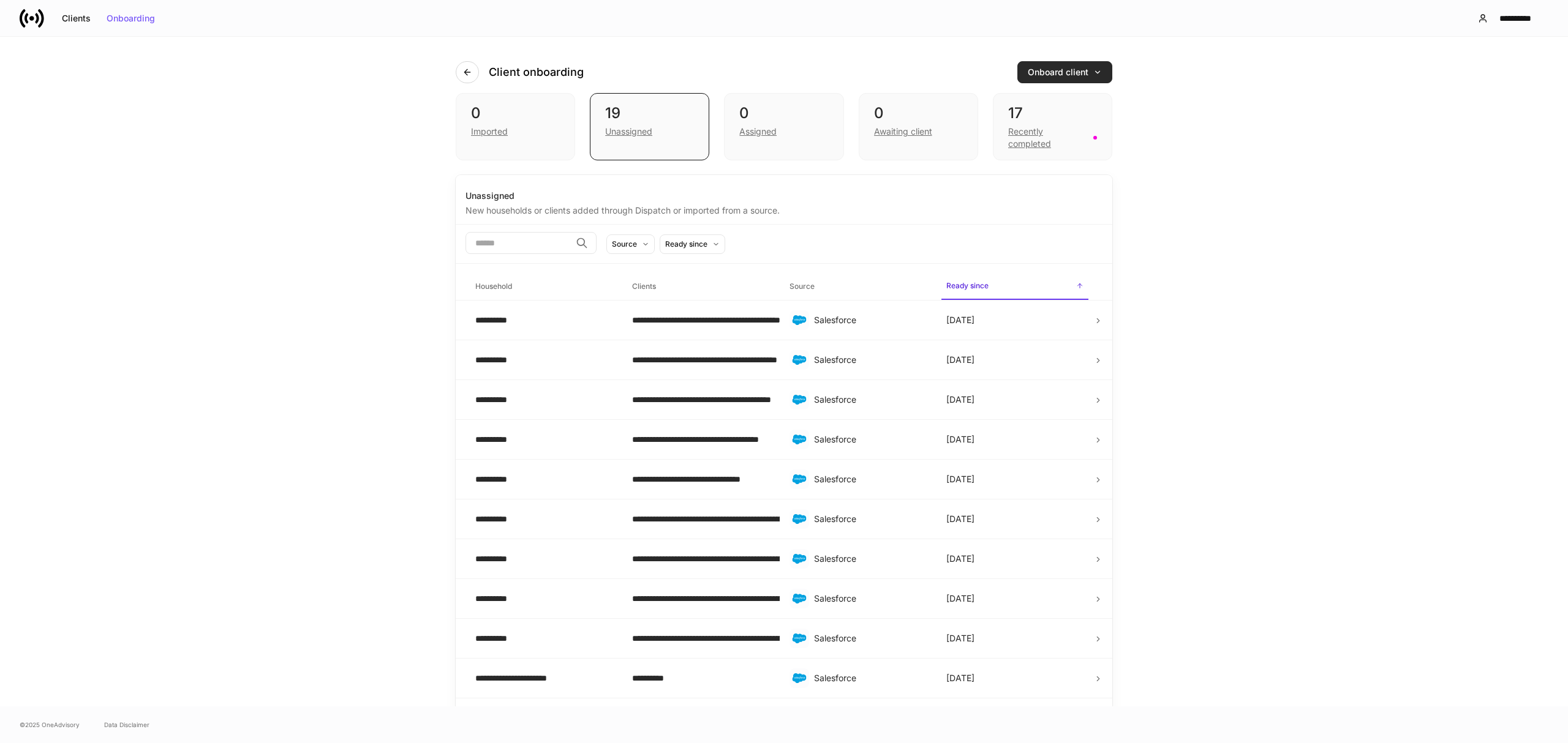
click at [1093, 71] on icon "button" at bounding box center [1097, 72] width 8 height 8
click at [1000, 128] on div "Import protocol" at bounding box center [981, 133] width 62 height 12
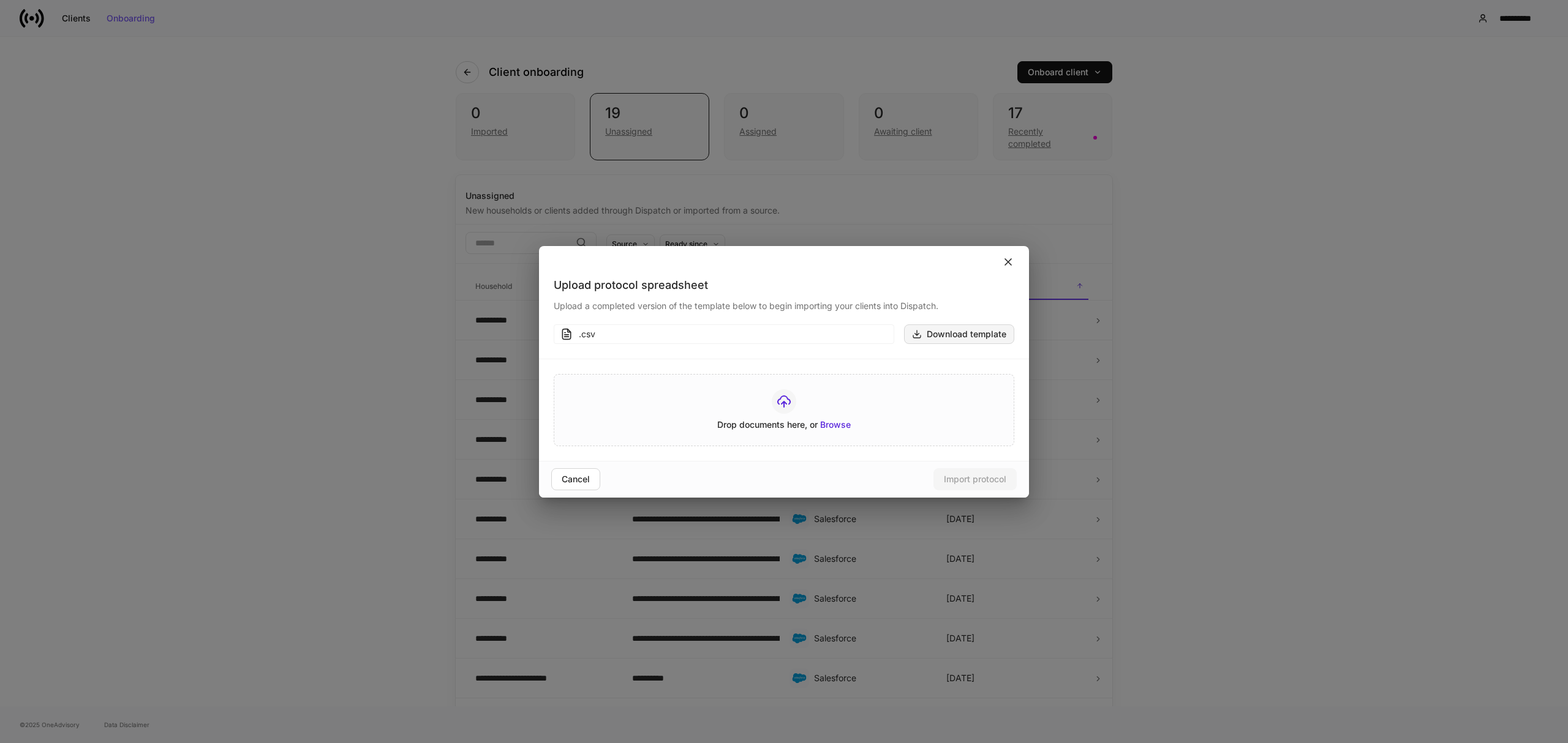
click at [953, 335] on div "Download template" at bounding box center [959, 334] width 94 height 10
click at [1009, 262] on icon at bounding box center [1008, 262] width 12 height 12
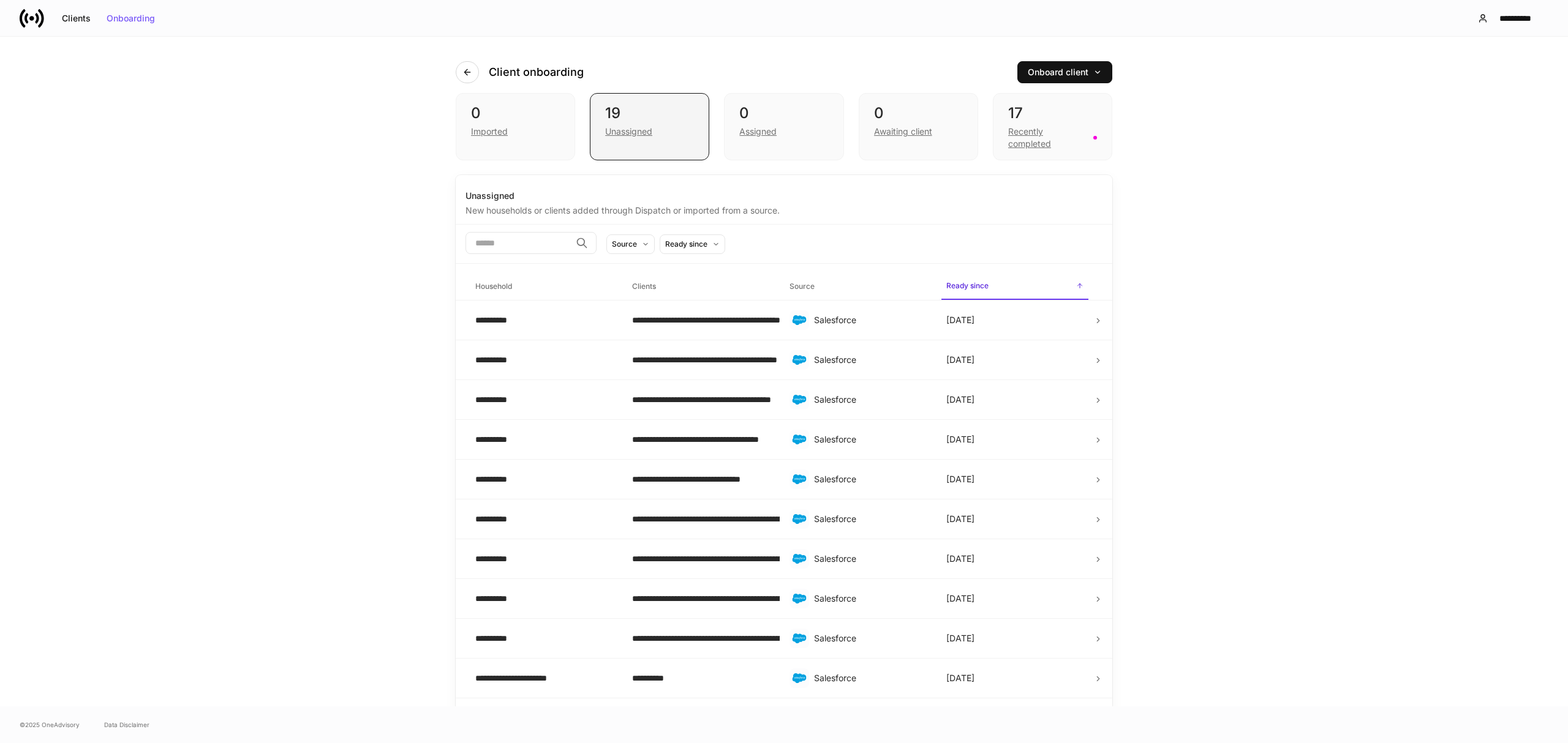
click at [621, 131] on div "Unassigned" at bounding box center [629, 132] width 47 height 12
click at [463, 70] on icon "button" at bounding box center [467, 72] width 10 height 10
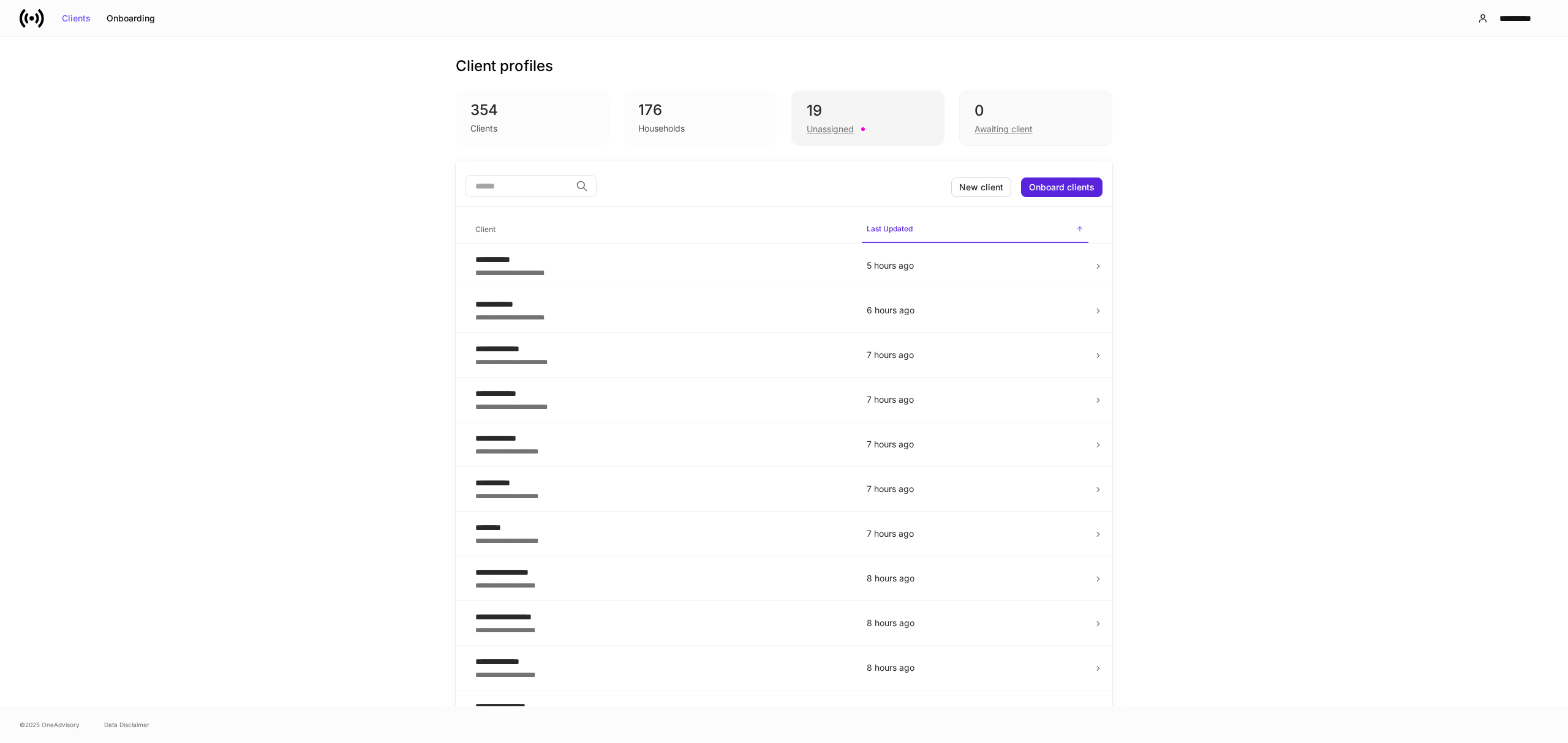
click at [831, 126] on div "Unassigned" at bounding box center [830, 129] width 47 height 12
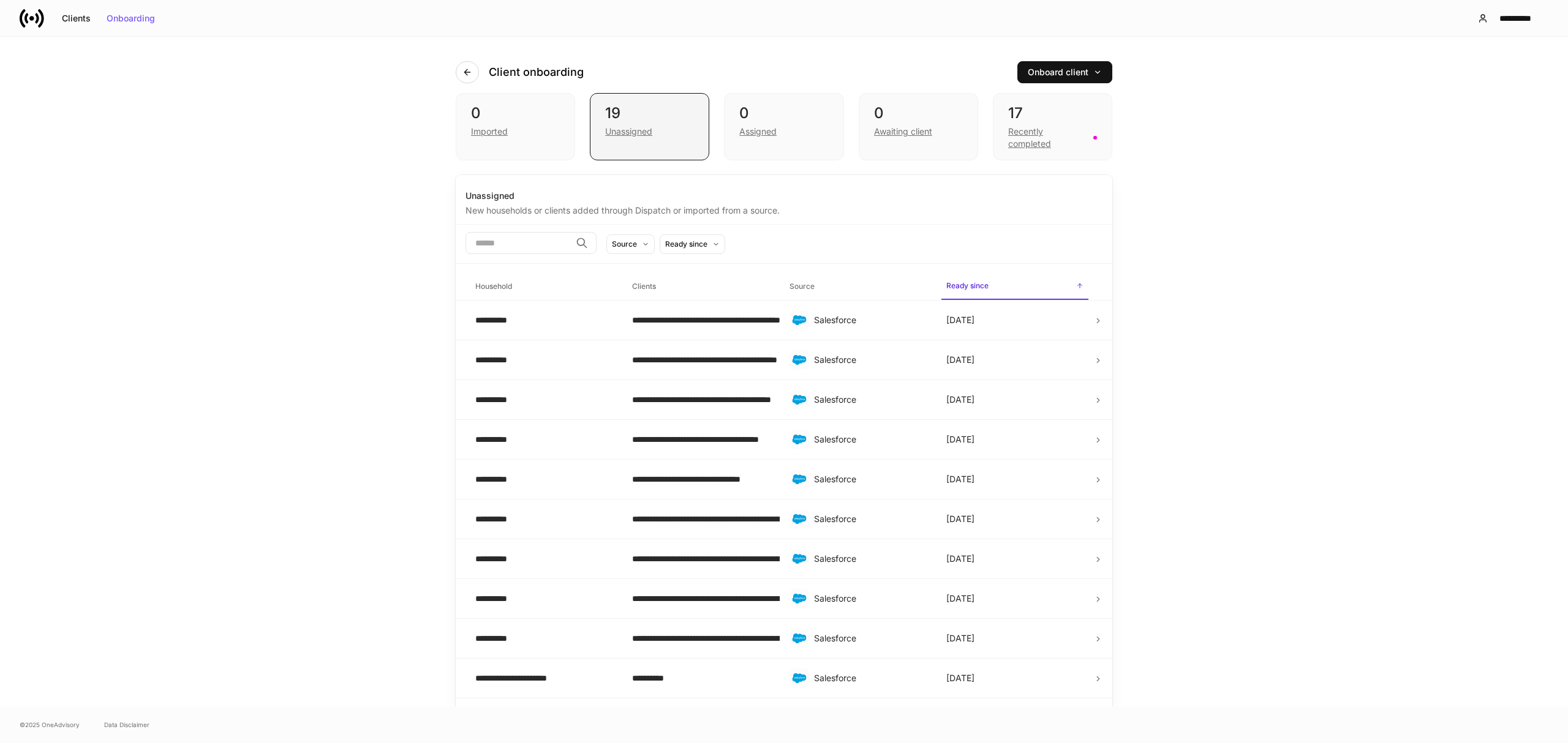
click at [625, 133] on div "Unassigned" at bounding box center [629, 132] width 47 height 12
click at [457, 60] on div "Client onboarding Onboard client" at bounding box center [784, 65] width 657 height 56
click at [457, 62] on button "button" at bounding box center [467, 72] width 23 height 22
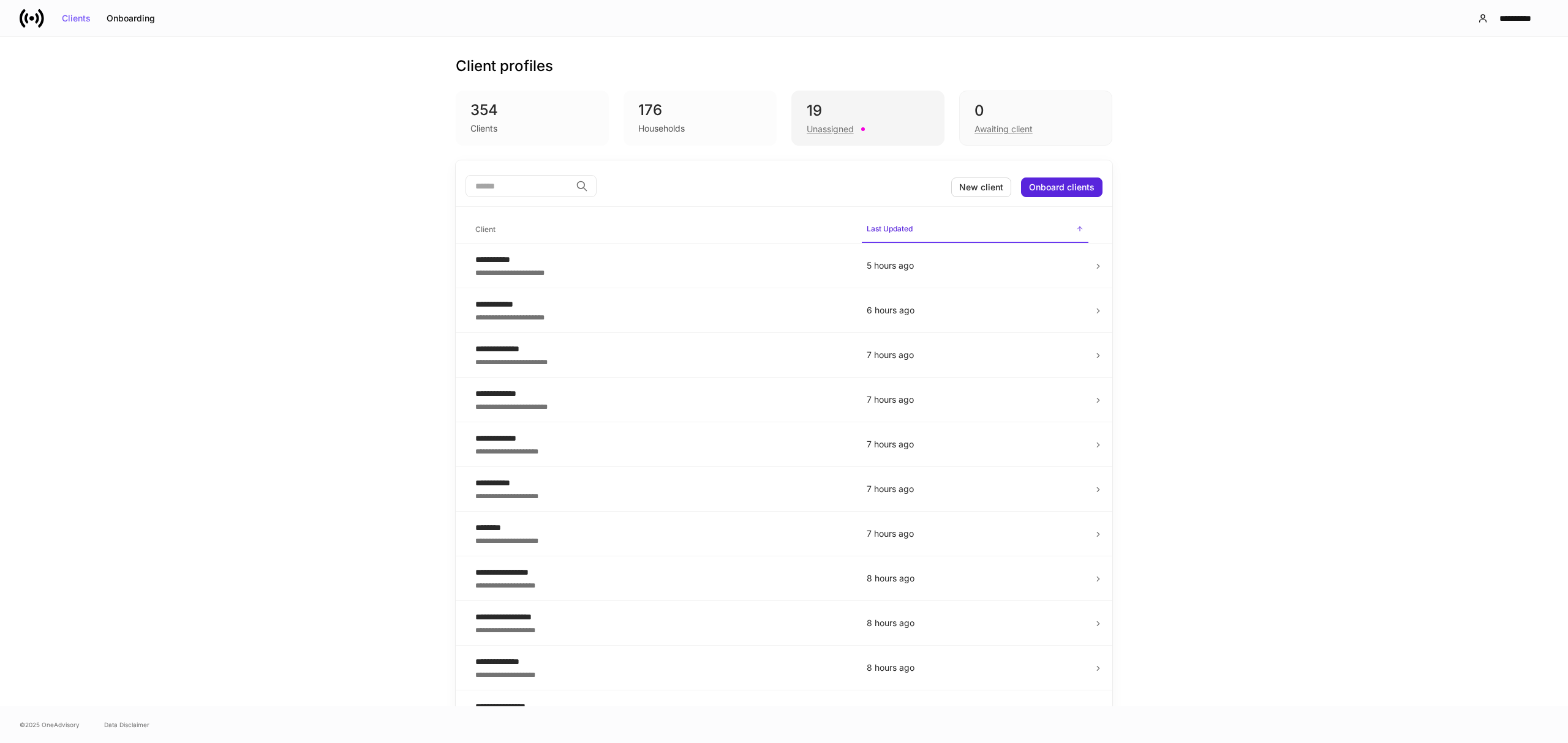
click at [846, 126] on div "Unassigned" at bounding box center [830, 129] width 47 height 12
